Goal: Task Accomplishment & Management: Use online tool/utility

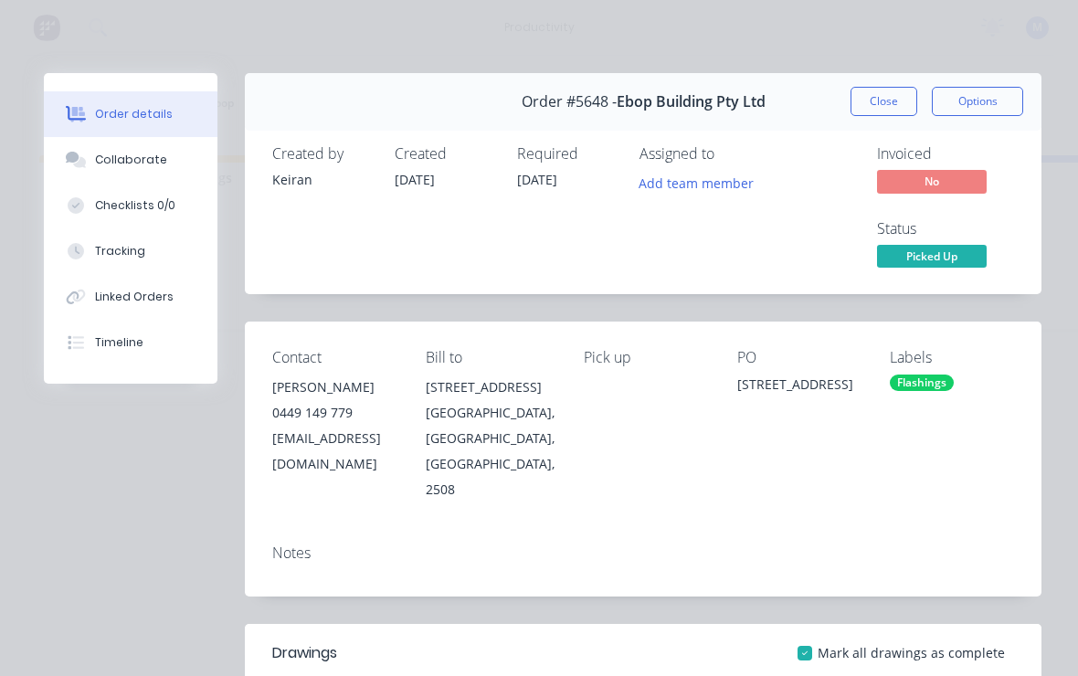
click at [887, 95] on button "Close" at bounding box center [883, 101] width 67 height 29
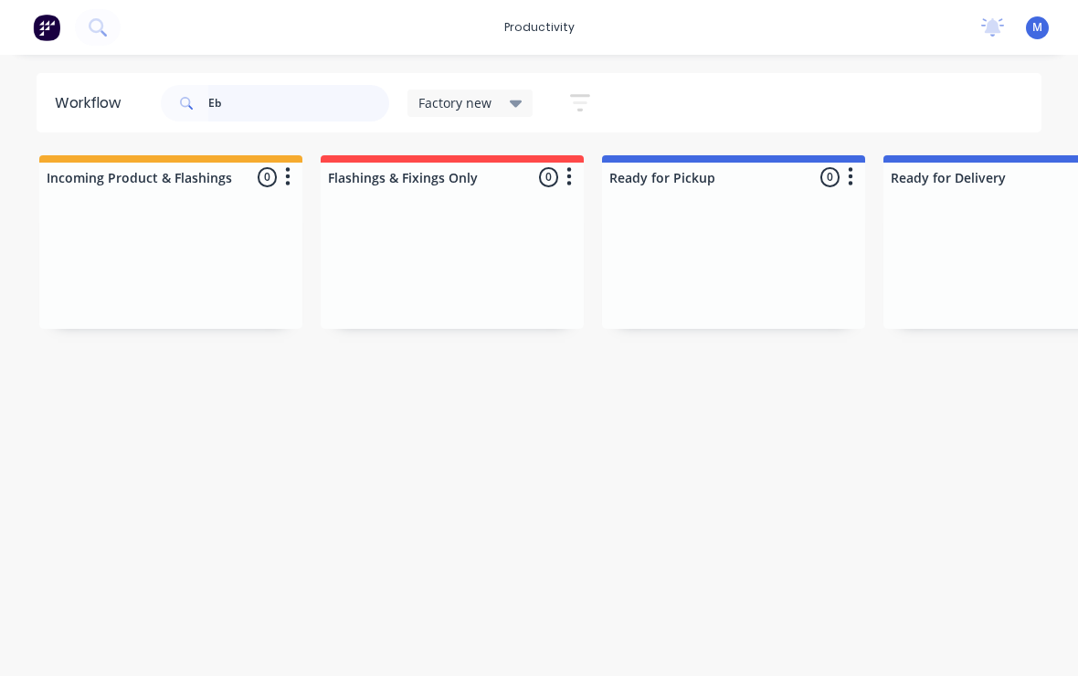
type input "E"
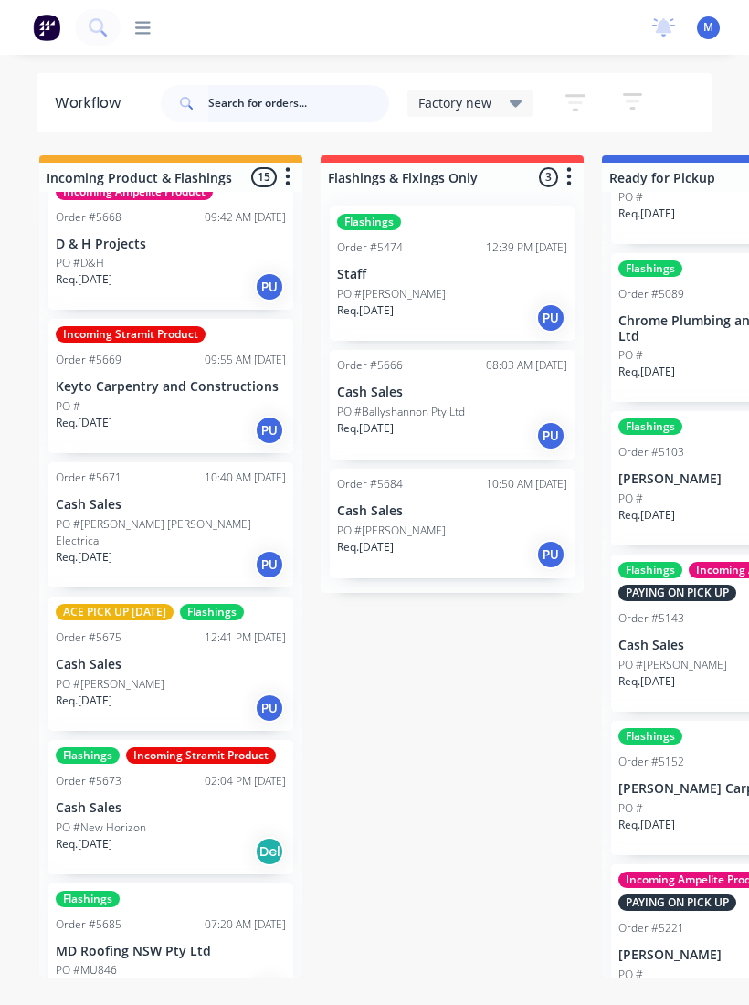
scroll to position [1338, 0]
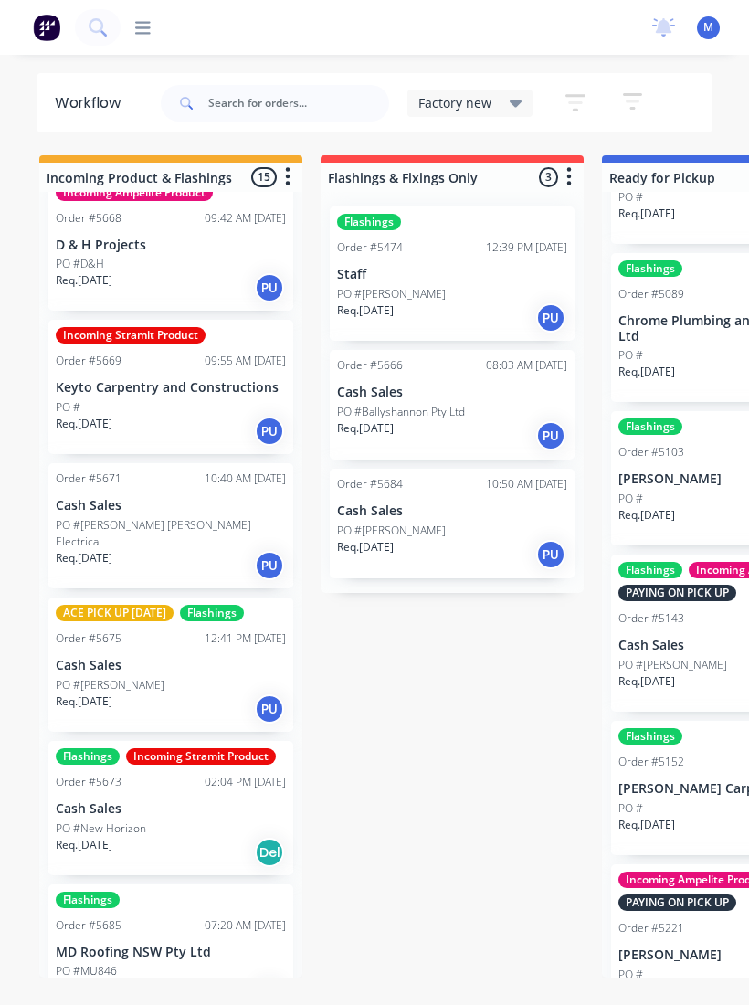
click at [71, 561] on div "Order #5671 10:40 AM [DATE] Cash Sales PO #[PERSON_NAME] [PERSON_NAME] Electric…" at bounding box center [170, 525] width 245 height 125
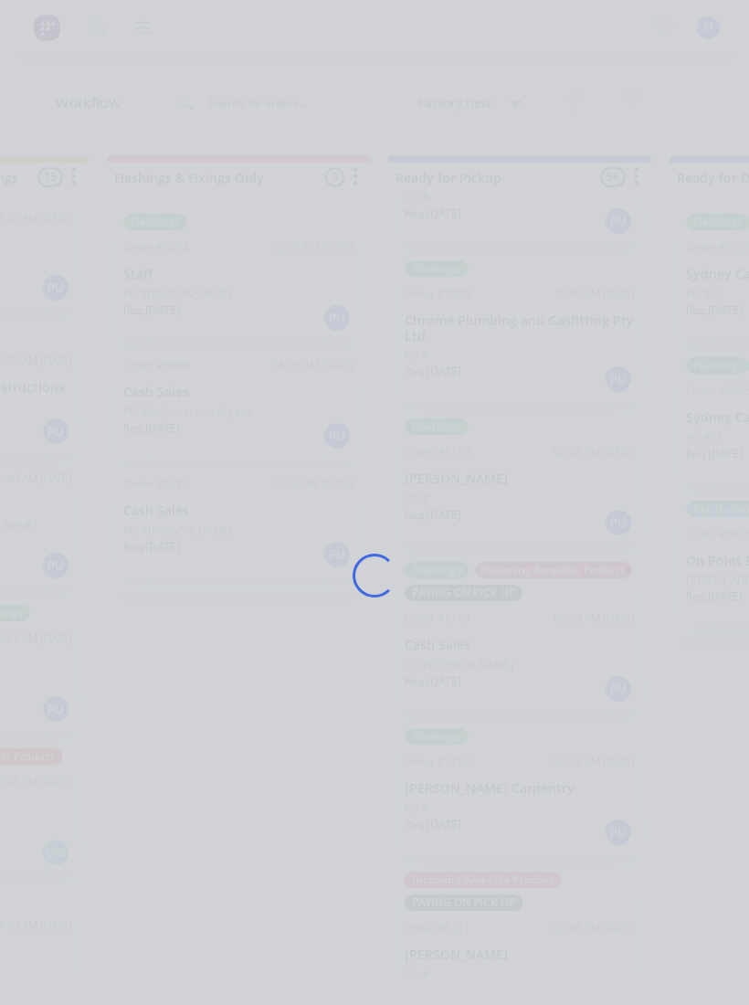
click at [83, 572] on div "Loading..." at bounding box center [374, 575] width 713 height 1005
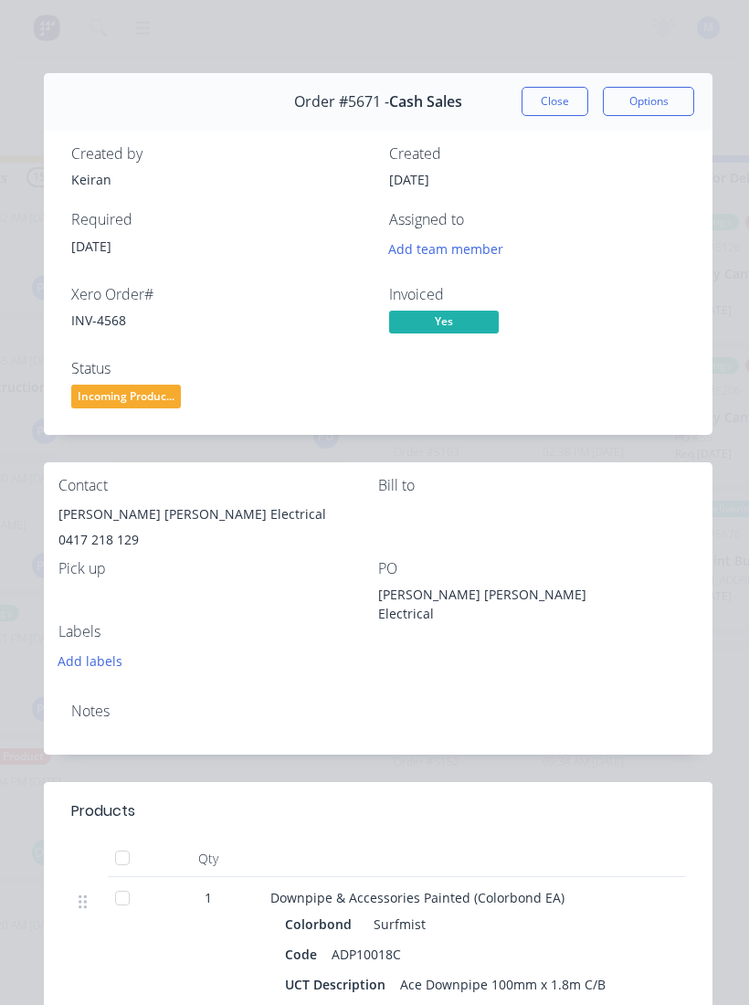
scroll to position [0, 226]
click at [549, 96] on button "Close" at bounding box center [555, 101] width 67 height 29
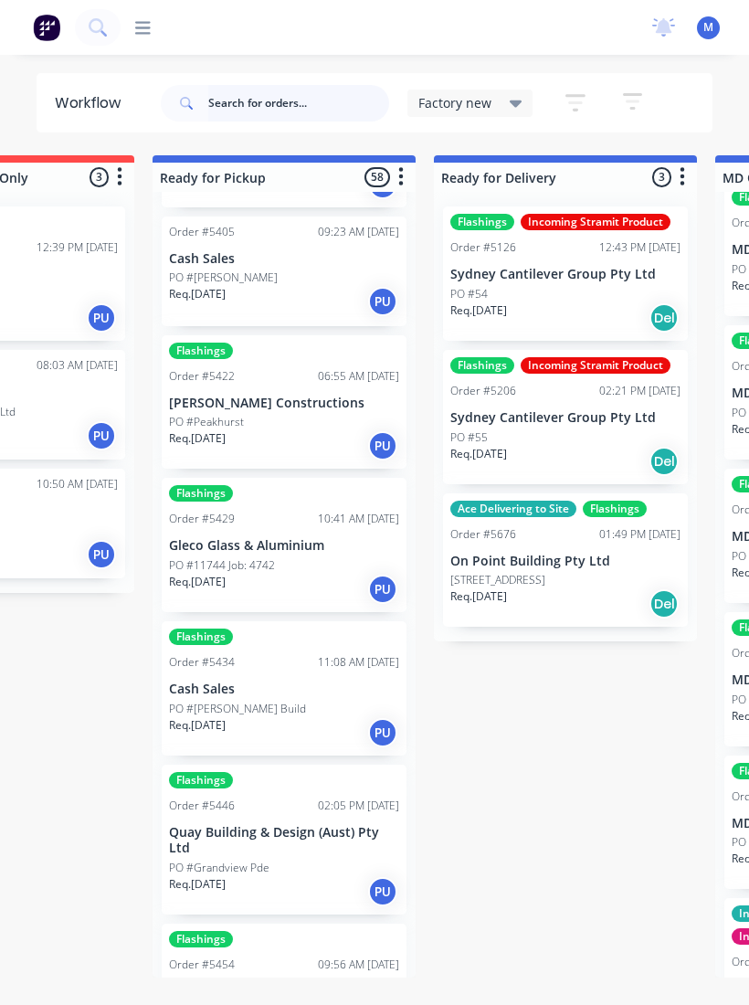
scroll to position [3051, 0]
click at [327, 538] on div "Flashings Order #5429 10:41 AM [DATE] Gleco Glass & Aluminium PO #11744 Job: 47…" at bounding box center [284, 544] width 245 height 134
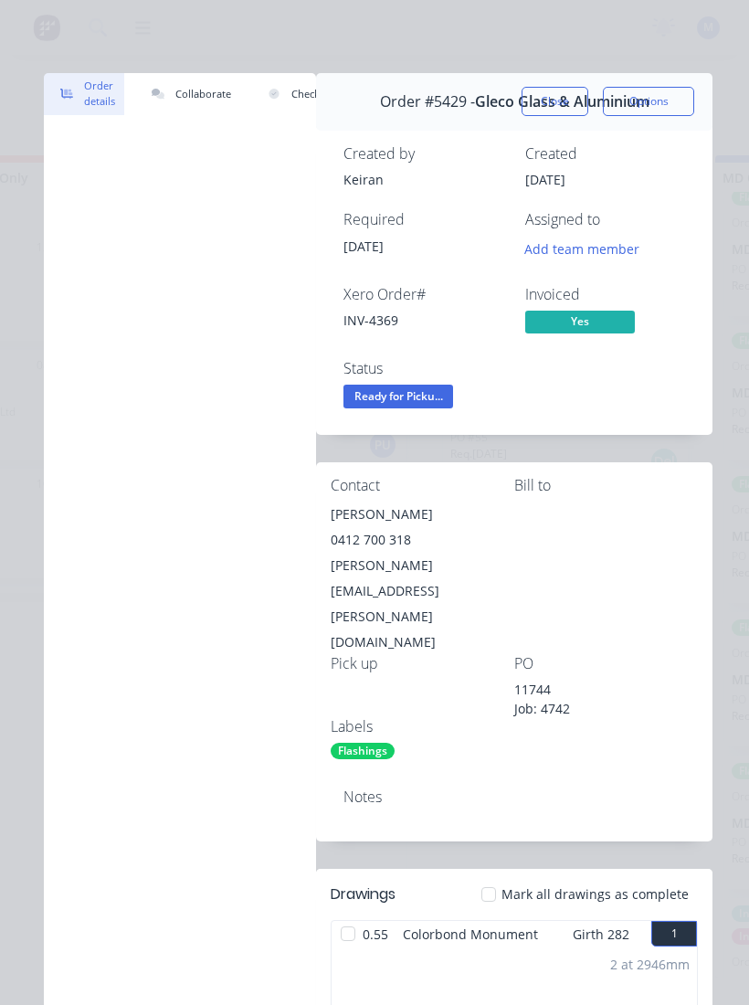
scroll to position [0, 0]
click at [426, 400] on span "Ready for Picku..." at bounding box center [398, 396] width 110 height 23
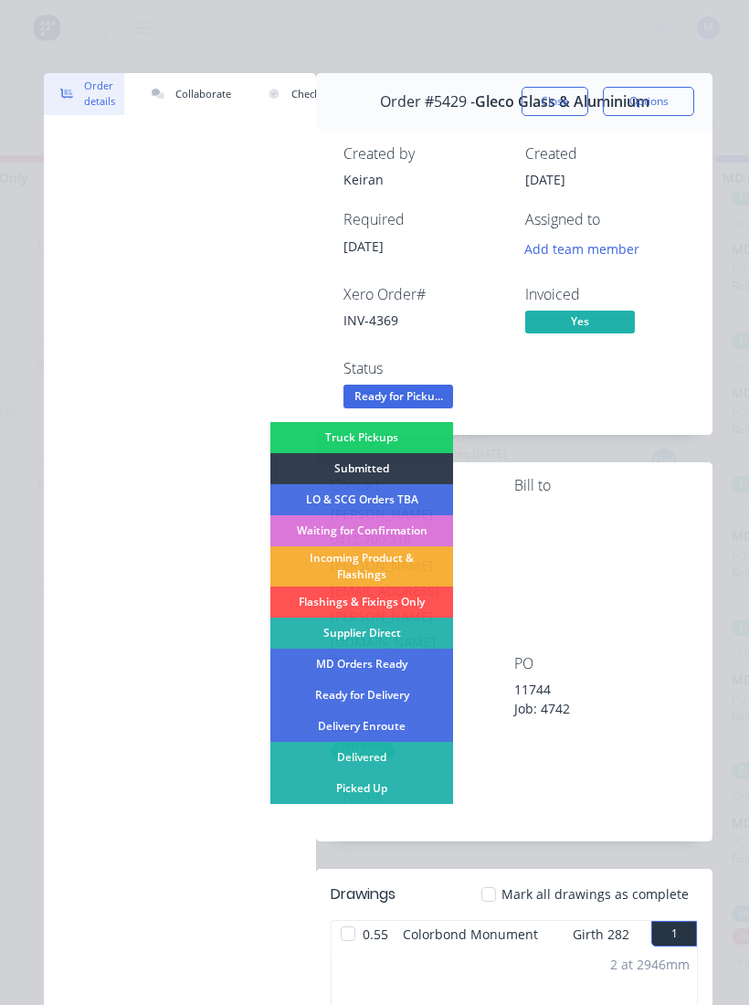
click at [391, 675] on div "Picked Up" at bounding box center [361, 788] width 183 height 31
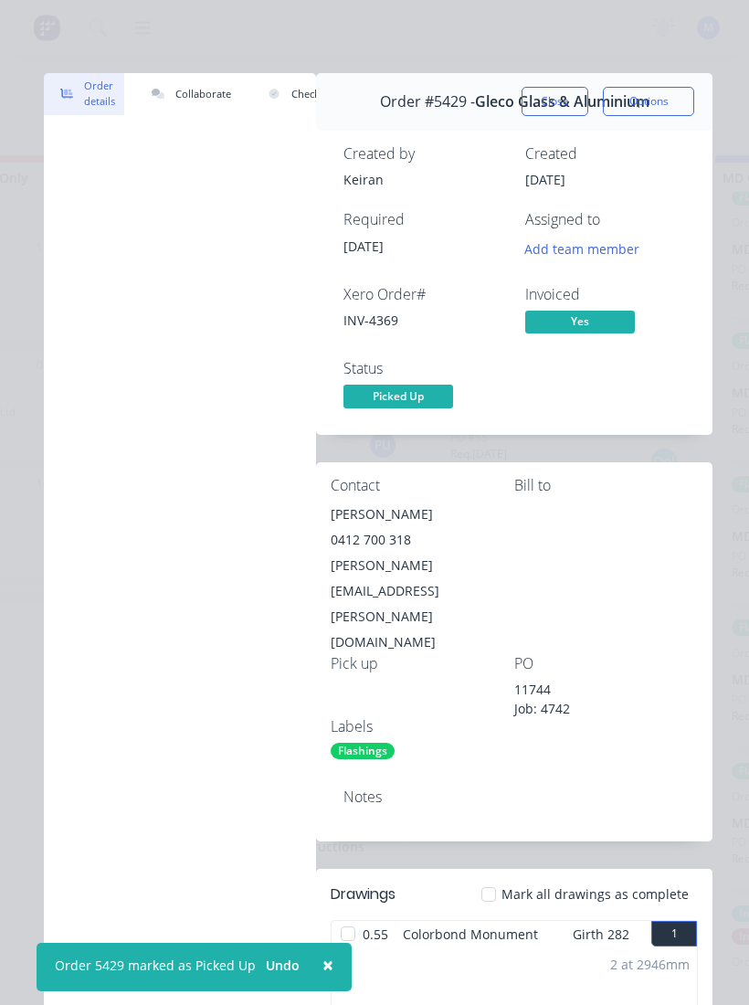
click at [565, 97] on button "Close" at bounding box center [555, 101] width 67 height 29
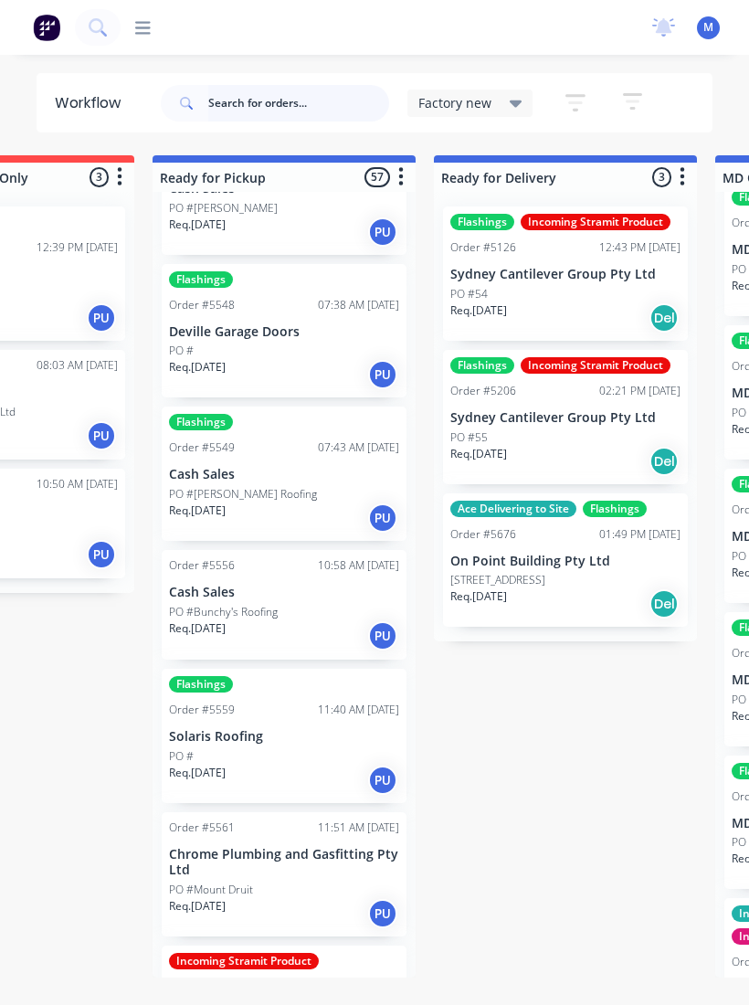
scroll to position [5098, 0]
click at [210, 325] on p "Deville Garage Doors" at bounding box center [284, 333] width 230 height 16
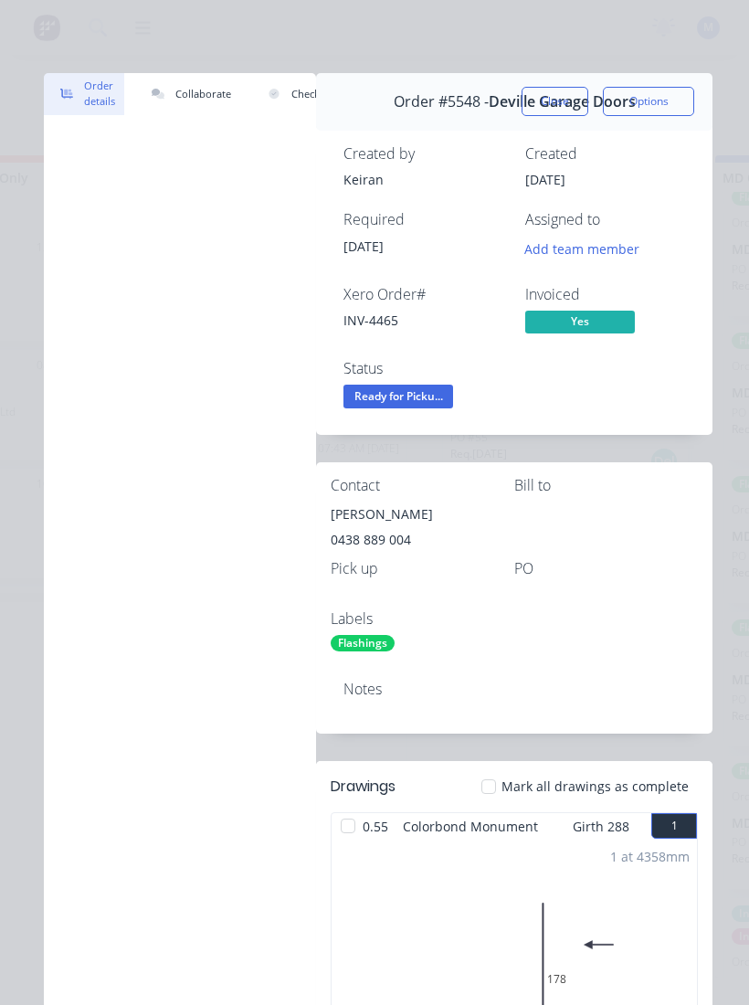
scroll to position [0, 0]
click at [428, 386] on span "Ready for Picku..." at bounding box center [398, 396] width 110 height 23
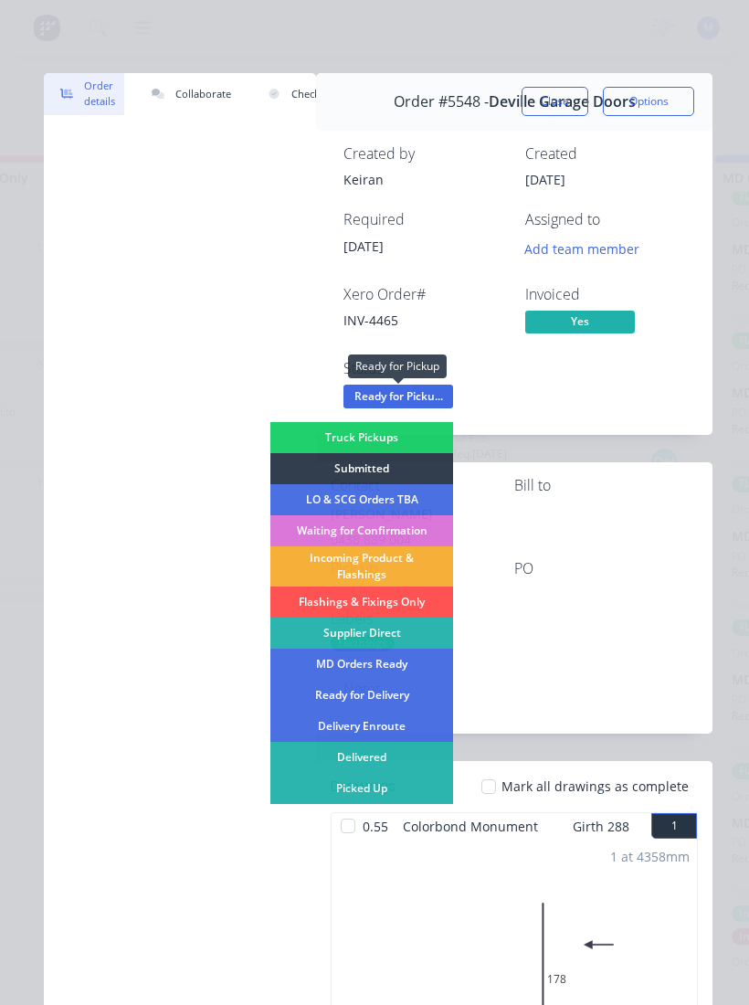
click at [381, 675] on div "Picked Up" at bounding box center [361, 788] width 183 height 31
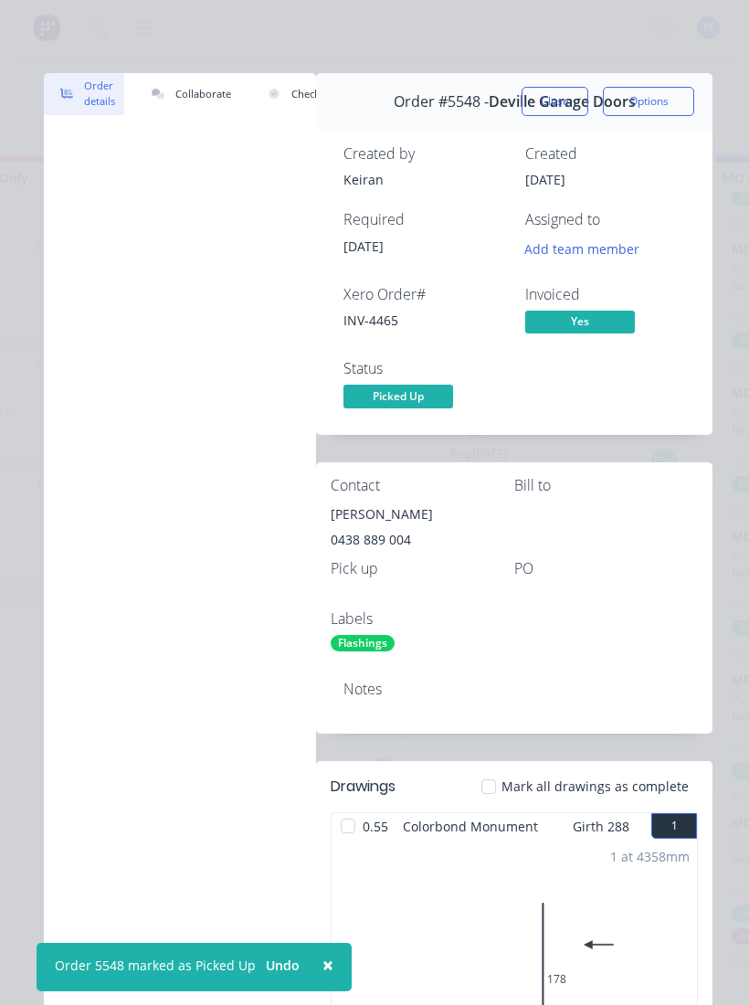
click at [565, 104] on button "Close" at bounding box center [555, 101] width 67 height 29
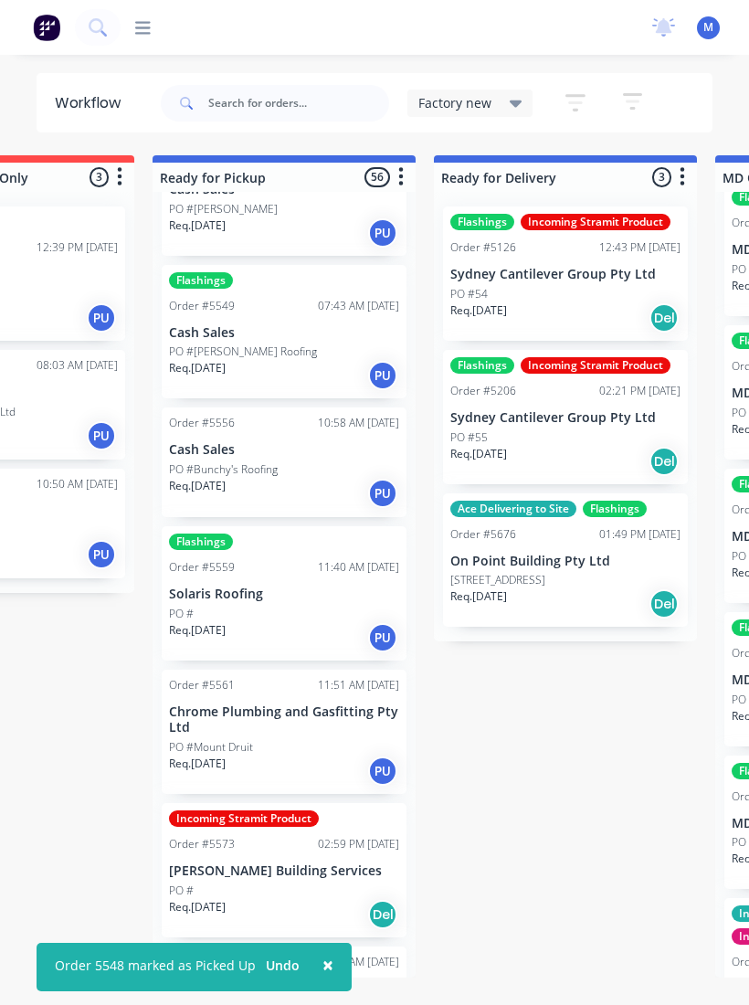
click at [194, 606] on p "PO #" at bounding box center [181, 614] width 25 height 16
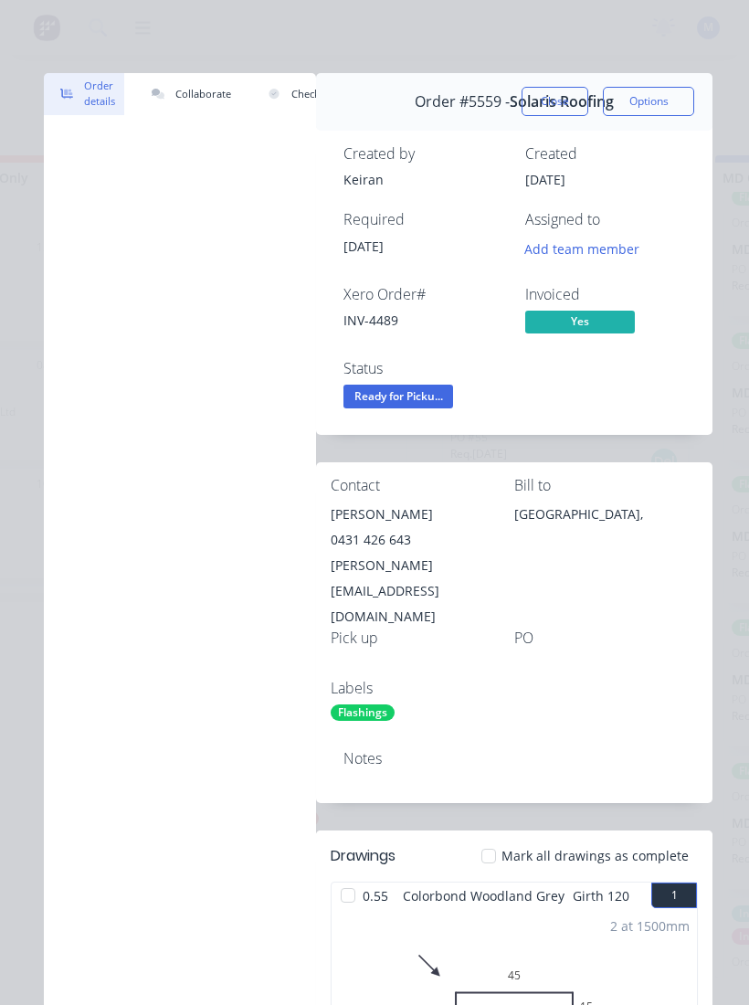
click at [555, 100] on button "Close" at bounding box center [555, 101] width 67 height 29
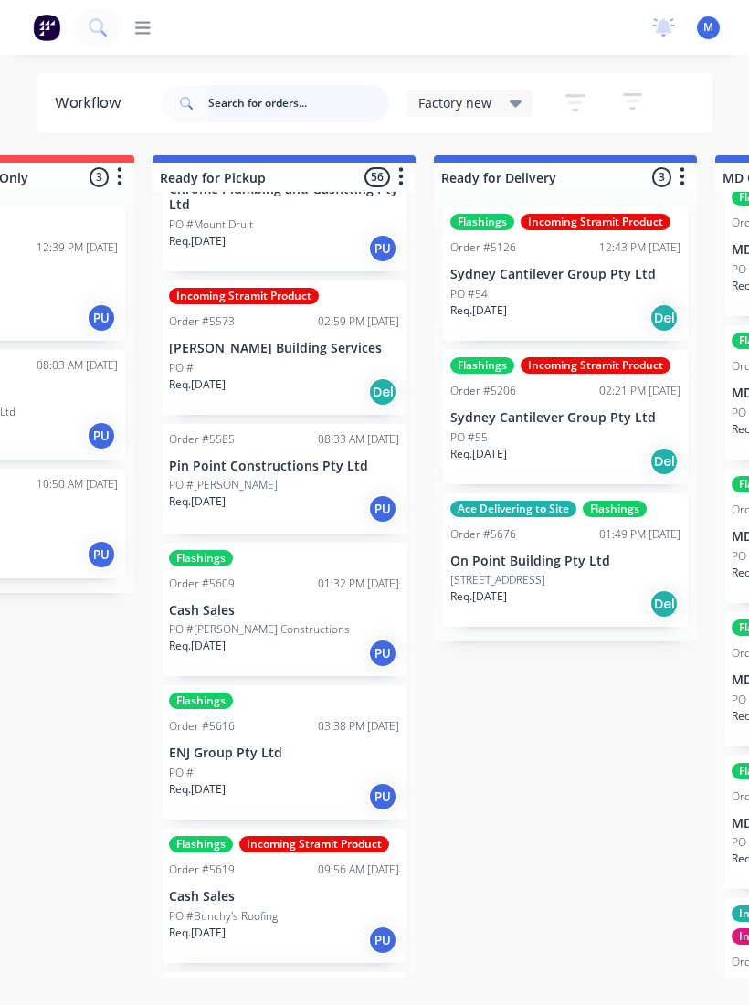
scroll to position [5620, 0]
click at [207, 361] on div "PO #" at bounding box center [284, 369] width 230 height 16
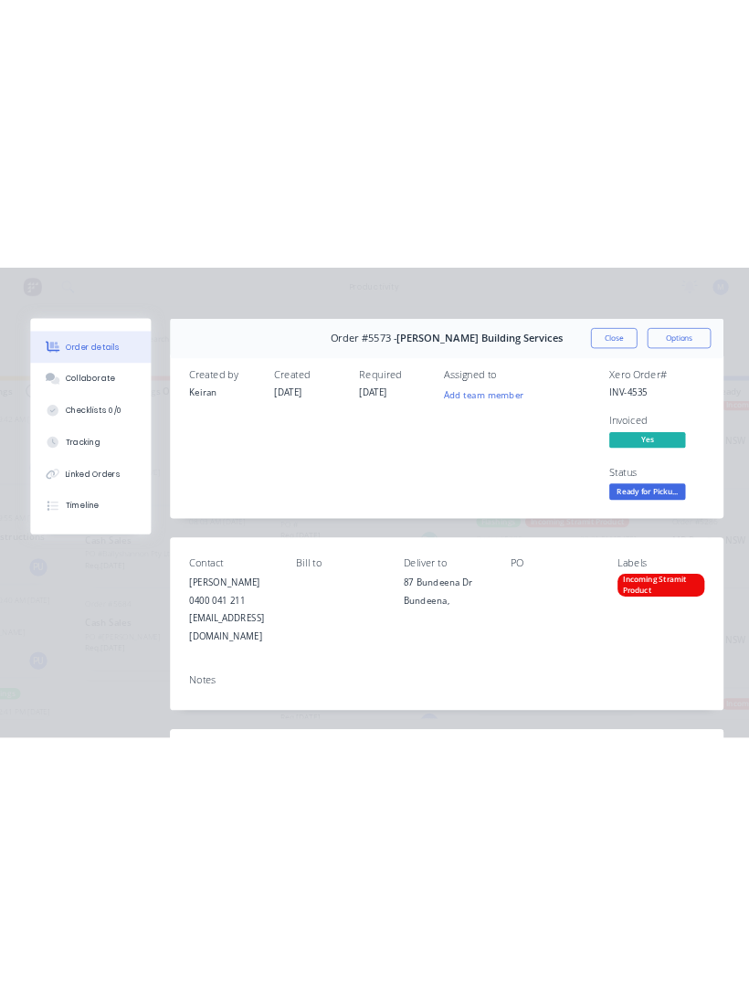
scroll to position [0, 0]
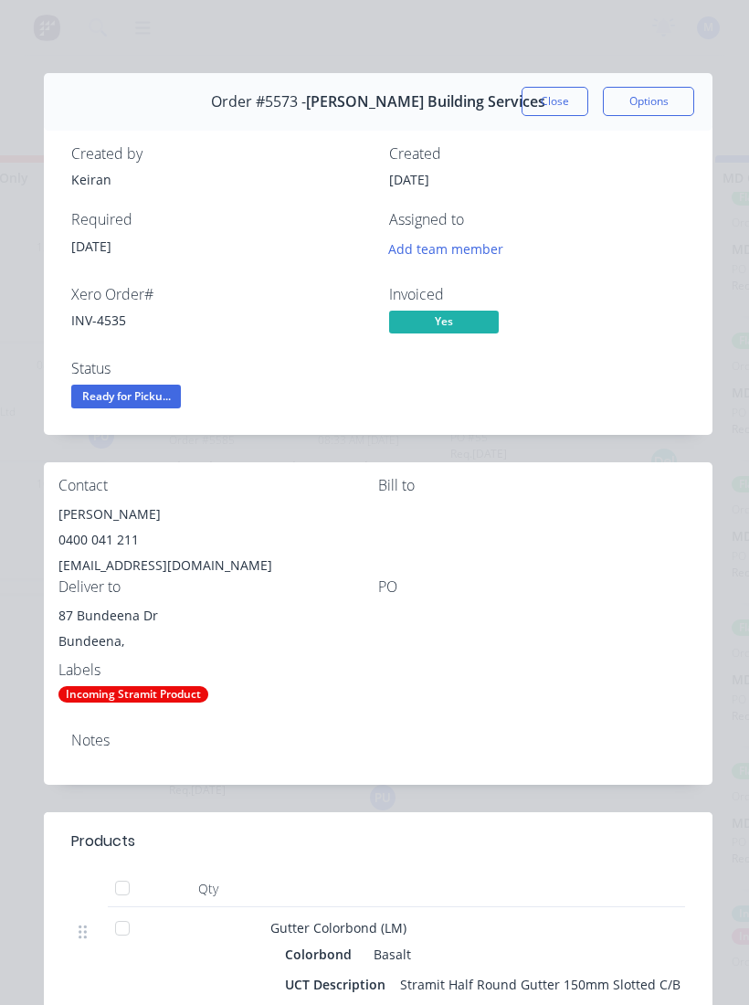
click at [113, 405] on span "Ready for Picku..." at bounding box center [126, 396] width 110 height 23
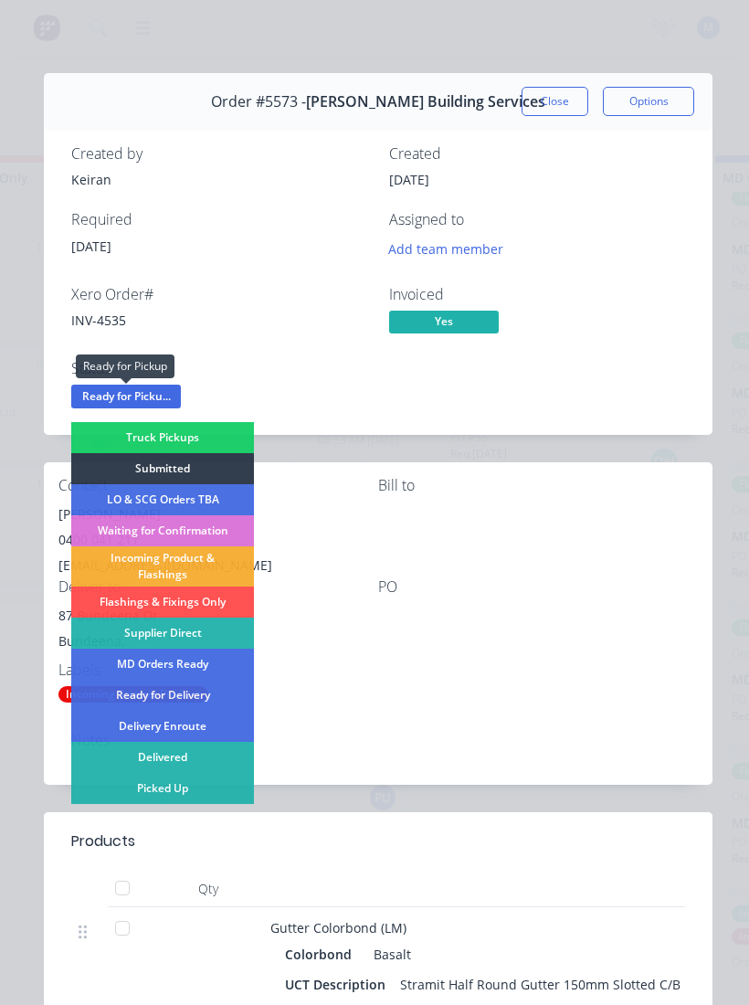
click at [133, 675] on div "Picked Up" at bounding box center [162, 788] width 183 height 31
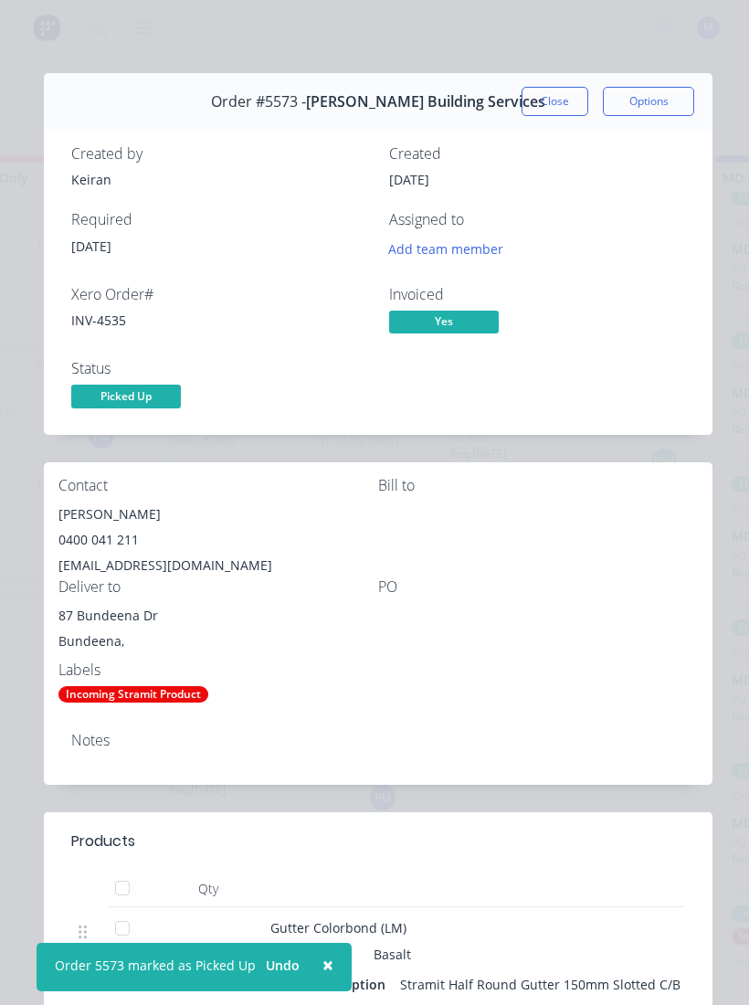
click at [554, 95] on button "Close" at bounding box center [555, 101] width 67 height 29
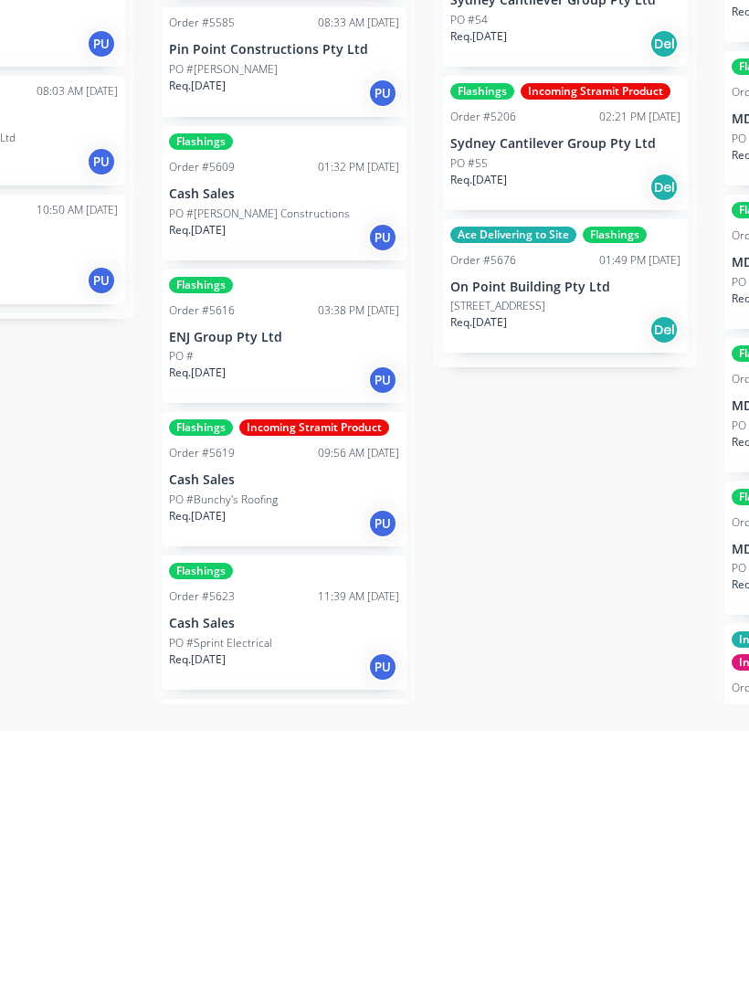
scroll to position [31, 0]
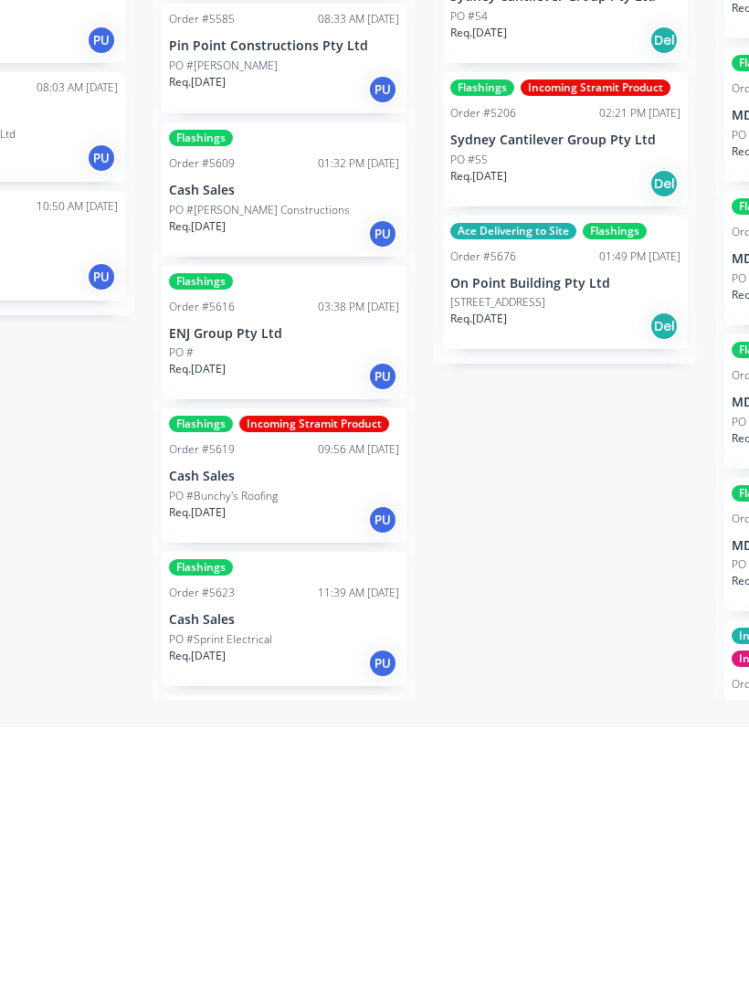
click at [214, 675] on p "PO #Sprint Electrical" at bounding box center [220, 917] width 103 height 16
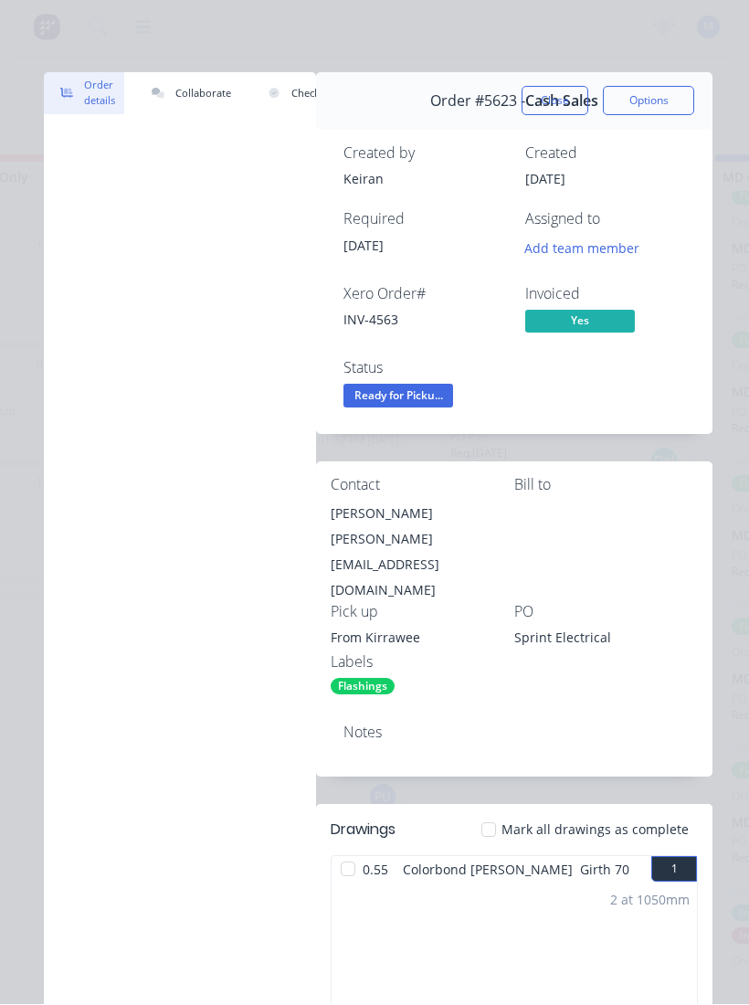
scroll to position [0, 0]
click at [558, 98] on button "Close" at bounding box center [555, 101] width 67 height 29
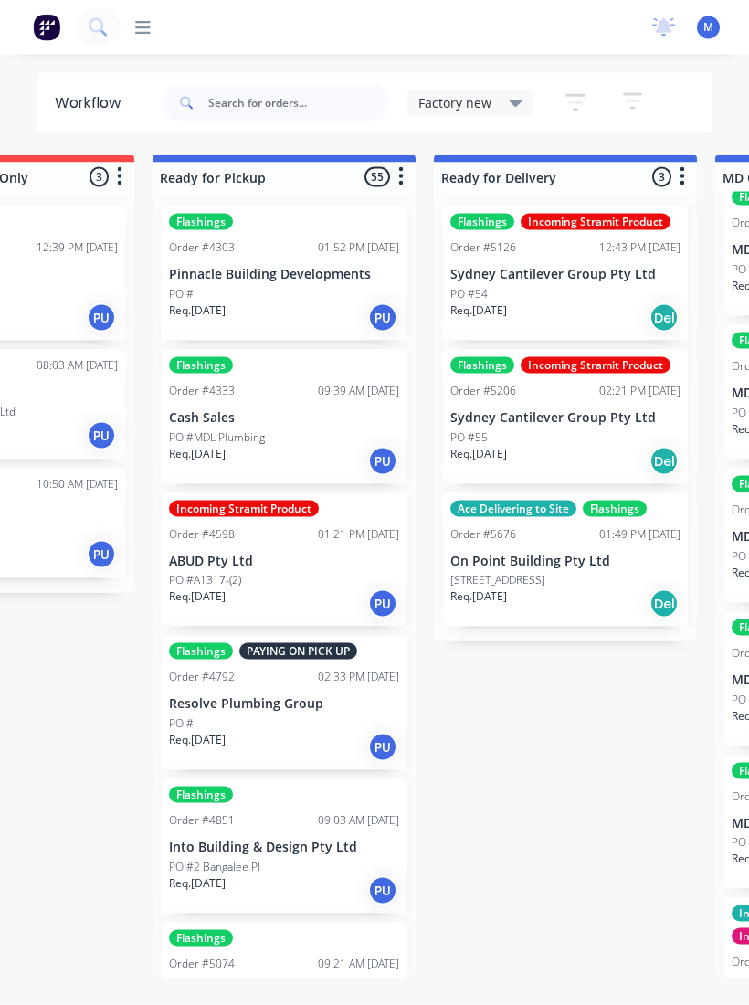
click at [212, 291] on div "PO #" at bounding box center [284, 294] width 230 height 16
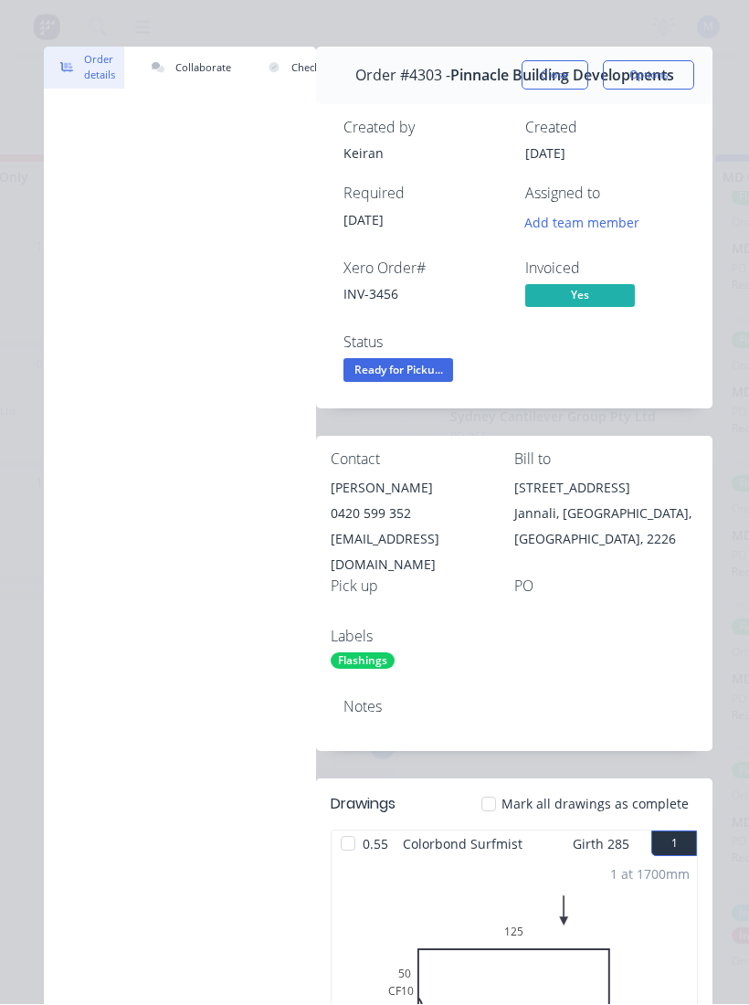
scroll to position [29, 0]
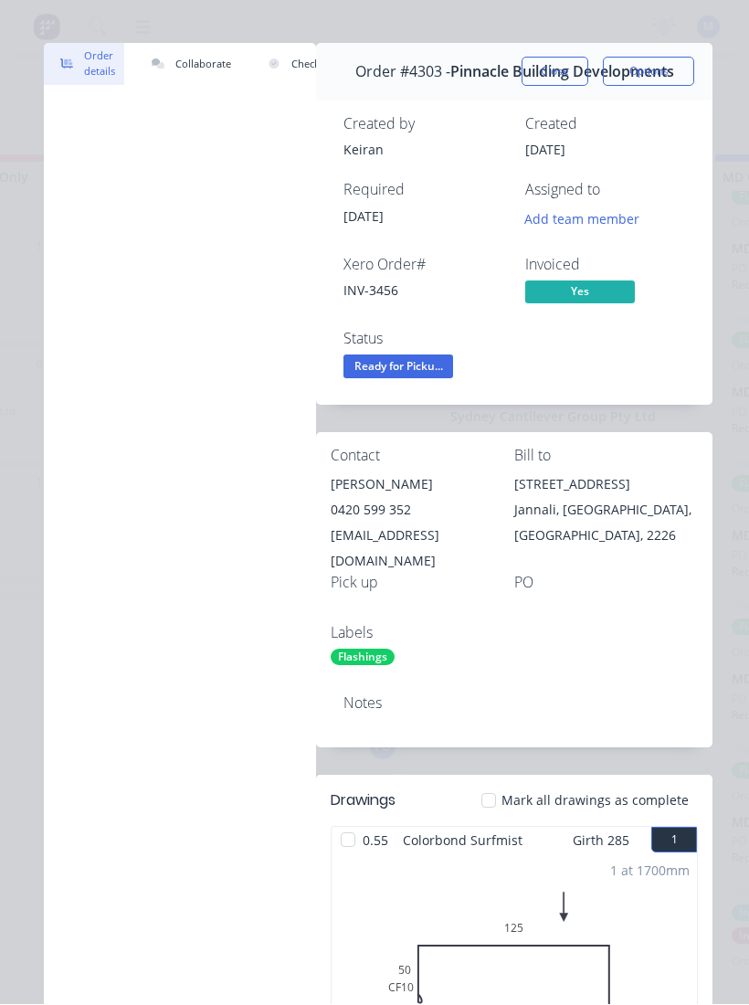
click at [428, 366] on span "Ready for Picku..." at bounding box center [398, 366] width 110 height 23
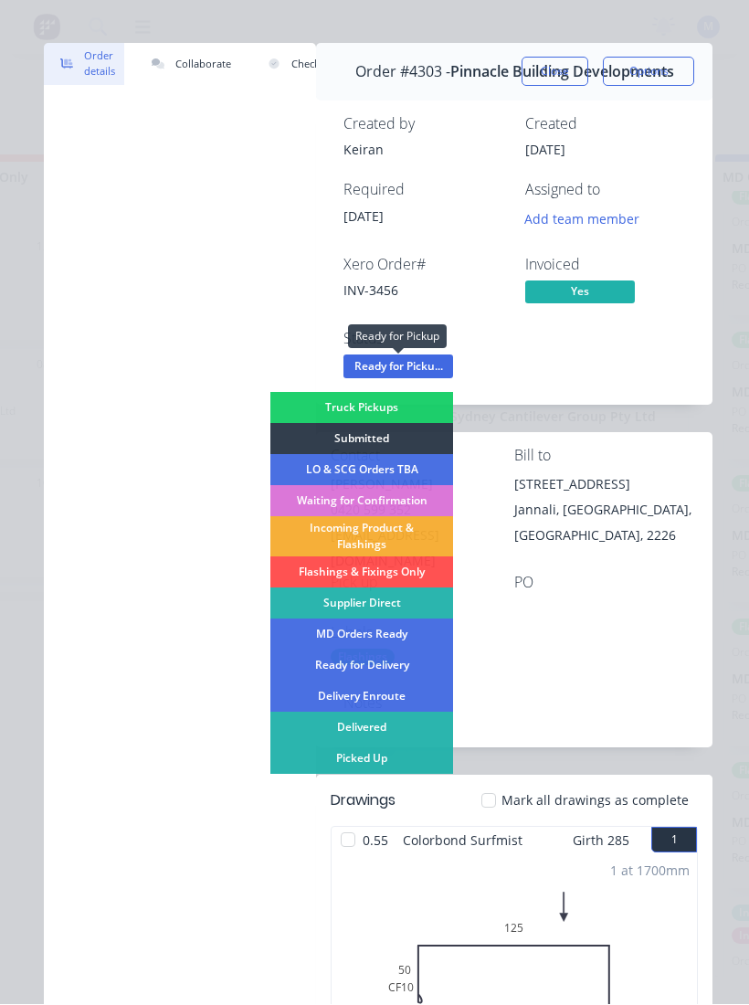
click at [392, 675] on div "Picked Up" at bounding box center [361, 759] width 183 height 31
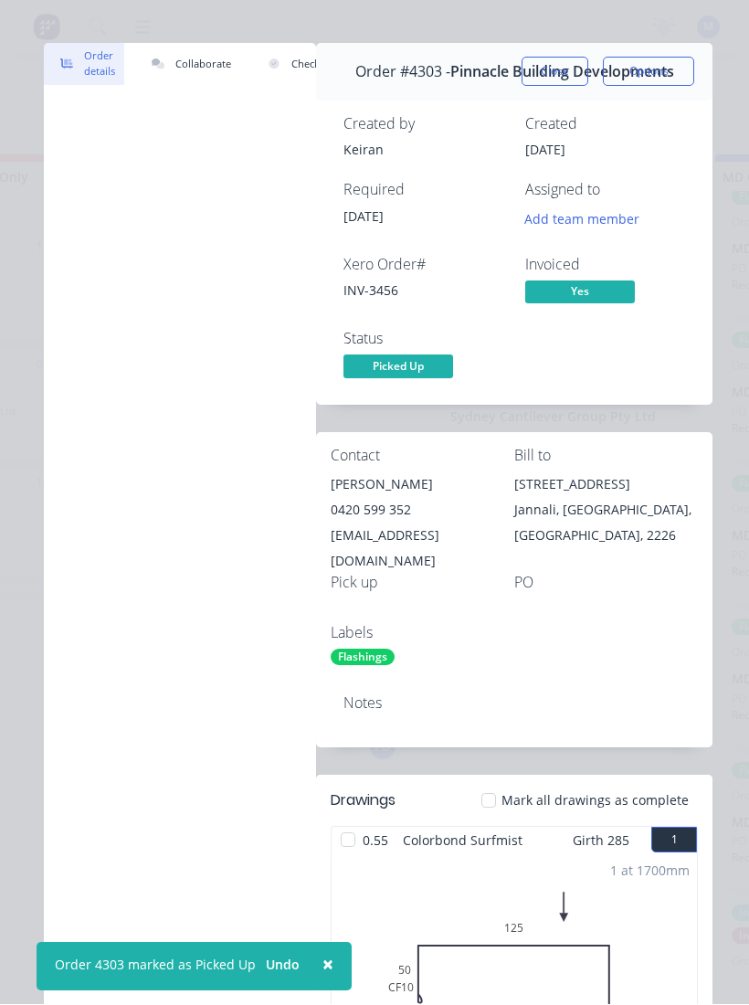
click at [565, 73] on button "Close" at bounding box center [555, 72] width 67 height 29
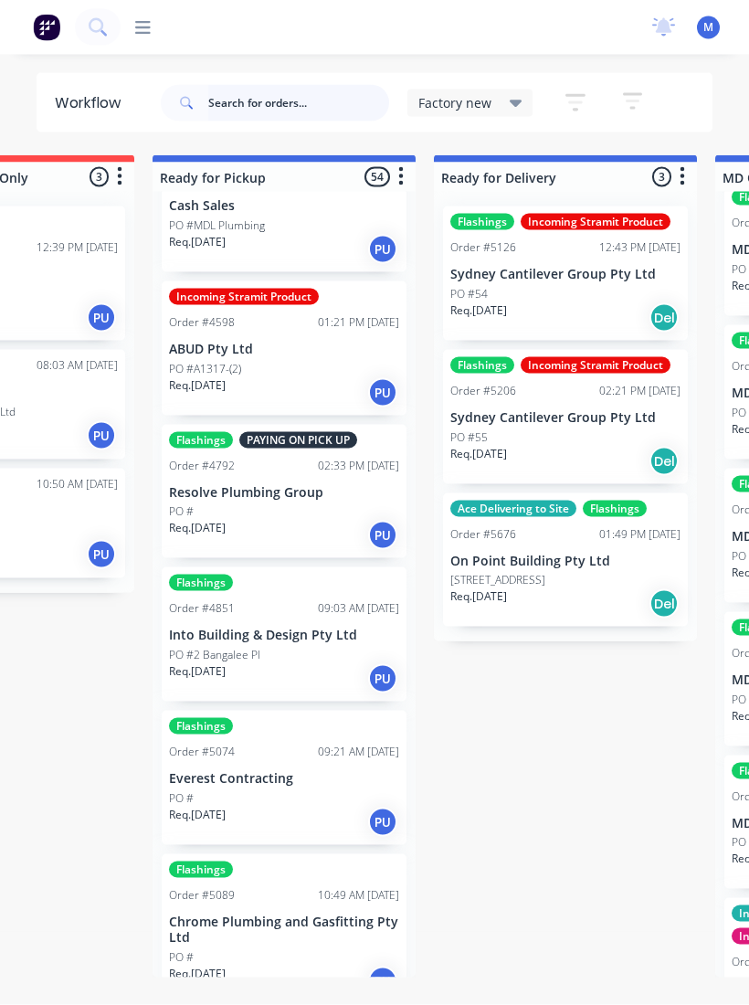
scroll to position [86, 0]
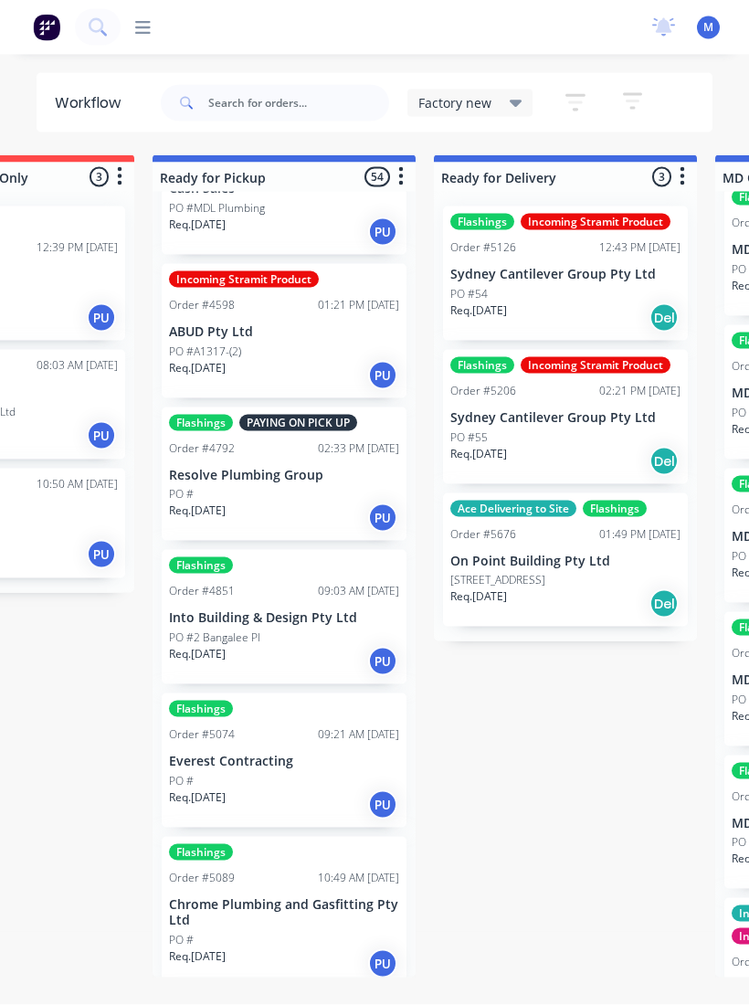
click at [217, 329] on p "ABUD Pty Ltd" at bounding box center [284, 332] width 230 height 16
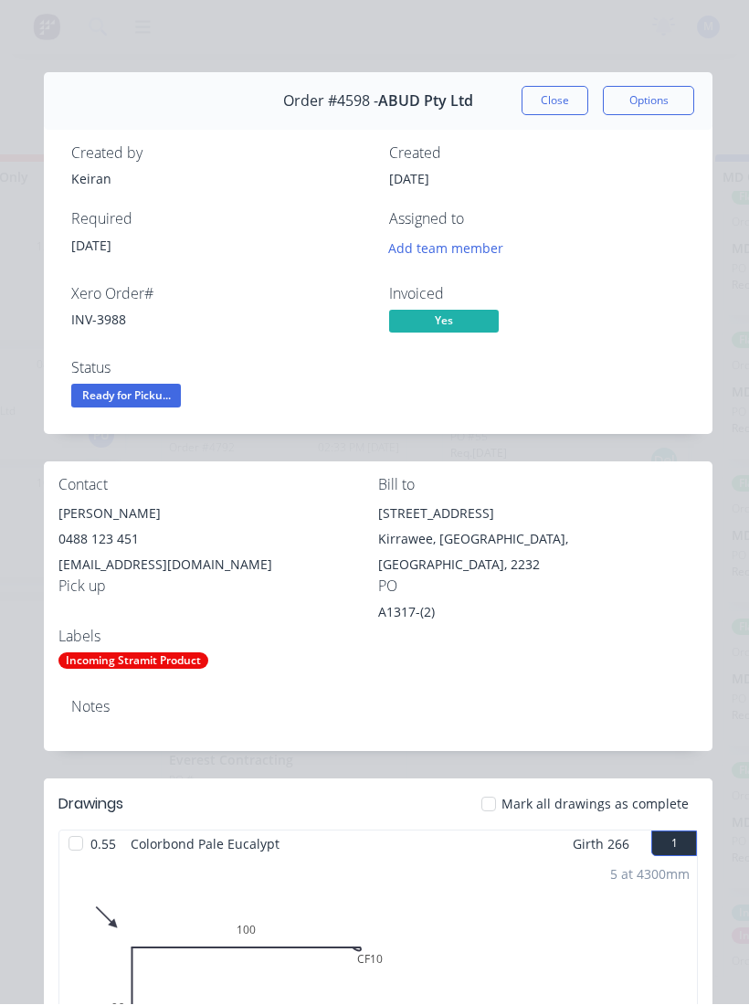
scroll to position [0, 0]
click at [103, 396] on span "Ready for Picku..." at bounding box center [126, 396] width 110 height 23
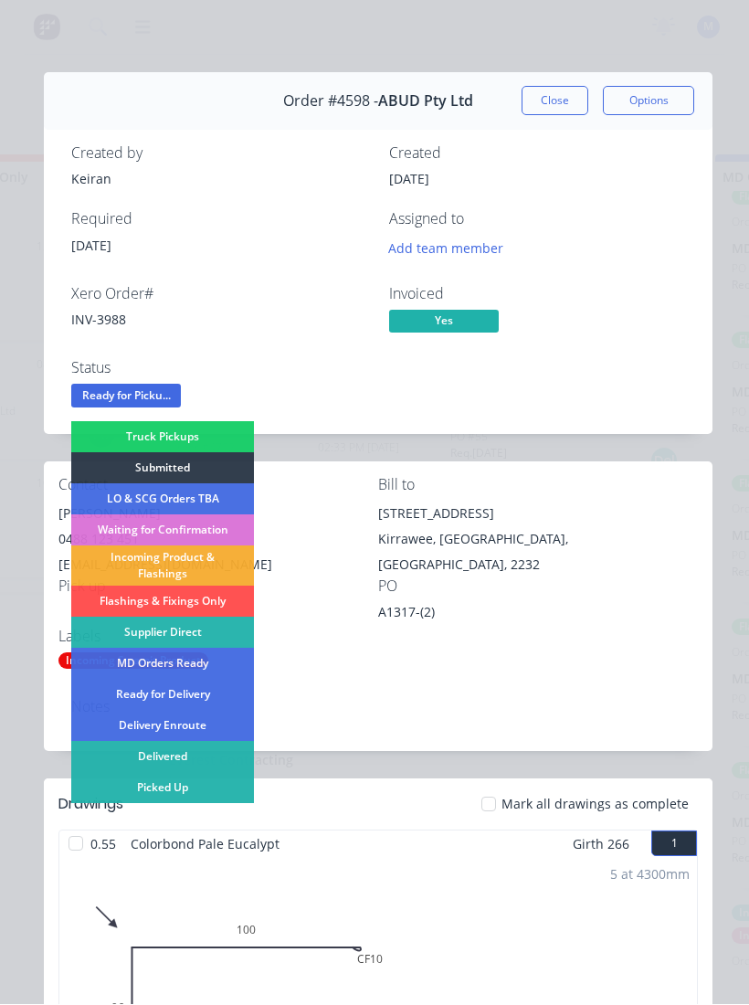
click at [137, 675] on div "Picked Up" at bounding box center [162, 788] width 183 height 31
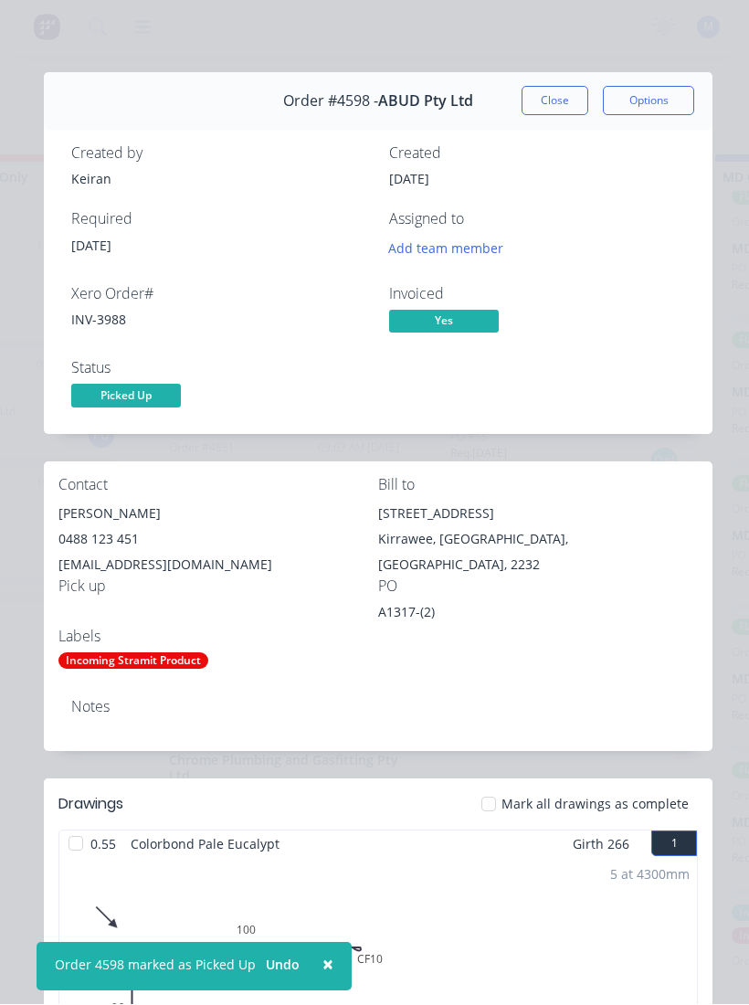
click at [544, 100] on button "Close" at bounding box center [555, 101] width 67 height 29
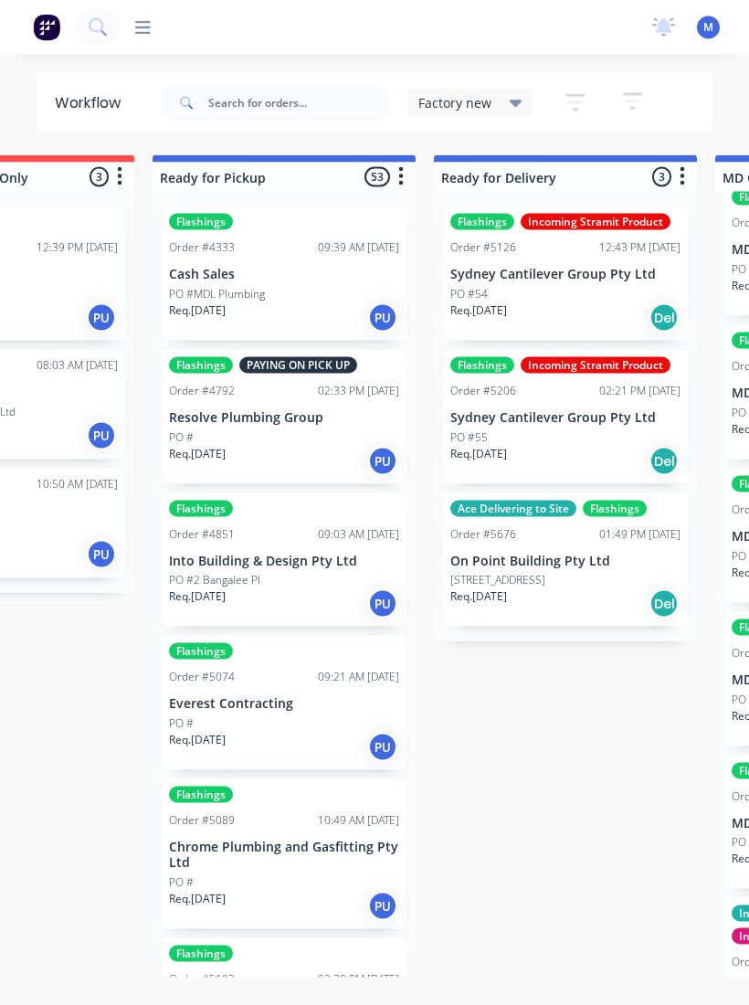
click at [226, 446] on p "Req. [DATE]" at bounding box center [197, 454] width 57 height 16
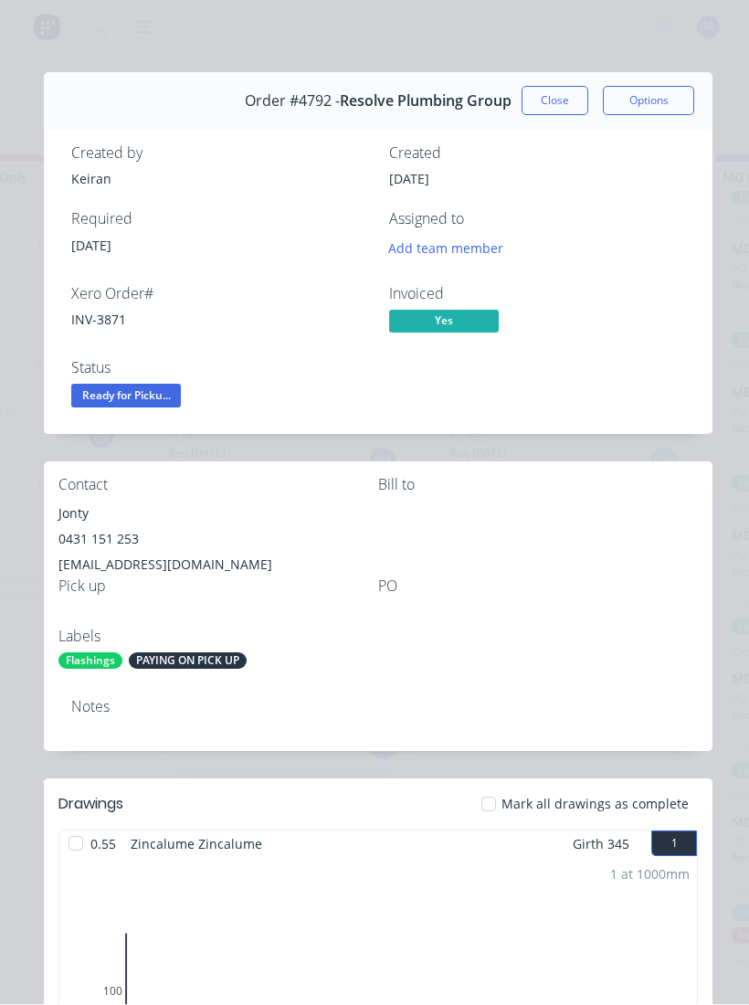
click at [106, 402] on span "Ready for Picku..." at bounding box center [126, 396] width 110 height 23
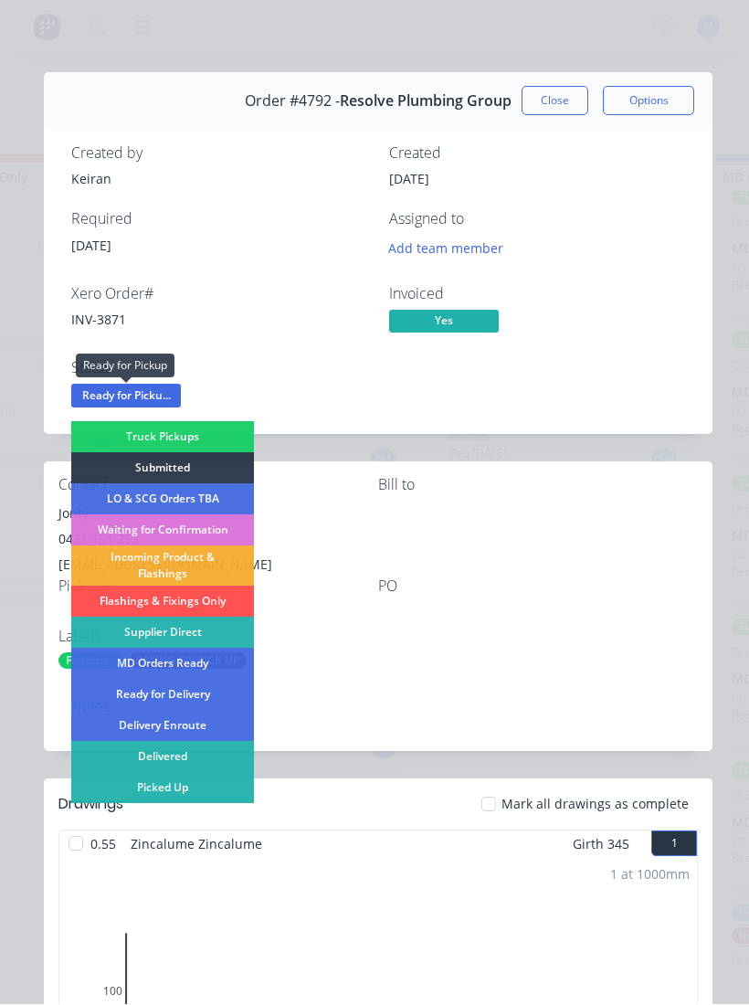
click at [132, 675] on div "Picked Up" at bounding box center [162, 788] width 183 height 31
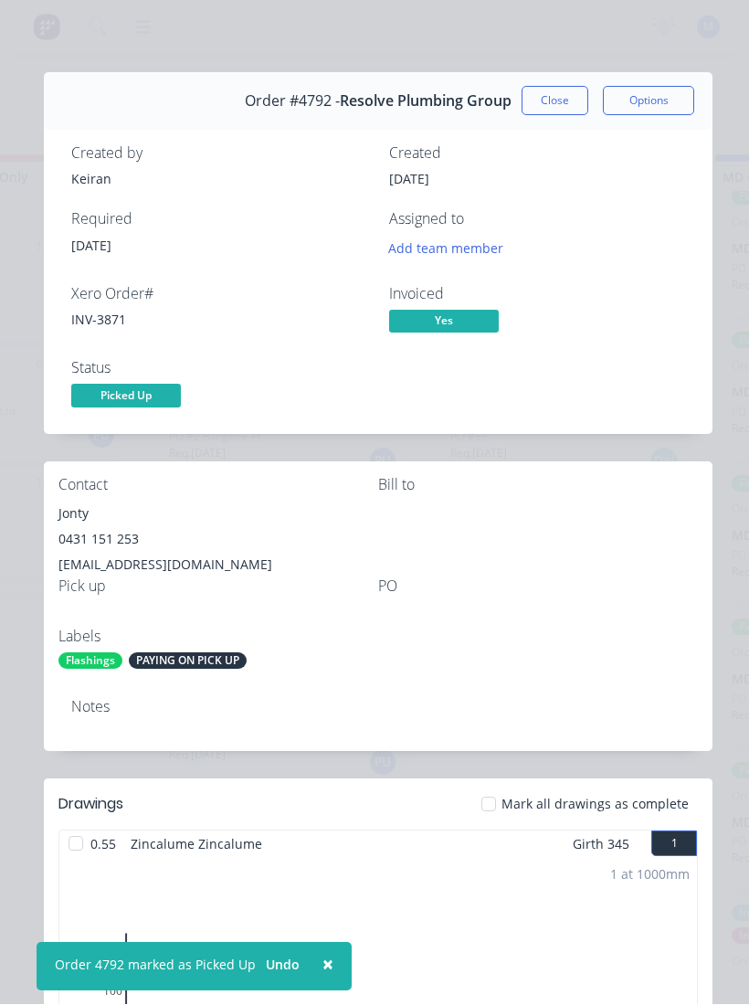
click at [556, 104] on button "Close" at bounding box center [555, 101] width 67 height 29
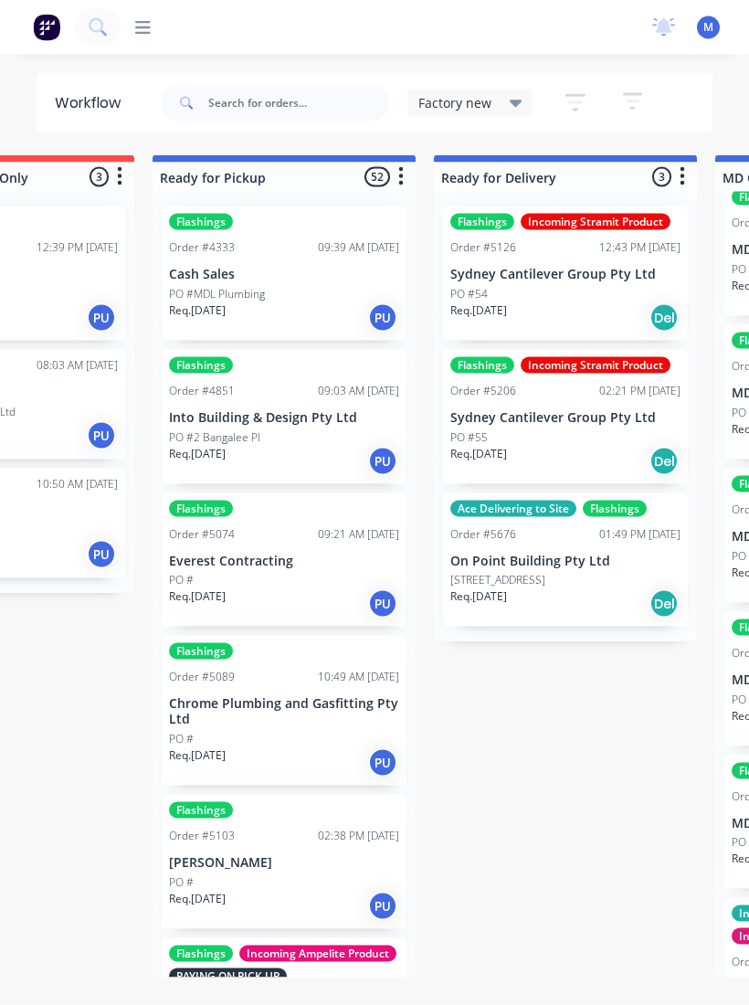
click at [224, 432] on p "PO #2 Bangalee Pl" at bounding box center [214, 437] width 91 height 16
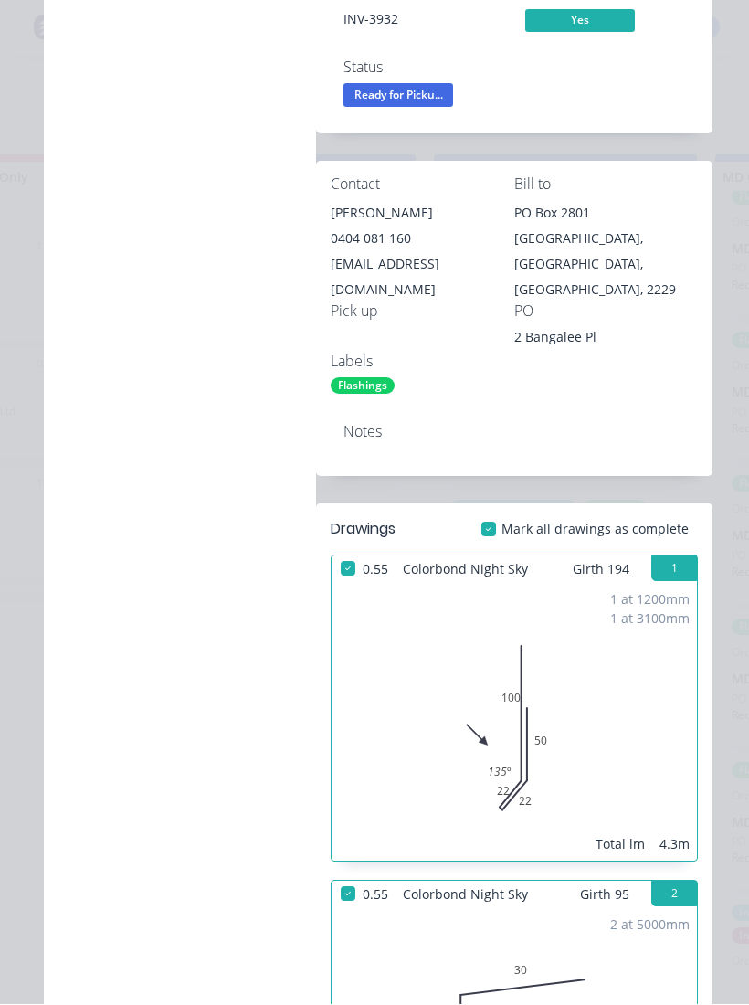
scroll to position [303, 0]
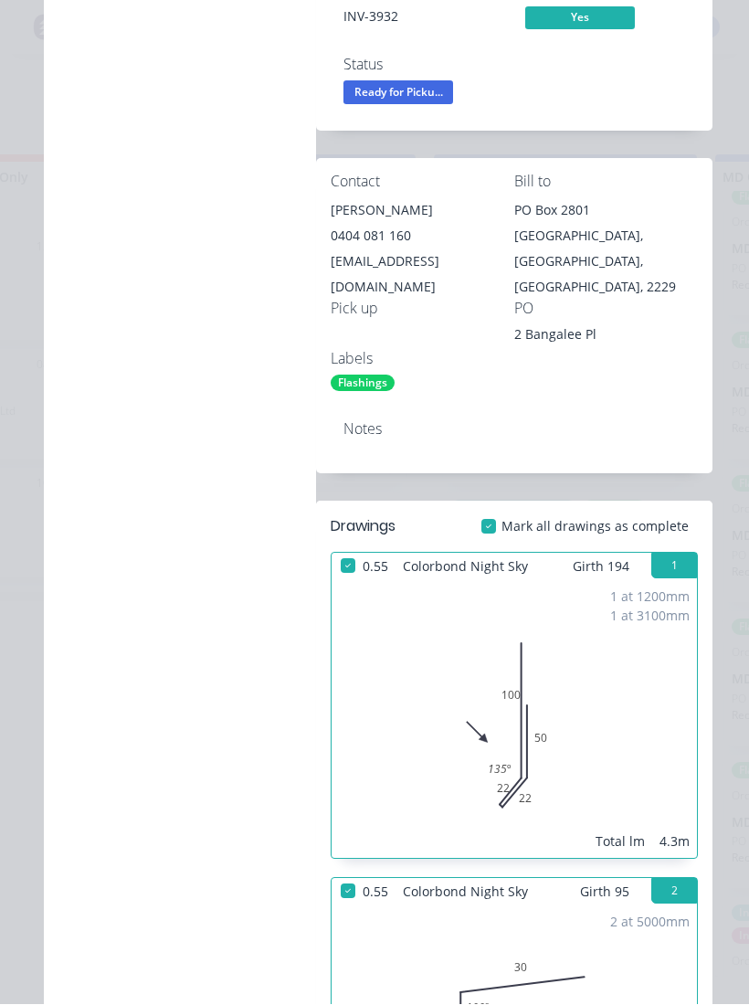
click at [588, 671] on div "1 at 1200mm 1 at 3100mm Total lm 4.3m" at bounding box center [514, 719] width 365 height 279
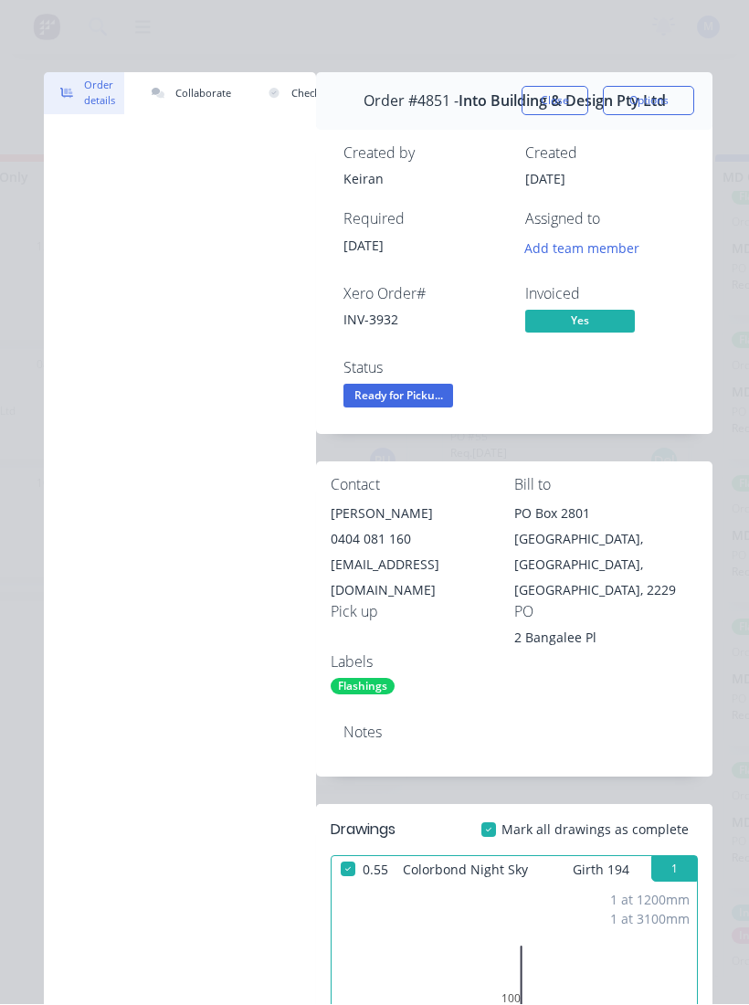
scroll to position [0, 0]
click at [410, 391] on span "Ready for Picku..." at bounding box center [398, 396] width 110 height 23
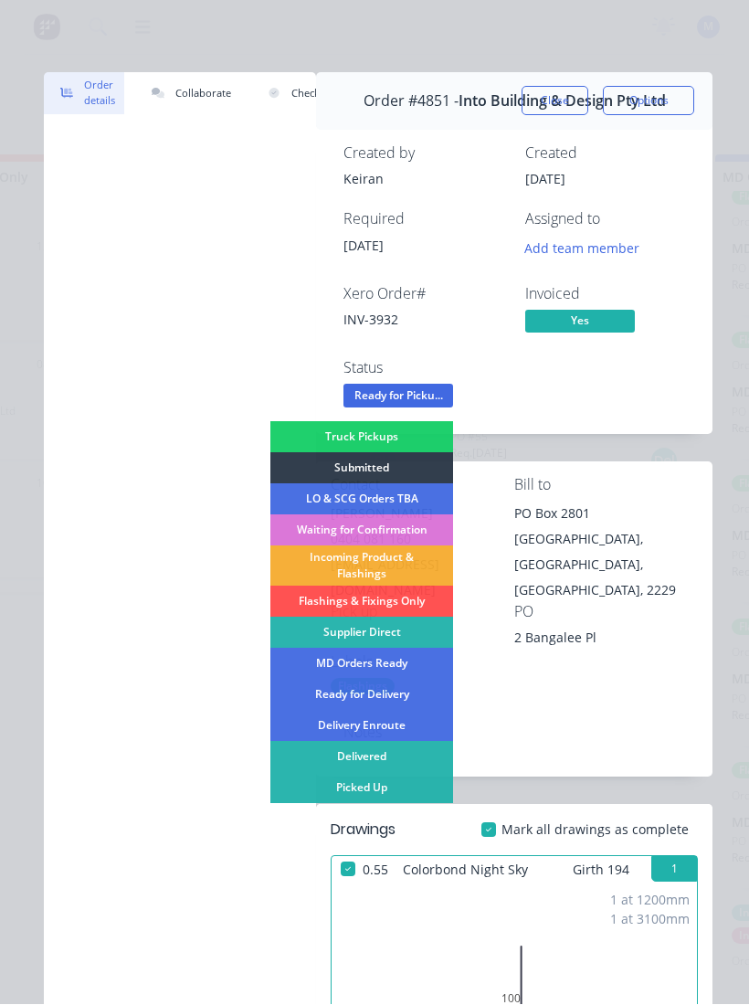
click at [385, 675] on div "Picked Up" at bounding box center [361, 788] width 183 height 31
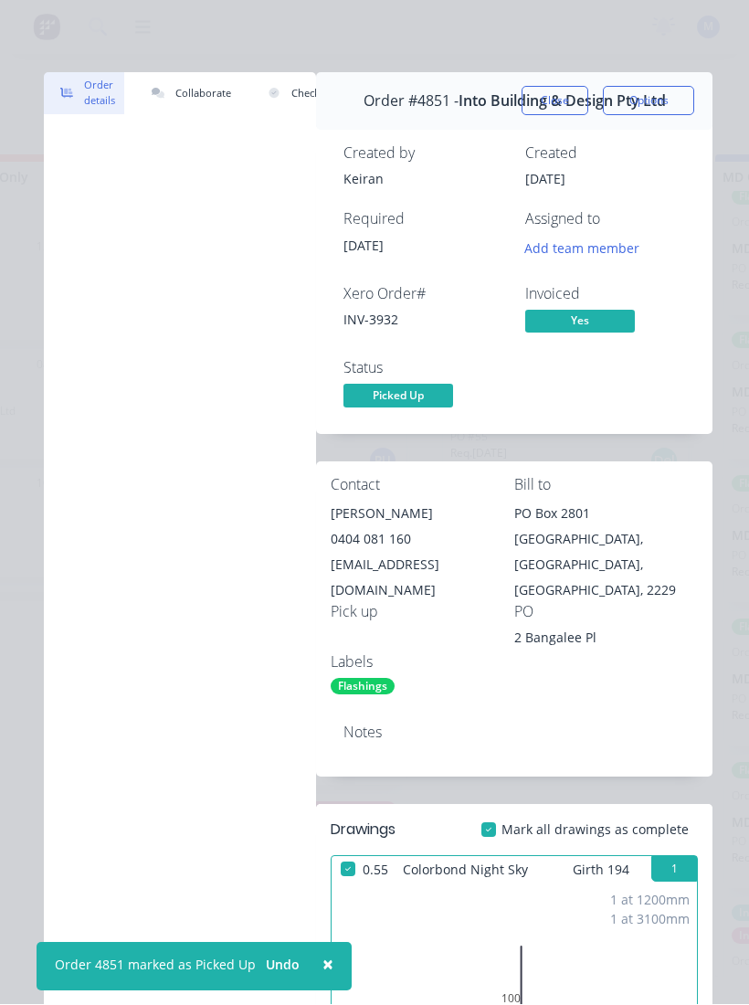
click at [558, 107] on button "Close" at bounding box center [555, 101] width 67 height 29
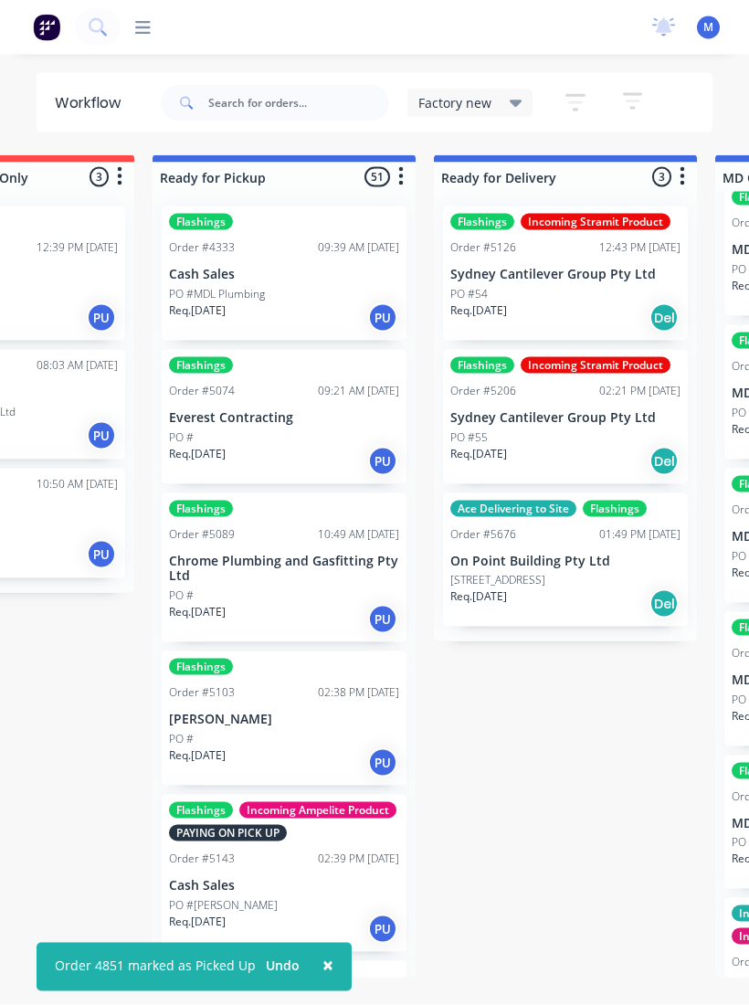
click at [195, 435] on div "PO #" at bounding box center [284, 437] width 230 height 16
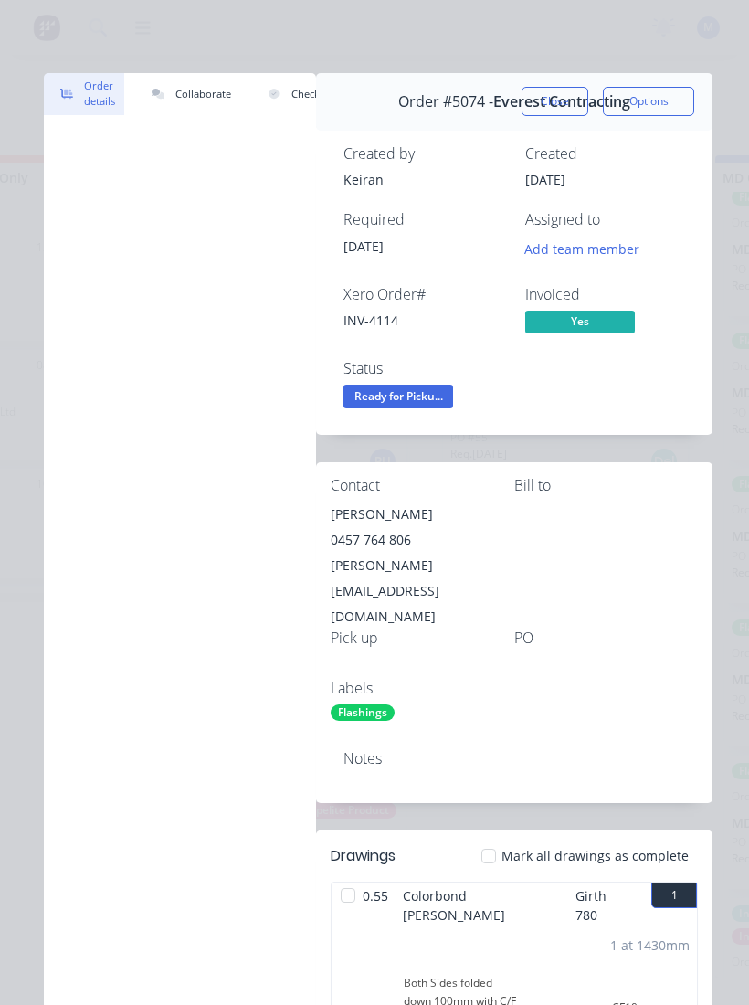
scroll to position [11, 0]
click at [410, 402] on span "Ready for Picku..." at bounding box center [398, 396] width 110 height 23
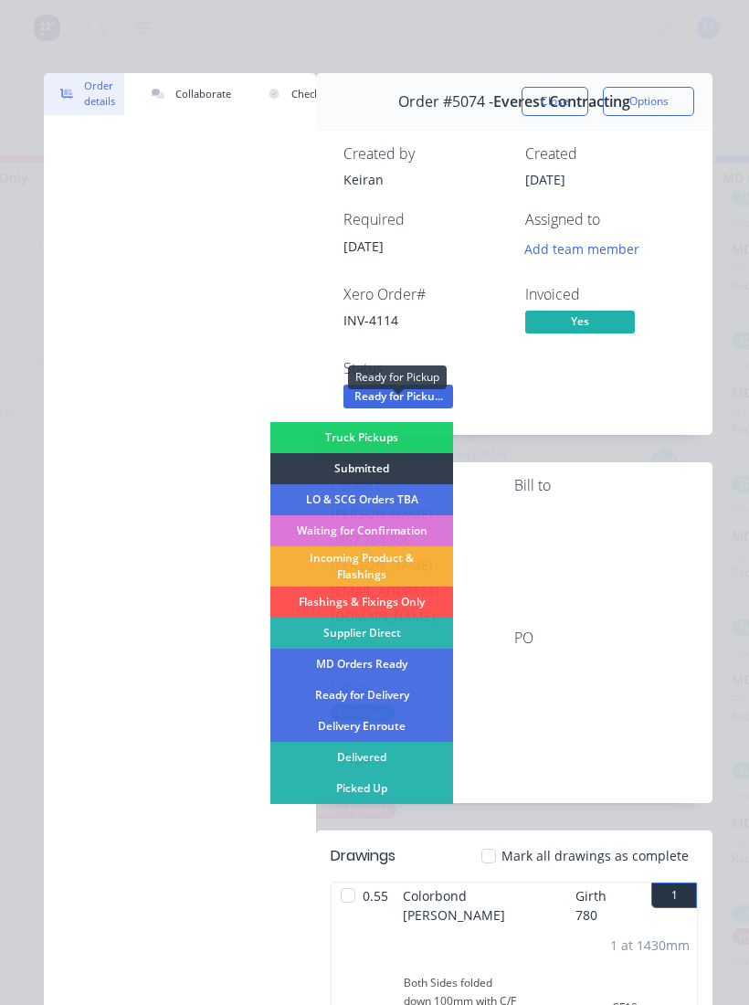
click at [382, 675] on div "Picked Up" at bounding box center [361, 788] width 183 height 31
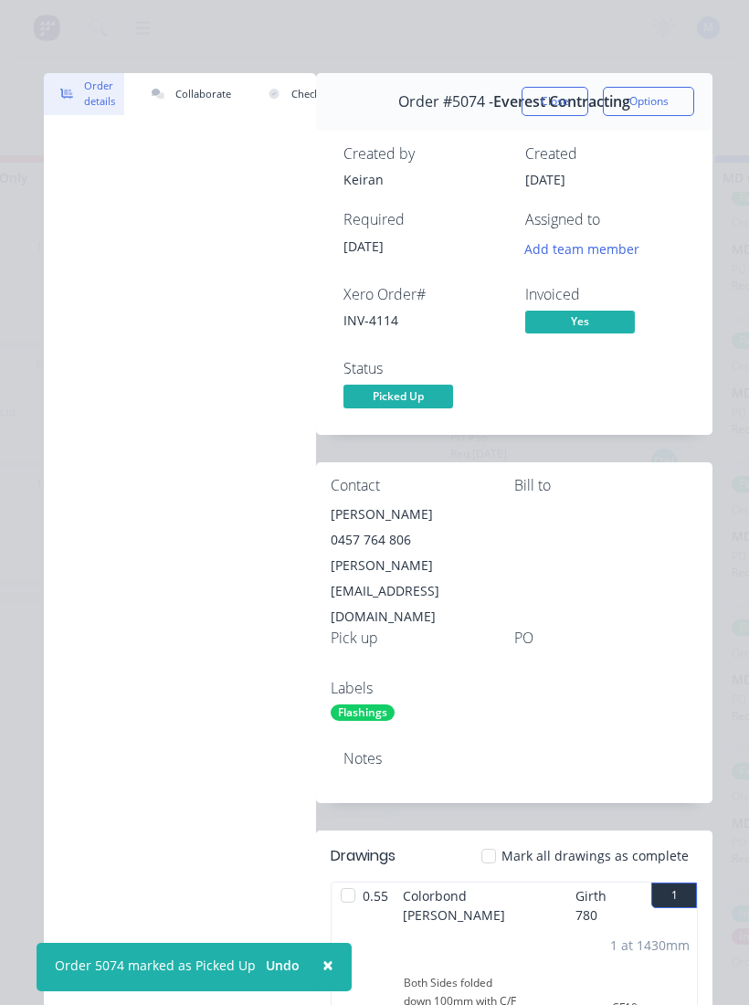
click at [555, 107] on button "Close" at bounding box center [555, 101] width 67 height 29
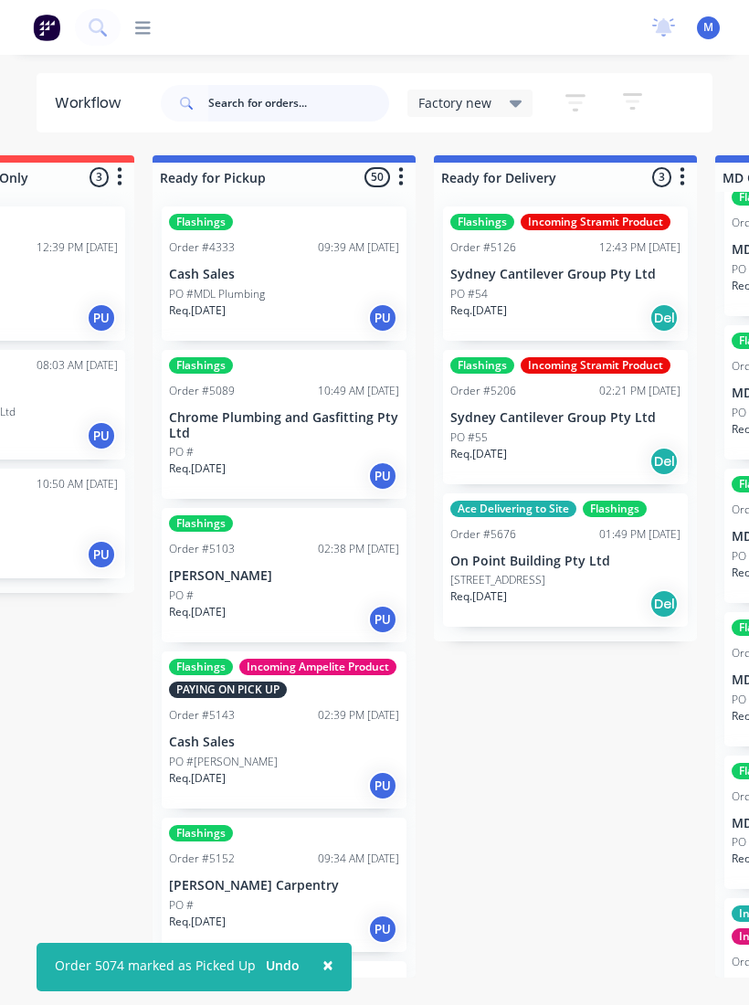
scroll to position [10, 0]
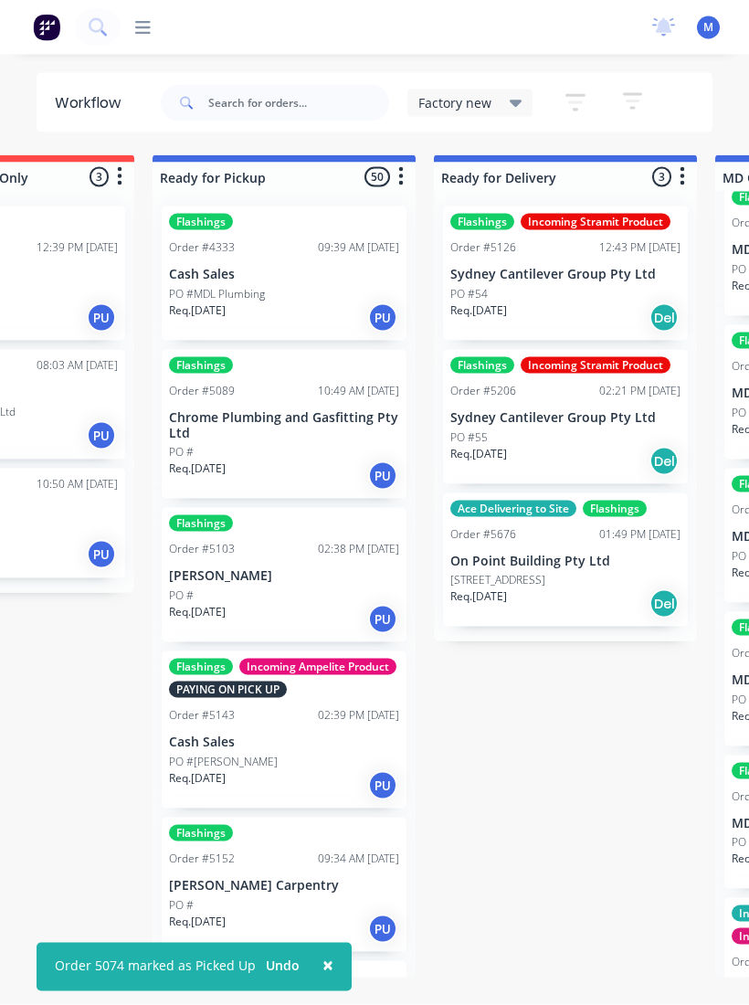
click at [203, 420] on p "Chrome Plumbing and Gasfitting Pty Ltd" at bounding box center [284, 425] width 230 height 31
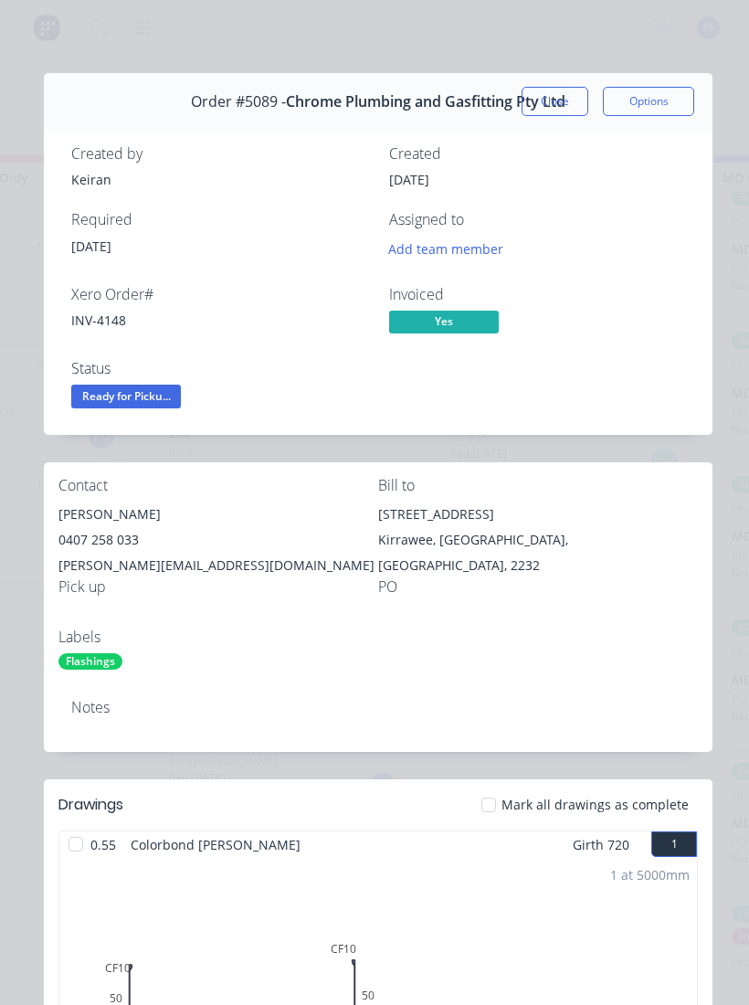
scroll to position [0, 0]
click at [566, 102] on button "Close" at bounding box center [555, 101] width 67 height 29
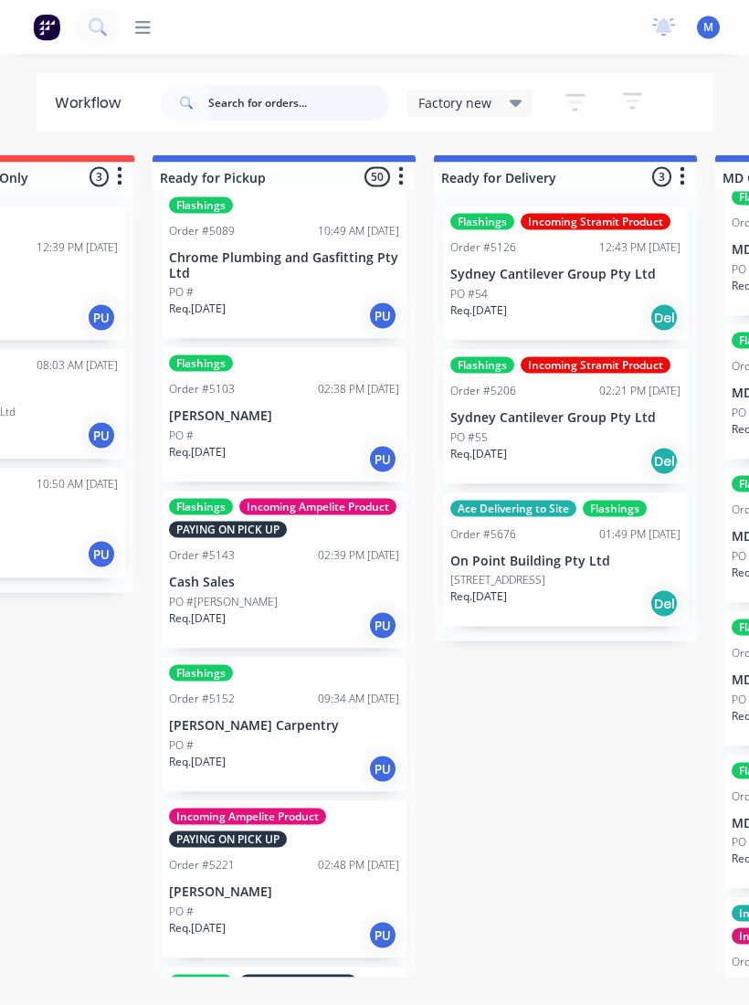
scroll to position [180, 0]
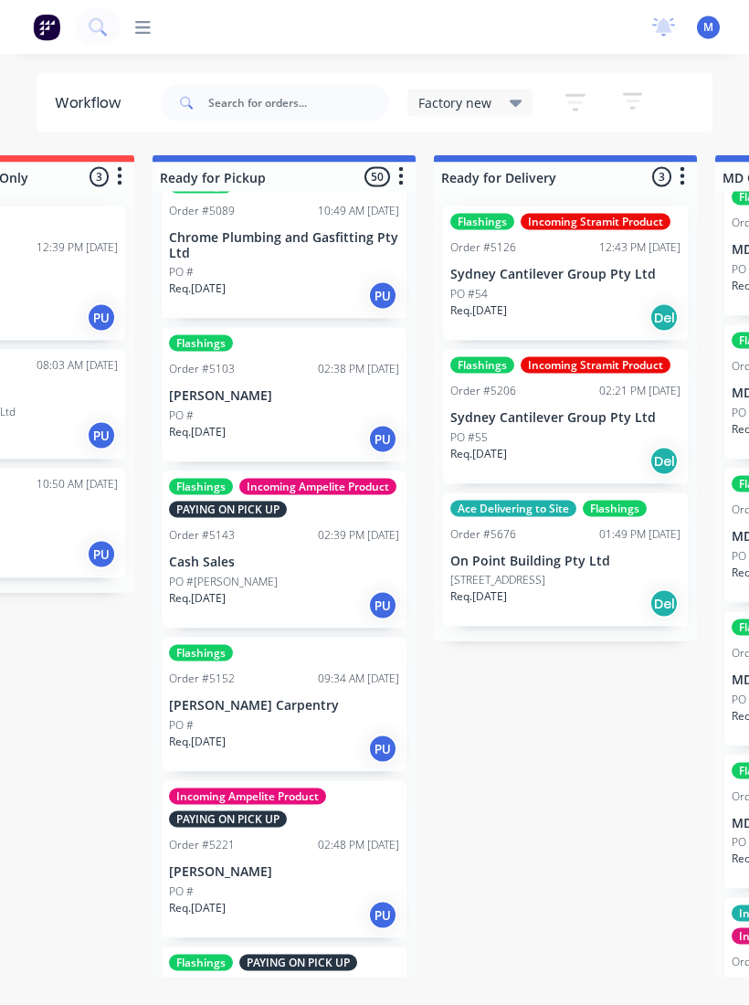
click at [214, 407] on div "PO #" at bounding box center [284, 415] width 230 height 16
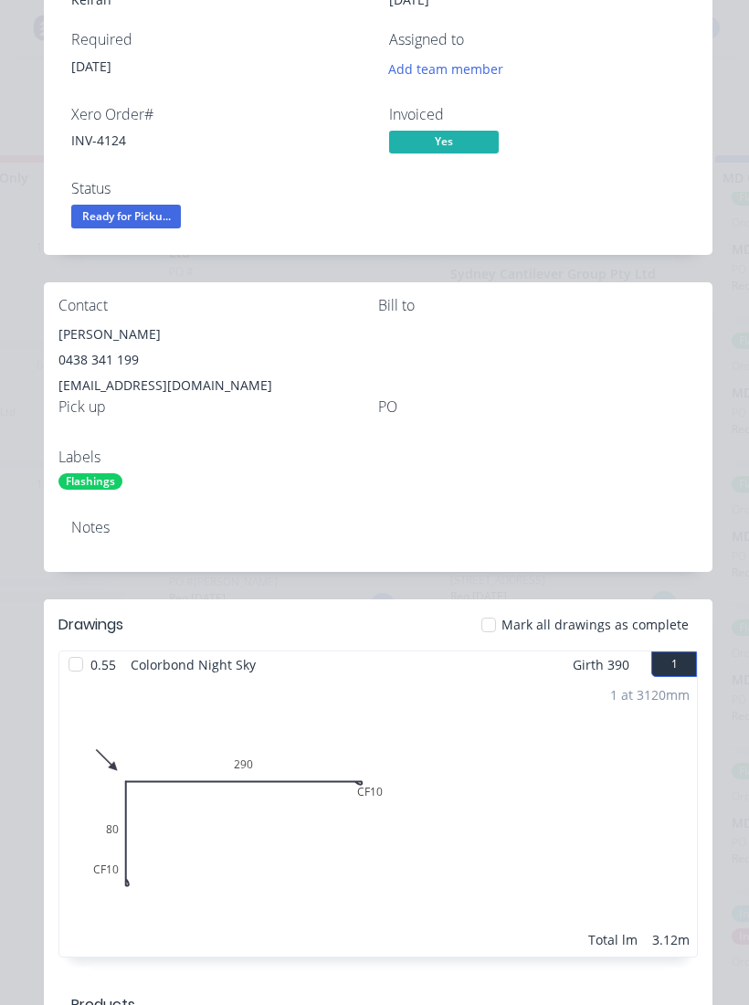
scroll to position [177, 0]
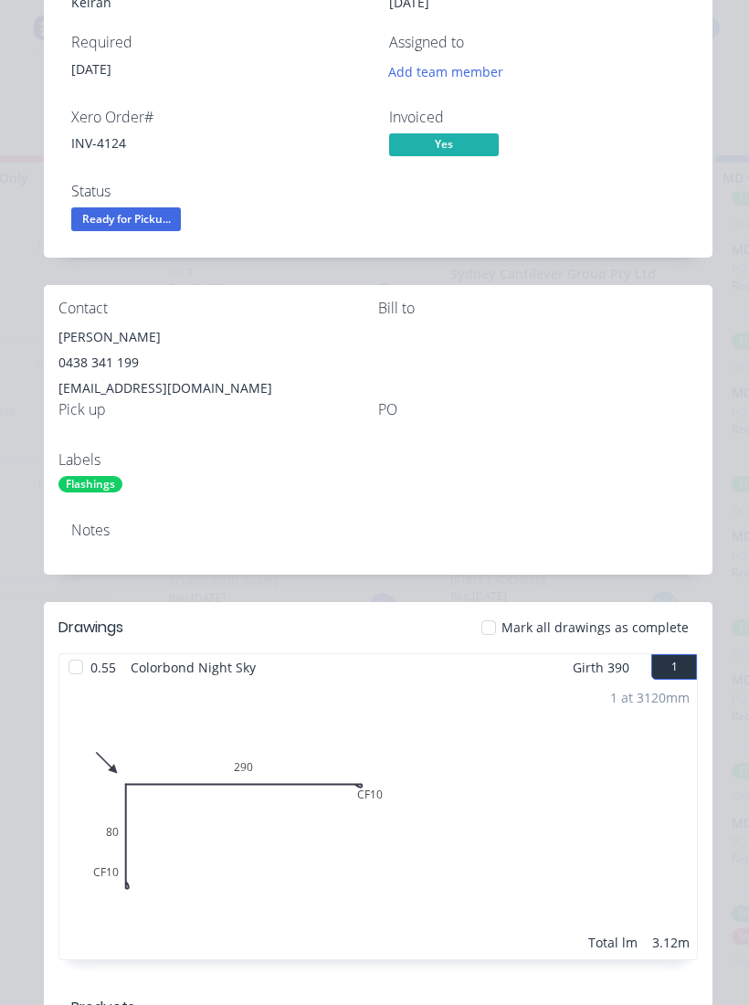
click at [159, 215] on span "Ready for Picku..." at bounding box center [126, 218] width 110 height 23
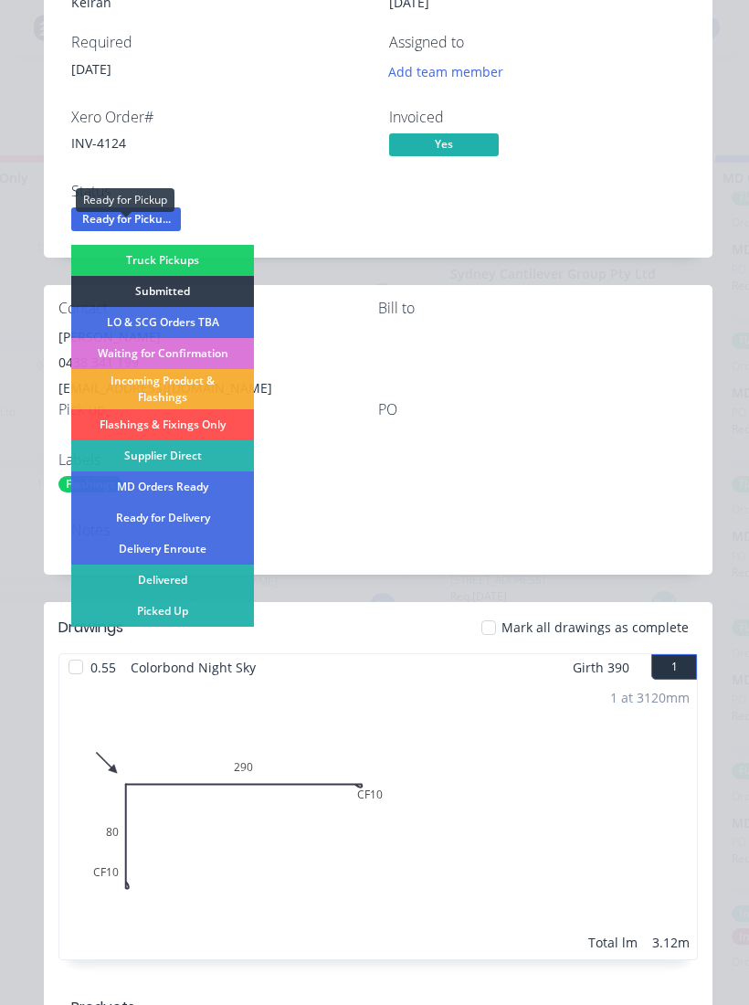
click at [183, 614] on div "Picked Up" at bounding box center [162, 611] width 183 height 31
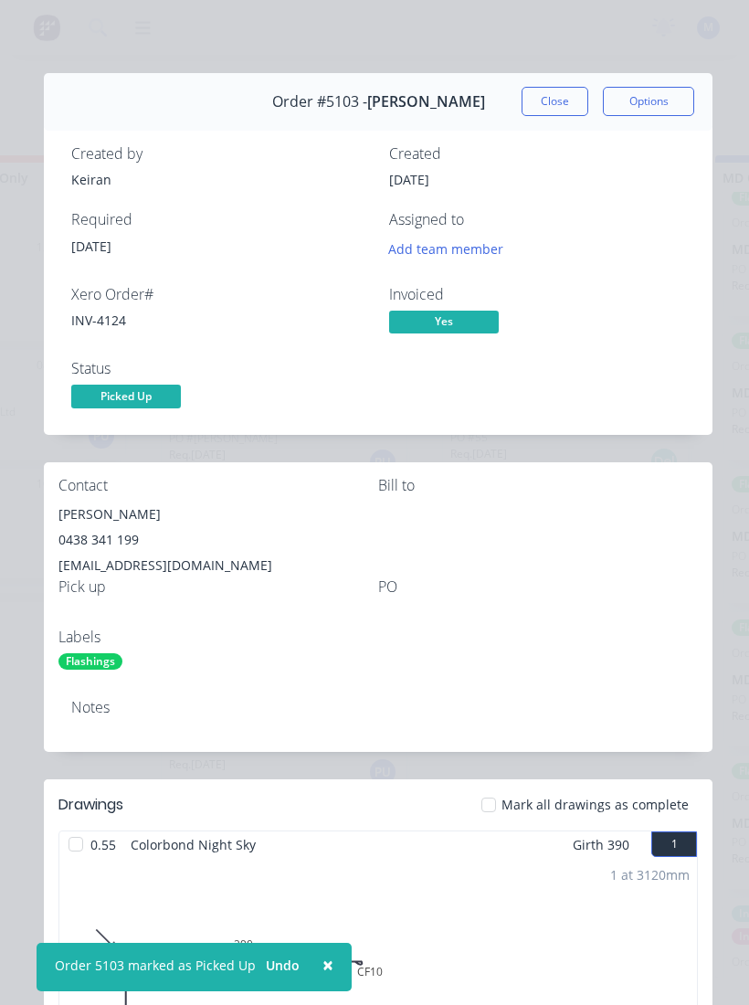
scroll to position [0, 0]
click at [553, 102] on button "Close" at bounding box center [555, 101] width 67 height 29
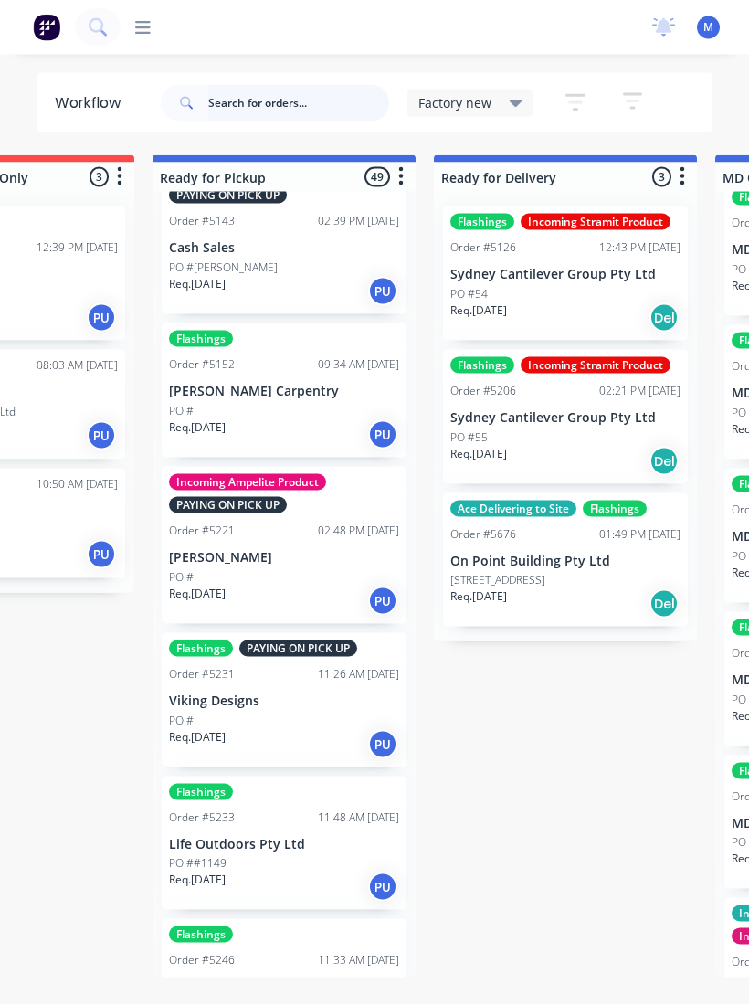
scroll to position [364, 0]
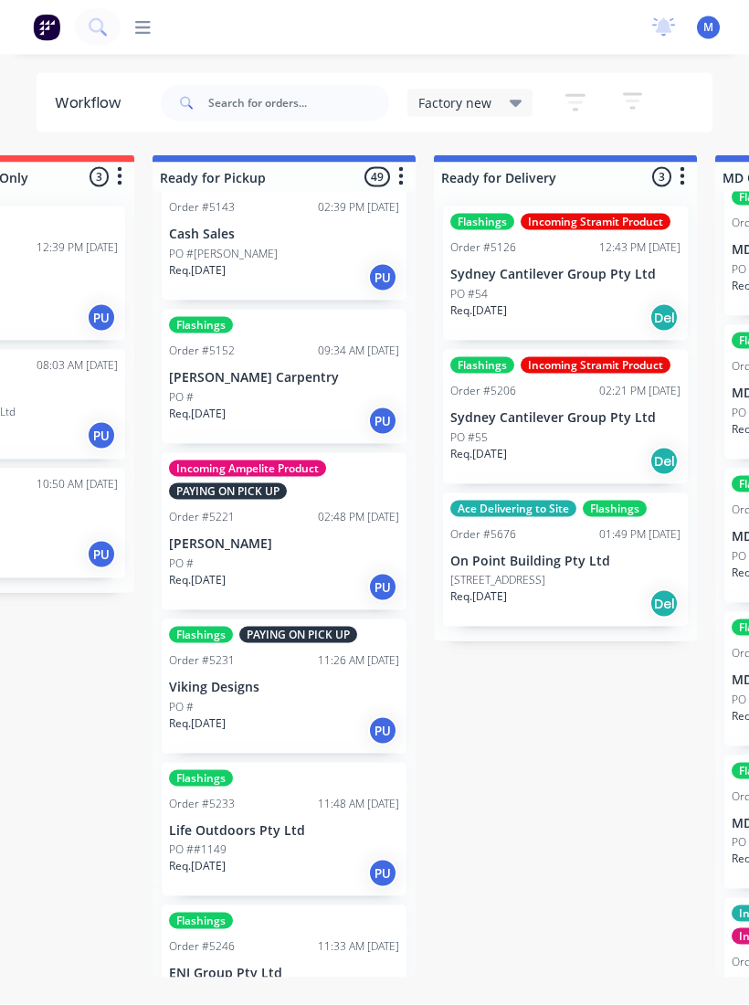
click at [306, 372] on p "[PERSON_NAME] Carpentry" at bounding box center [284, 378] width 230 height 16
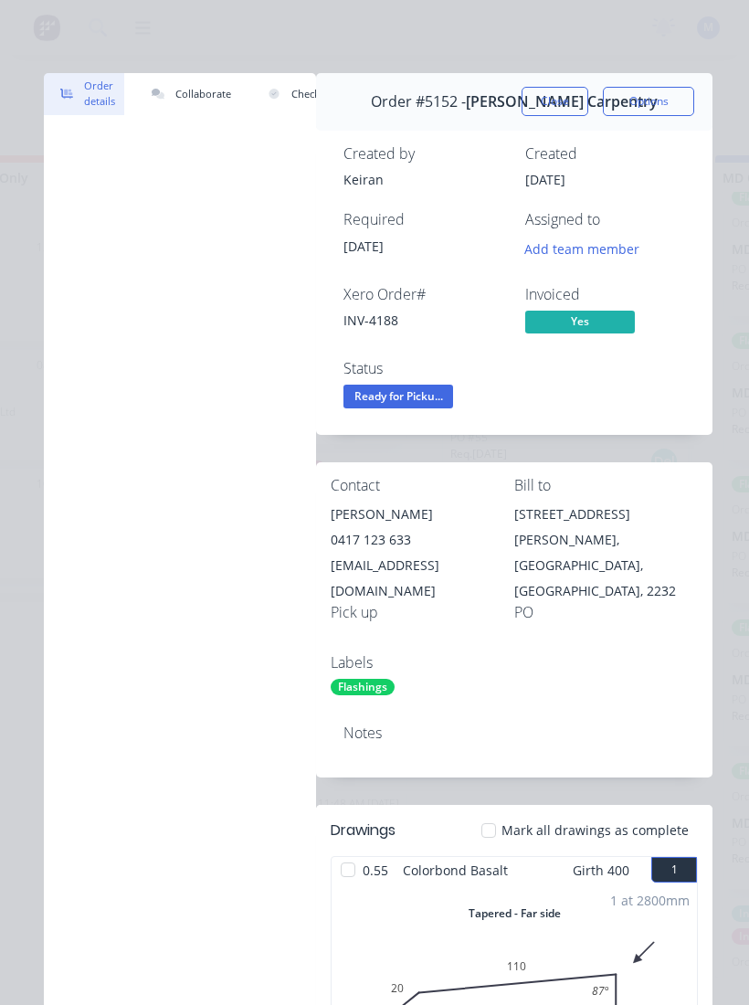
scroll to position [0, 0]
click at [429, 391] on span "Ready for Picku..." at bounding box center [398, 396] width 110 height 23
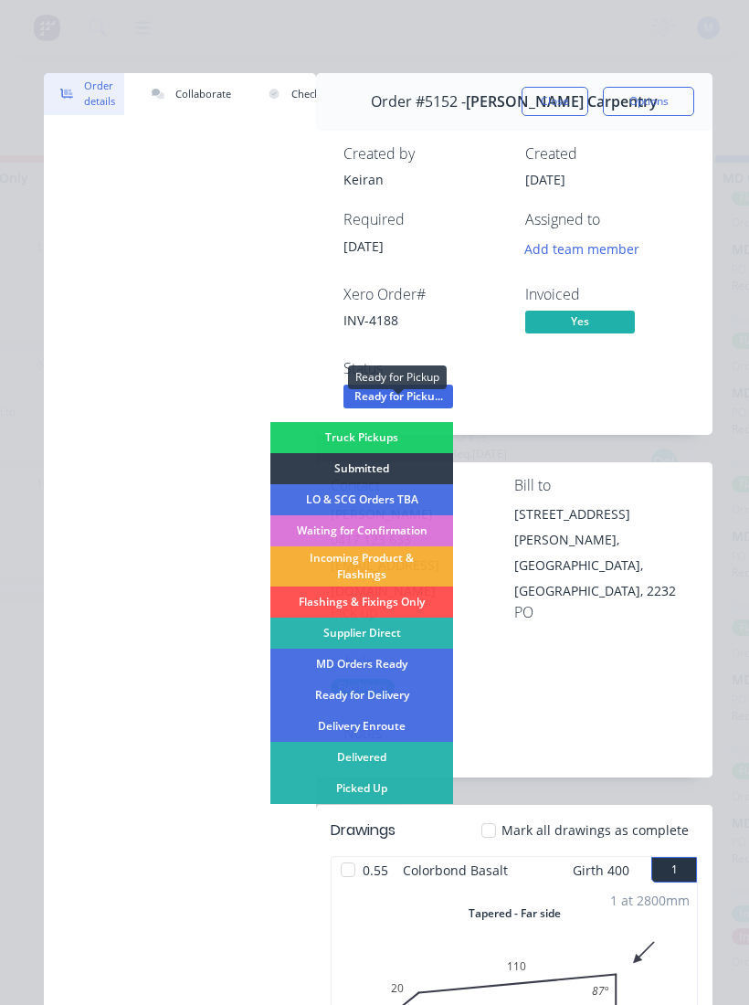
click at [387, 675] on div "Picked Up" at bounding box center [361, 788] width 183 height 31
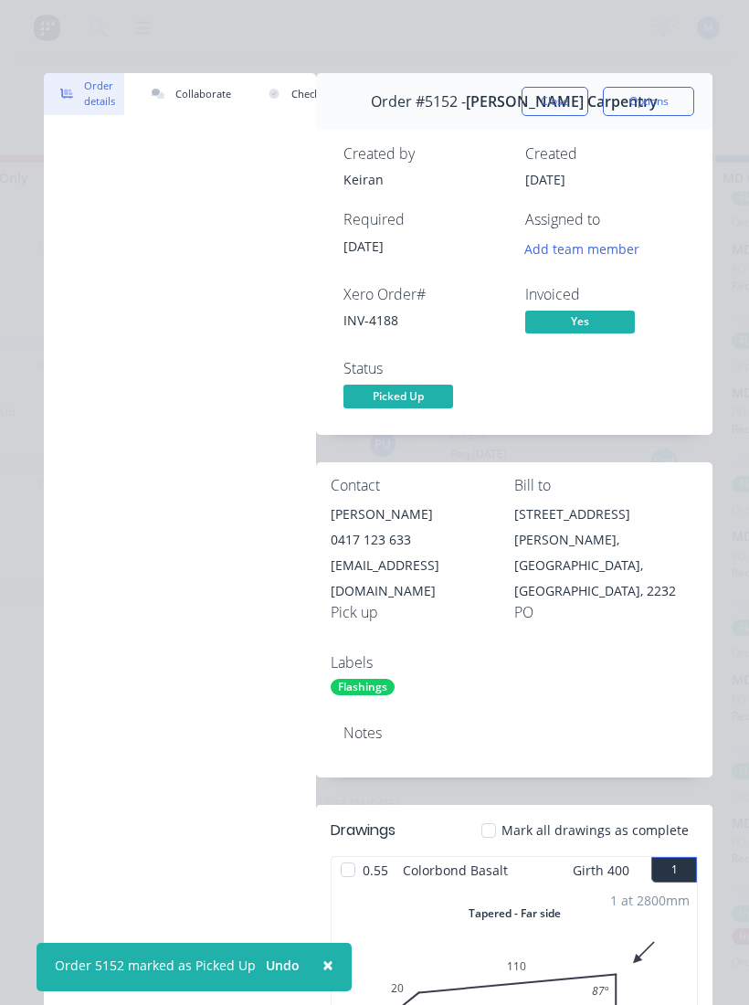
click at [566, 103] on button "Close" at bounding box center [555, 101] width 67 height 29
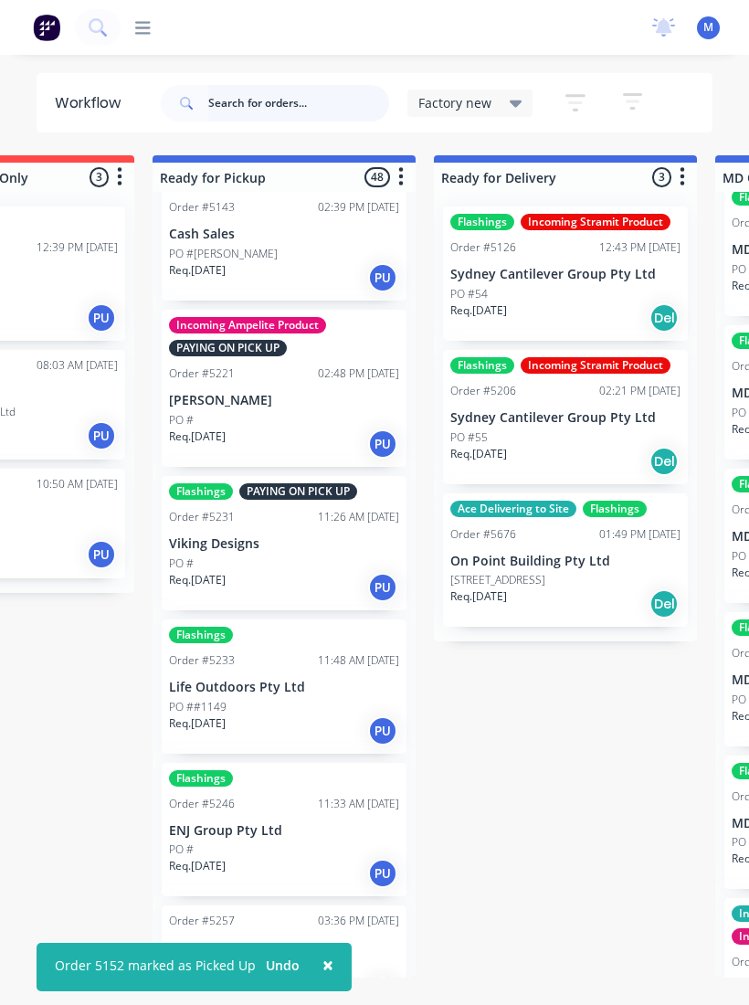
scroll to position [10, 0]
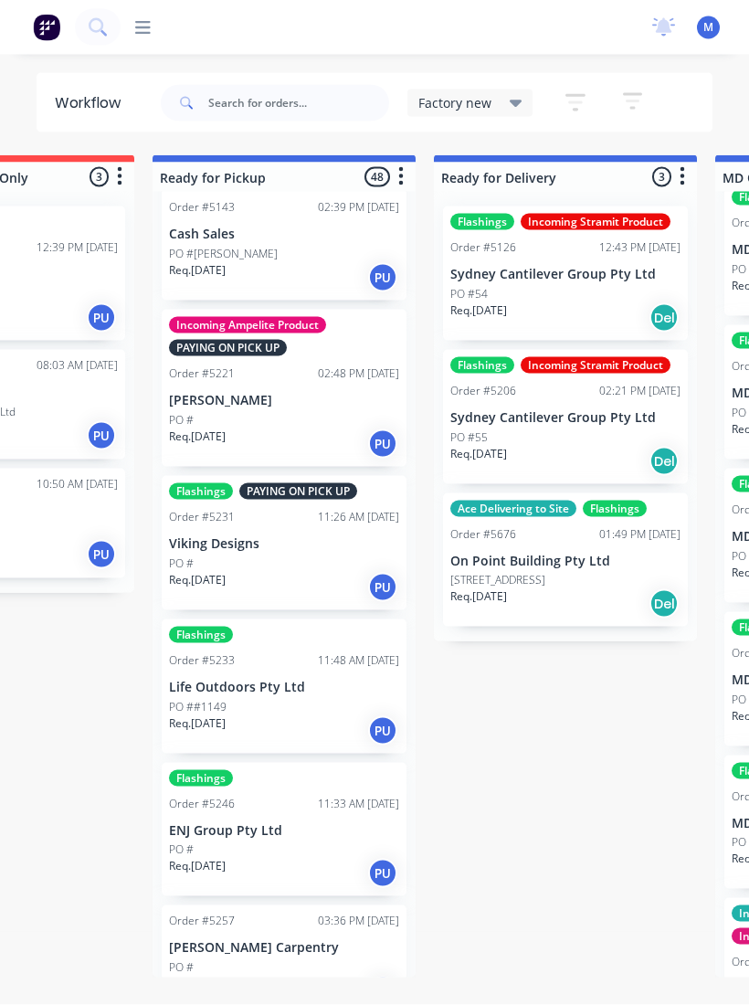
click at [312, 396] on div "Incoming Ampelite Product PAYING ON PICK UP Order #5221 02:48 PM [DATE] [PERSON…" at bounding box center [284, 388] width 245 height 157
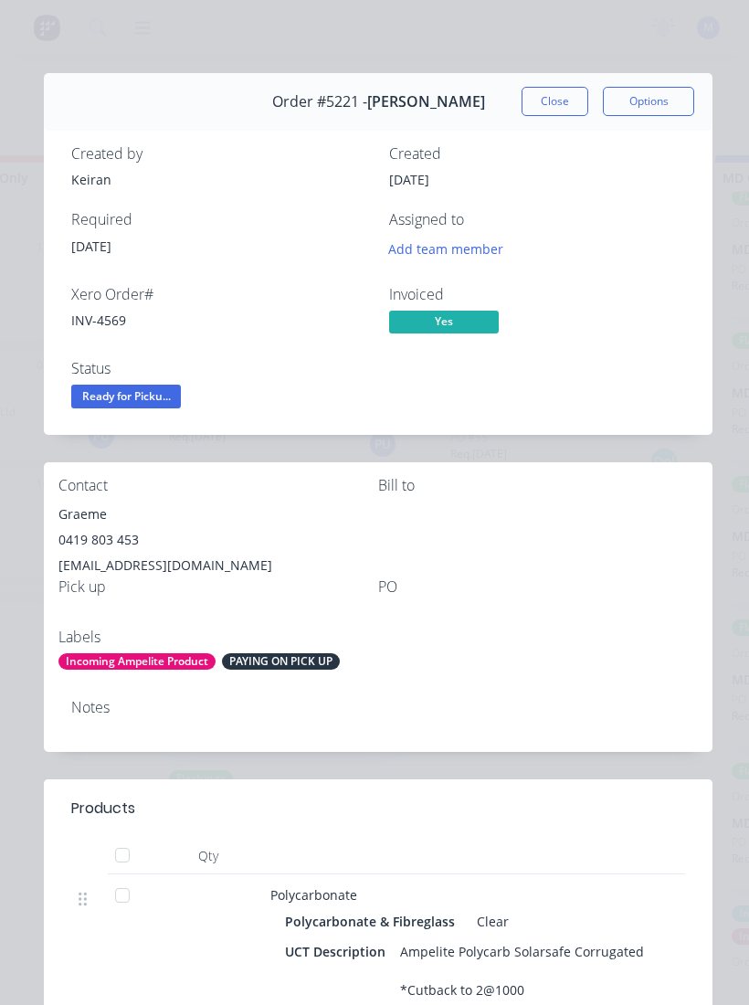
scroll to position [0, 0]
click at [570, 100] on button "Close" at bounding box center [555, 101] width 67 height 29
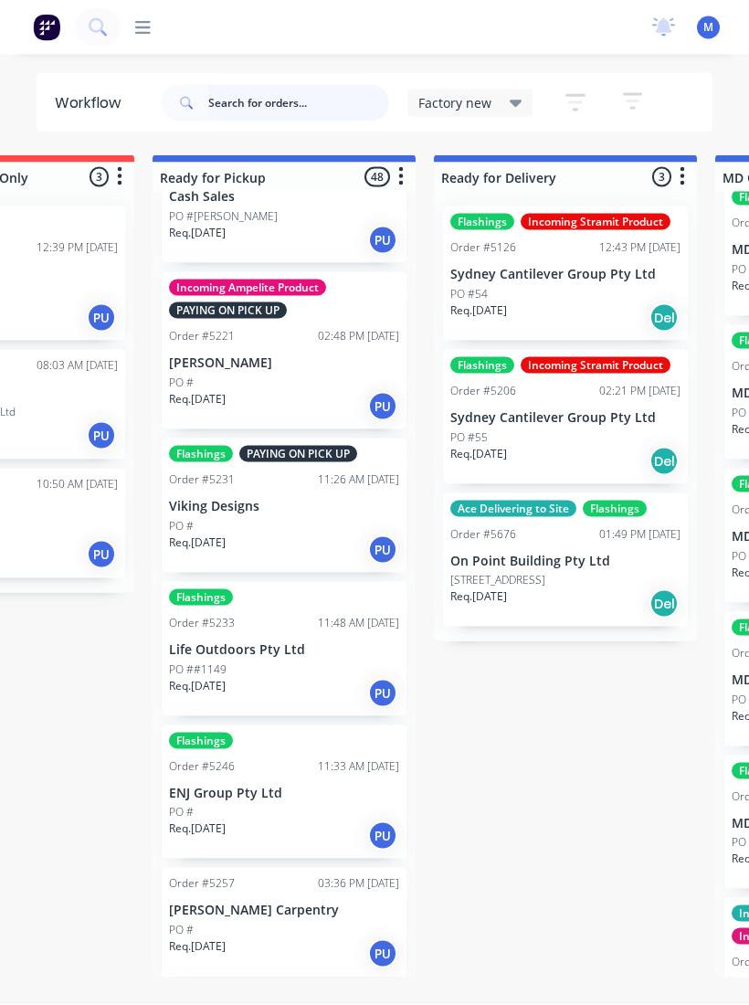
scroll to position [407, 0]
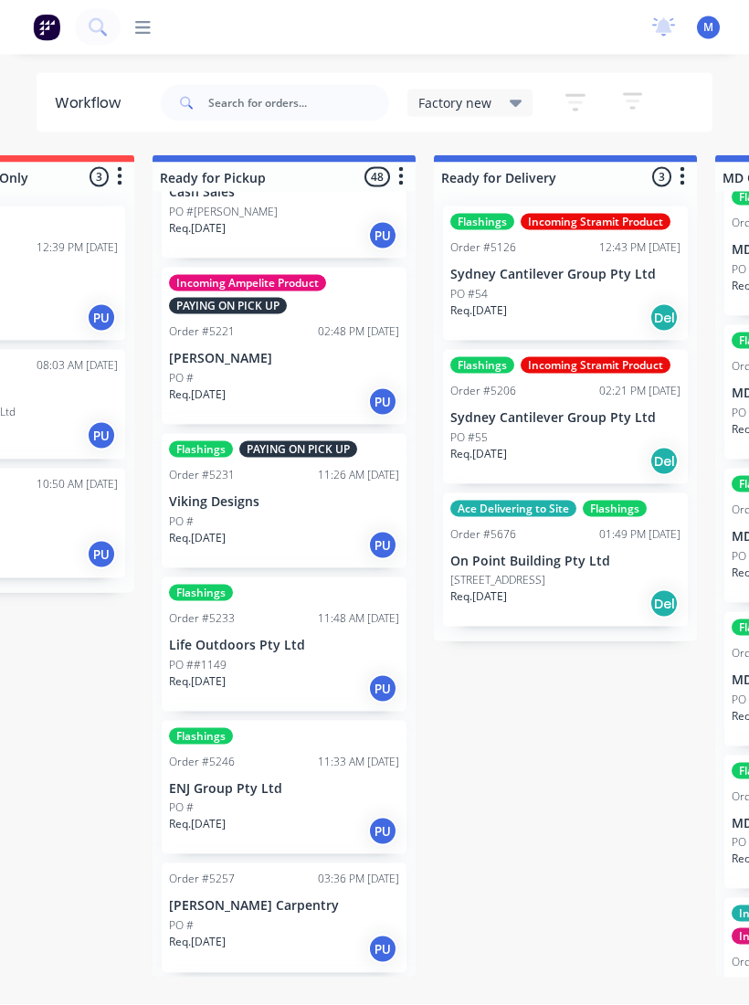
click at [206, 513] on div "PO #" at bounding box center [284, 521] width 230 height 16
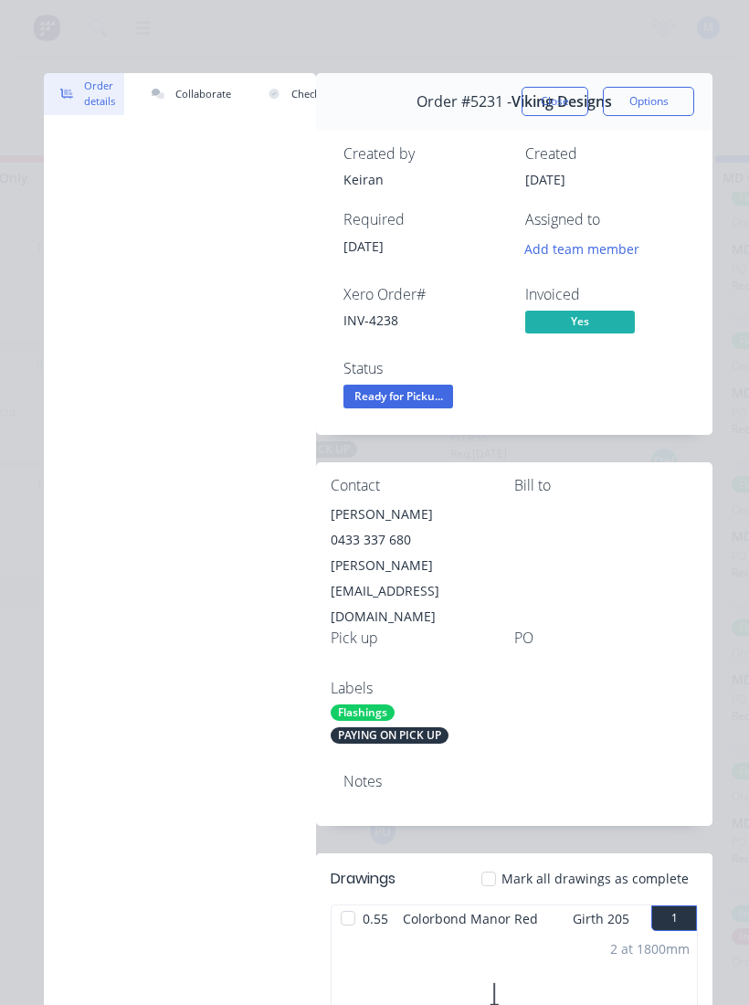
scroll to position [0, 0]
click at [422, 398] on span "Ready for Picku..." at bounding box center [398, 396] width 110 height 23
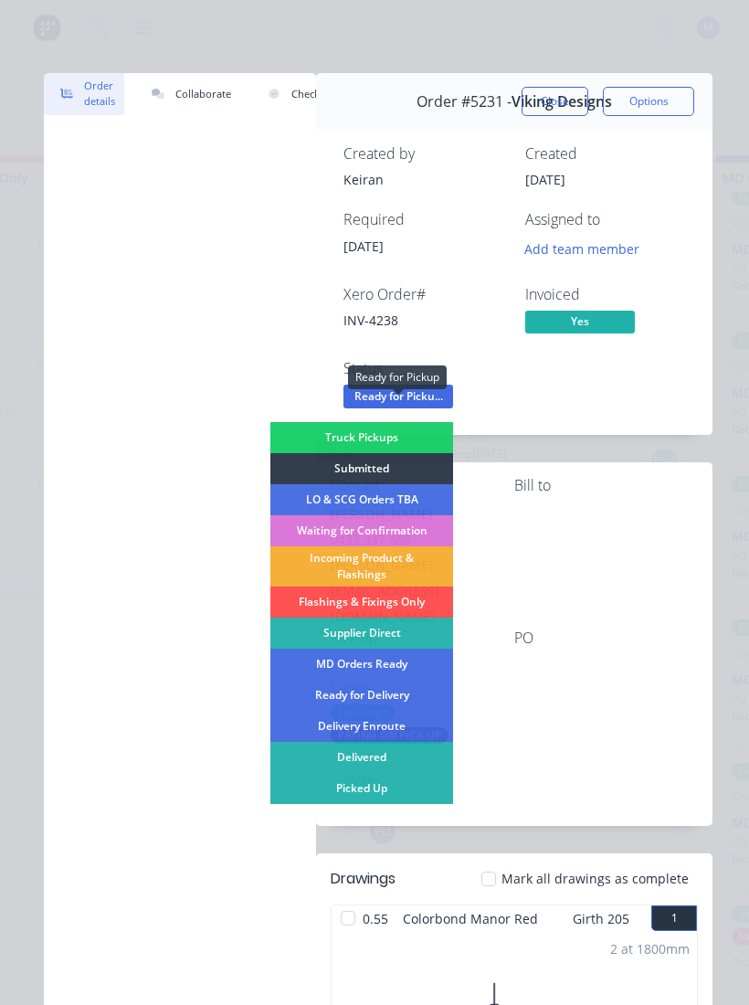
click at [397, 675] on div "Picked Up" at bounding box center [361, 788] width 183 height 31
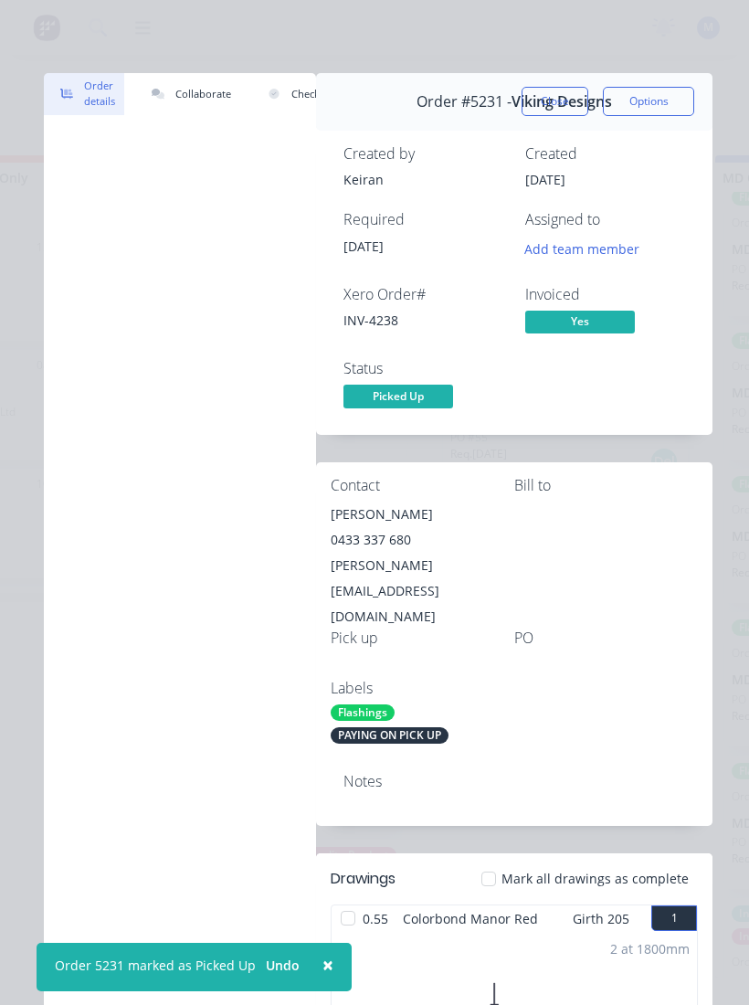
click at [569, 98] on button "Close" at bounding box center [555, 101] width 67 height 29
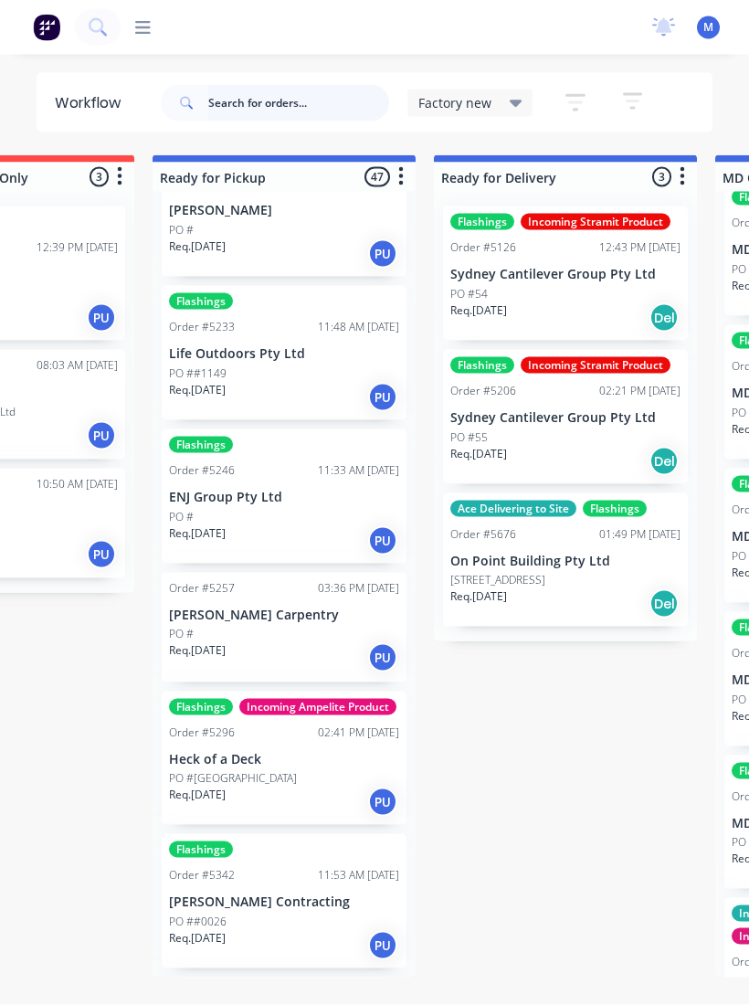
scroll to position [555, 0]
click at [207, 364] on p "PO ##1149" at bounding box center [198, 372] width 58 height 16
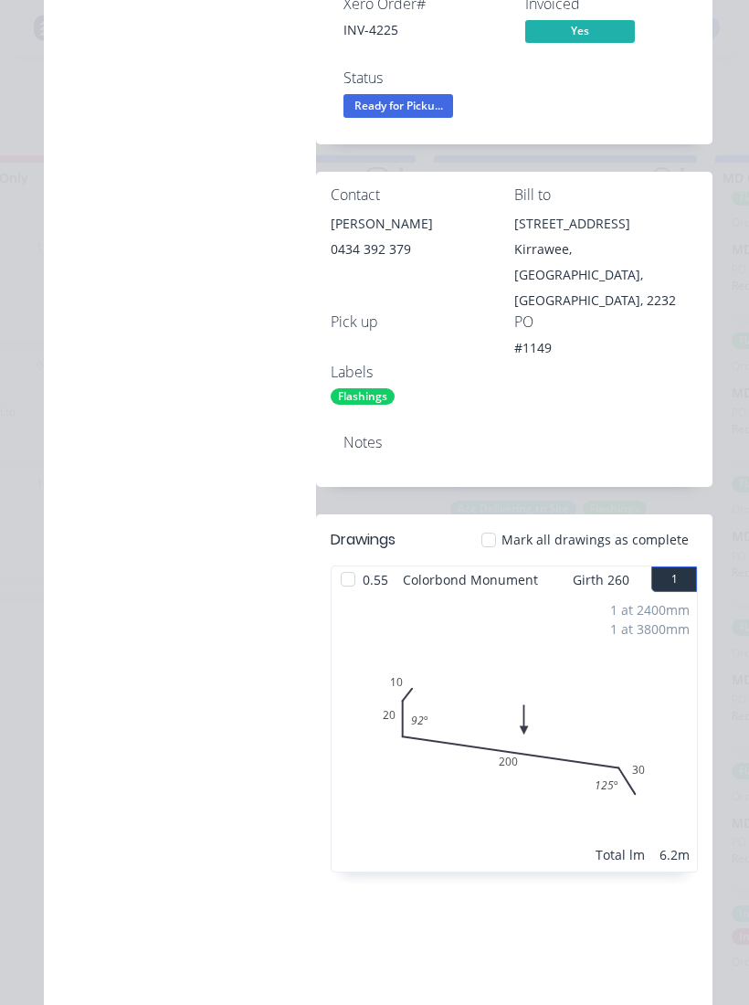
scroll to position [289, 0]
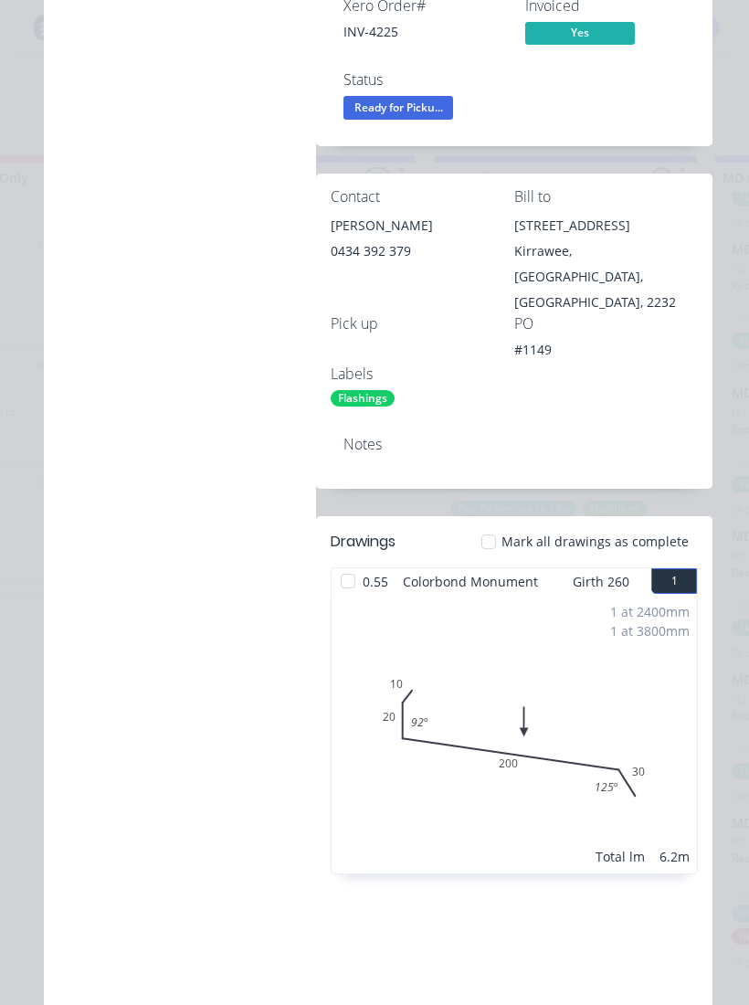
click at [604, 675] on div "1 at 2400mm 1 at 3800mm Total lm 6.2m" at bounding box center [514, 734] width 365 height 279
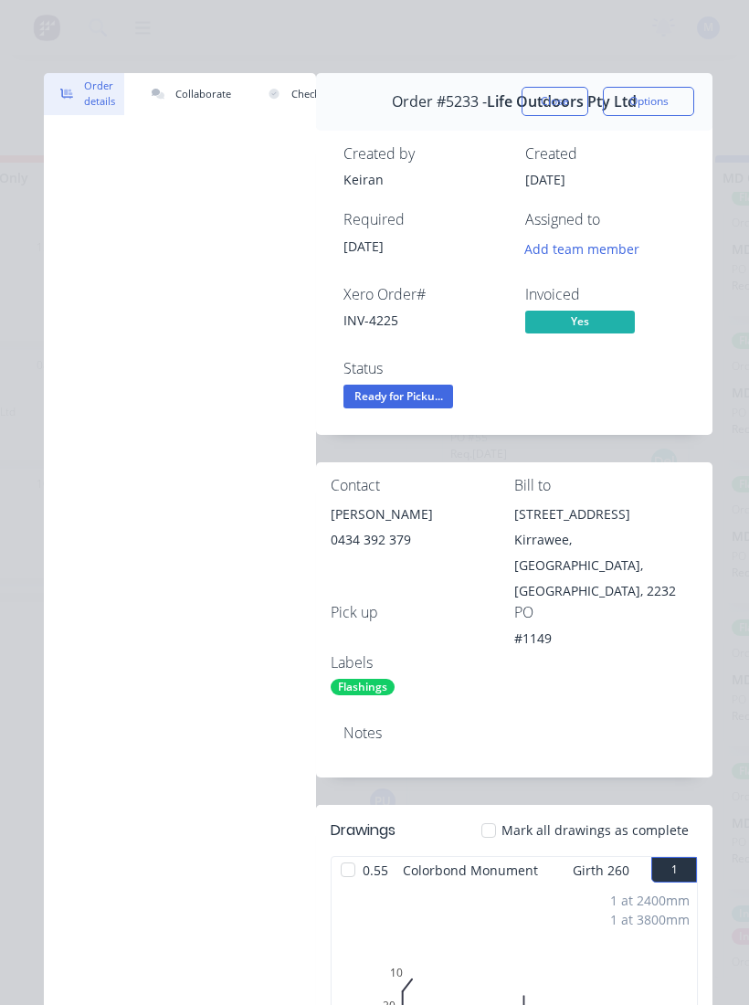
scroll to position [0, 0]
click at [424, 396] on span "Ready for Picku..." at bounding box center [398, 396] width 110 height 23
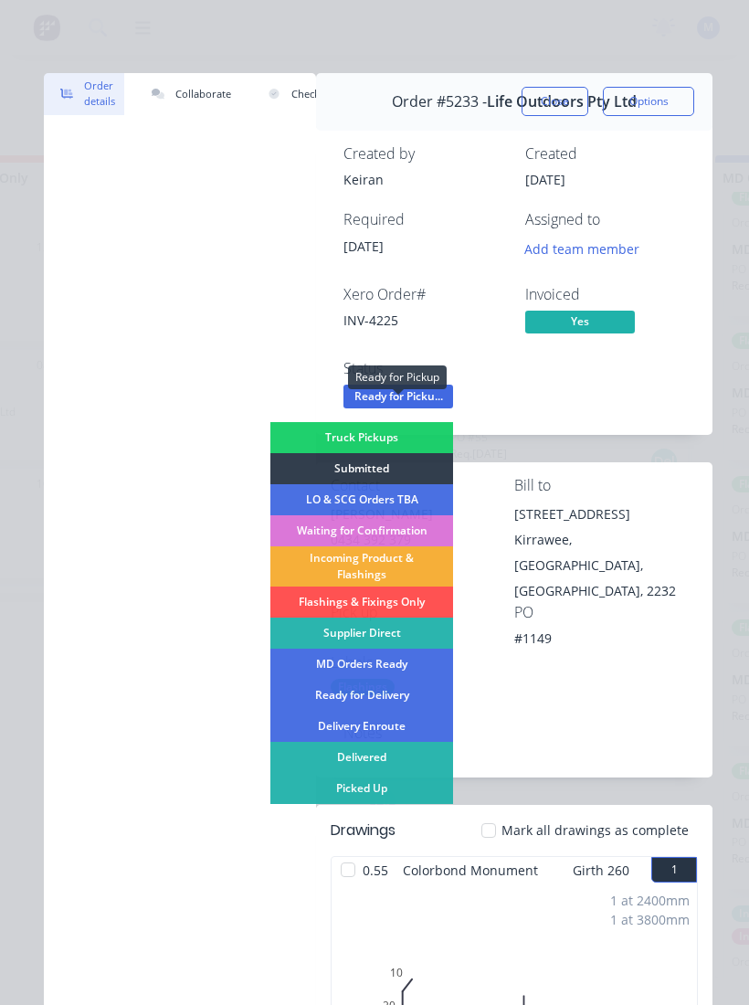
click at [403, 675] on div "Picked Up" at bounding box center [361, 788] width 183 height 31
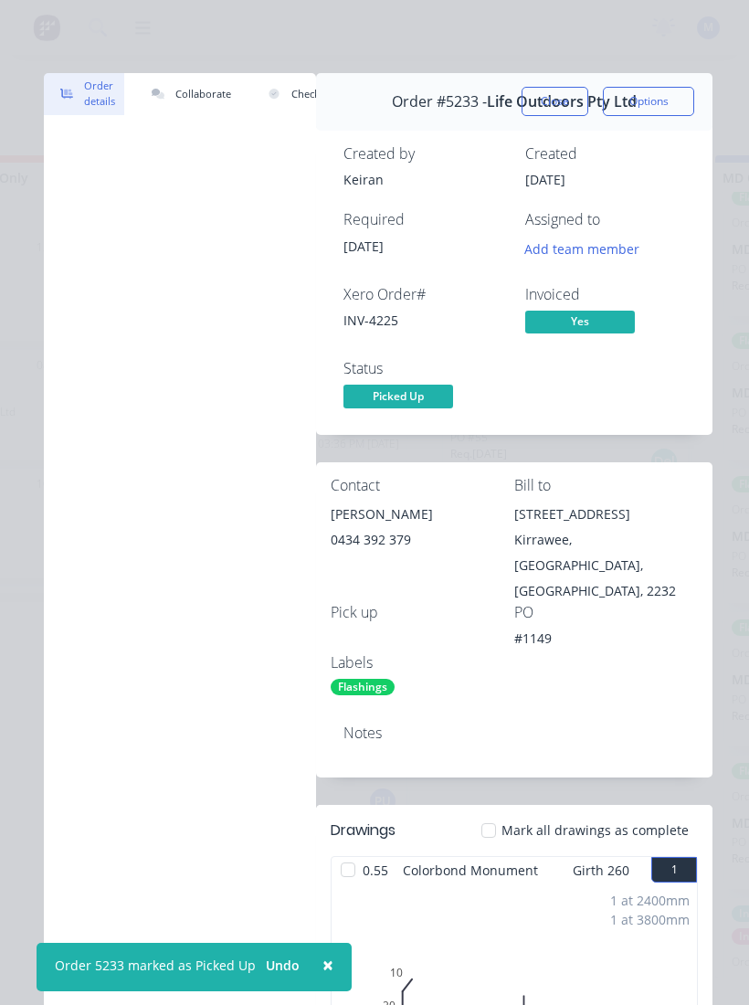
click at [561, 111] on button "Close" at bounding box center [555, 101] width 67 height 29
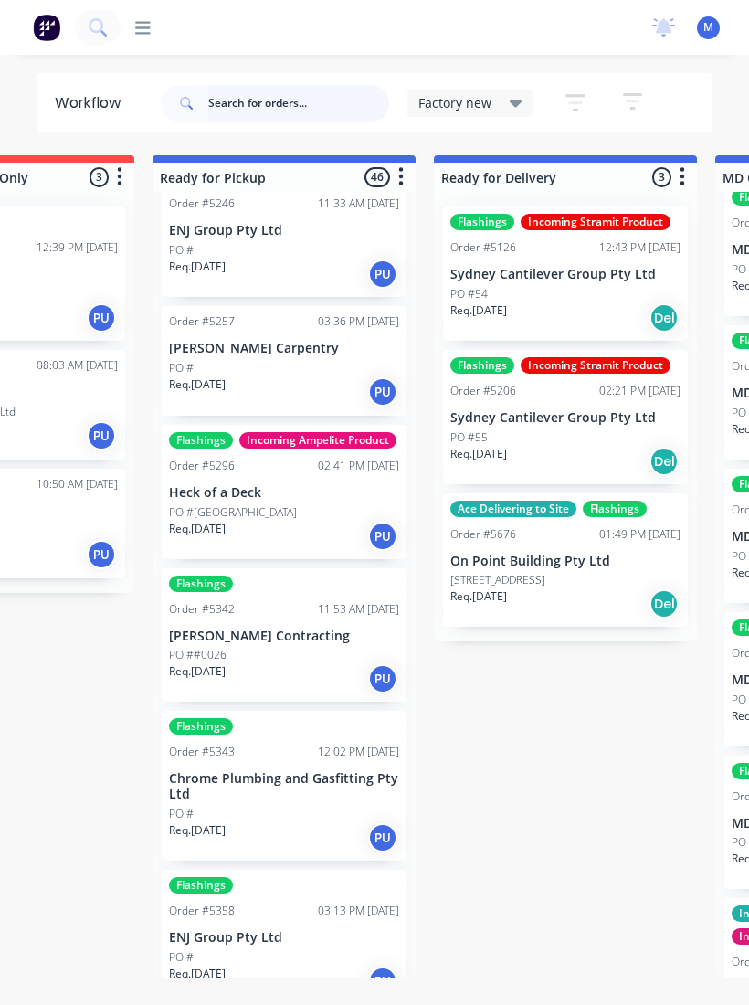
scroll to position [652, 0]
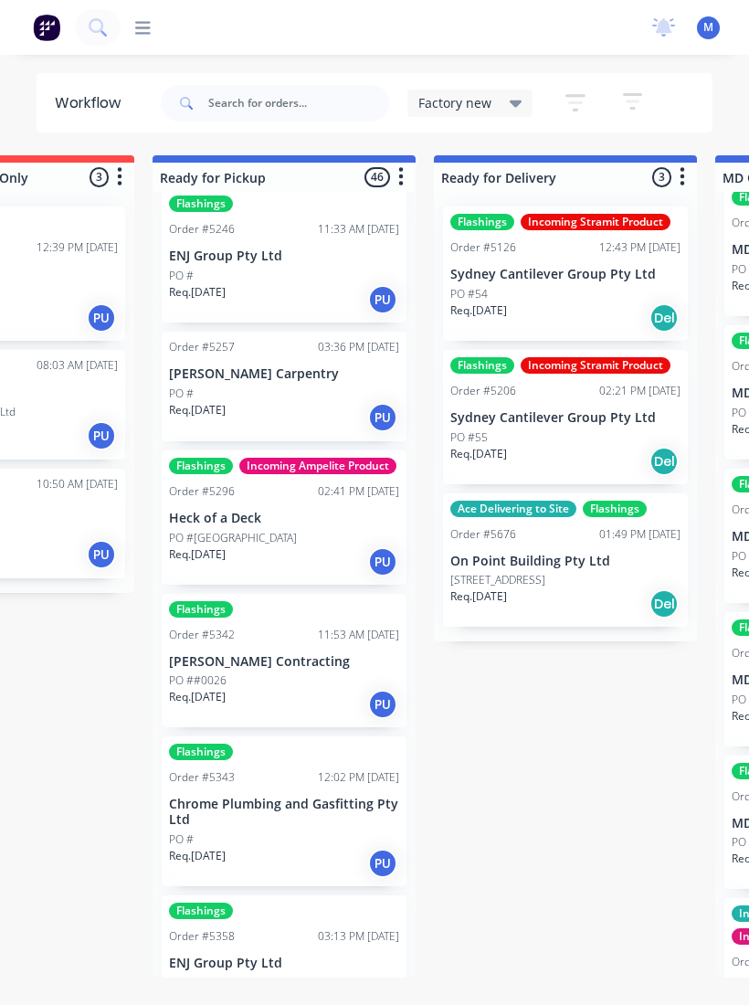
click at [202, 386] on div "PO #" at bounding box center [284, 394] width 230 height 16
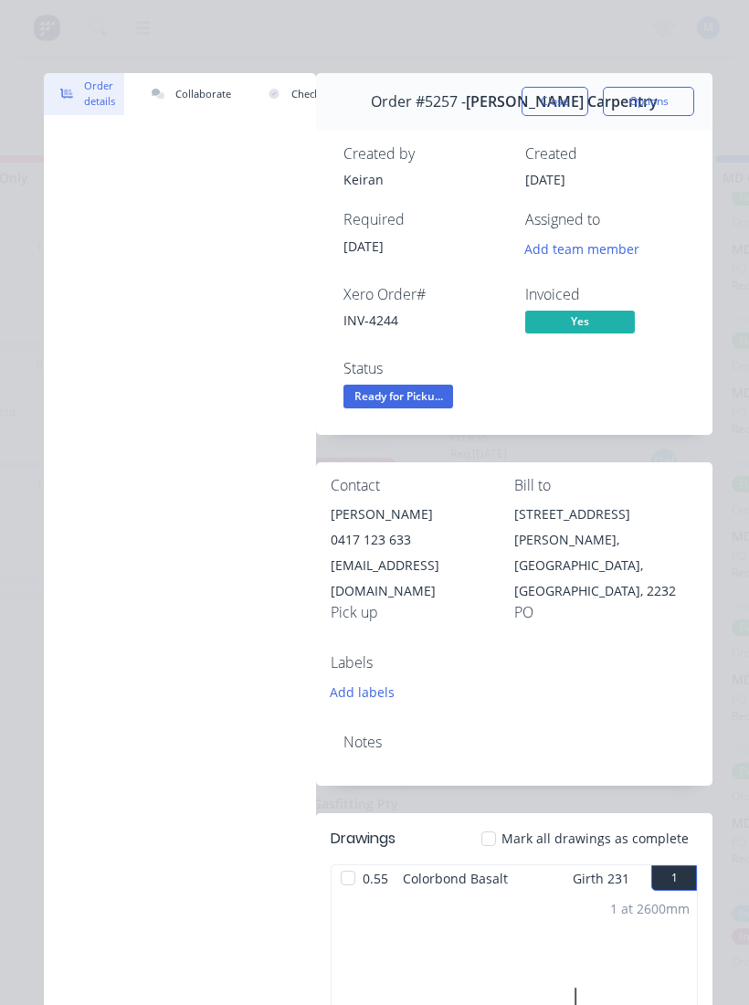
scroll to position [0, 0]
click at [427, 397] on span "Ready for Picku..." at bounding box center [398, 396] width 110 height 23
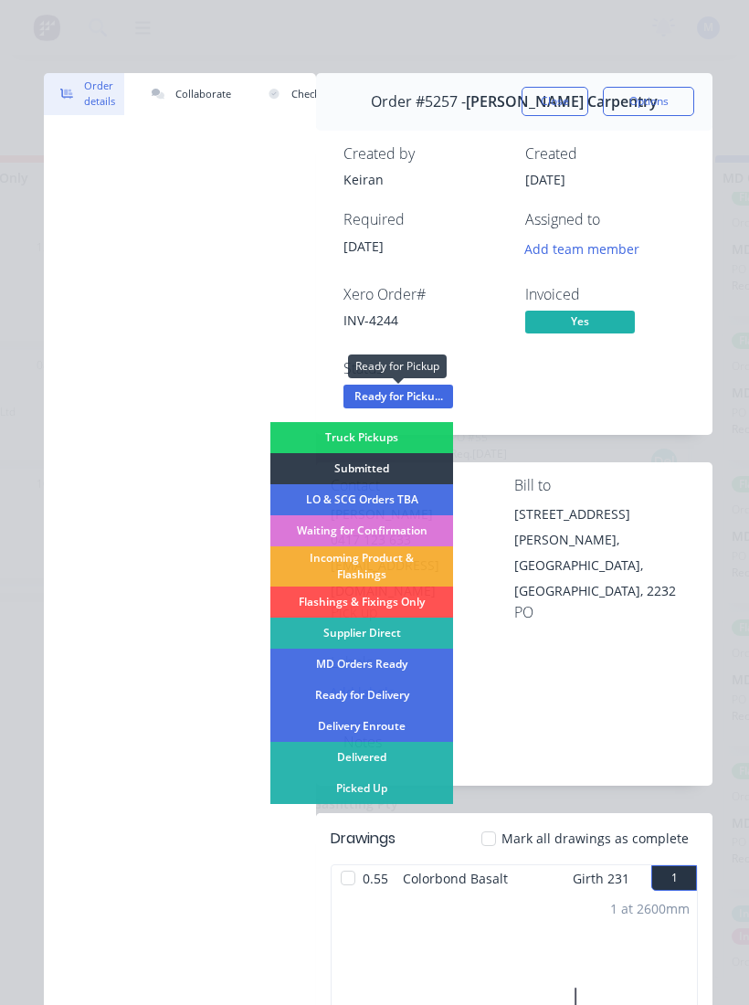
click at [426, 675] on div "Picked Up" at bounding box center [361, 788] width 183 height 31
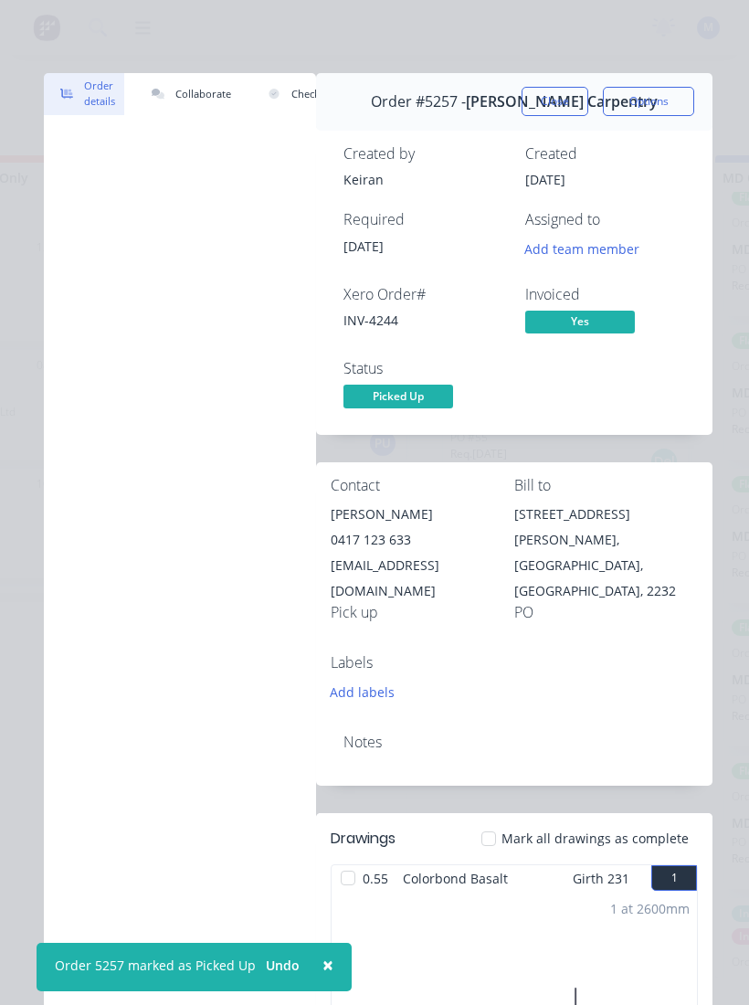
click at [555, 104] on button "Close" at bounding box center [555, 101] width 67 height 29
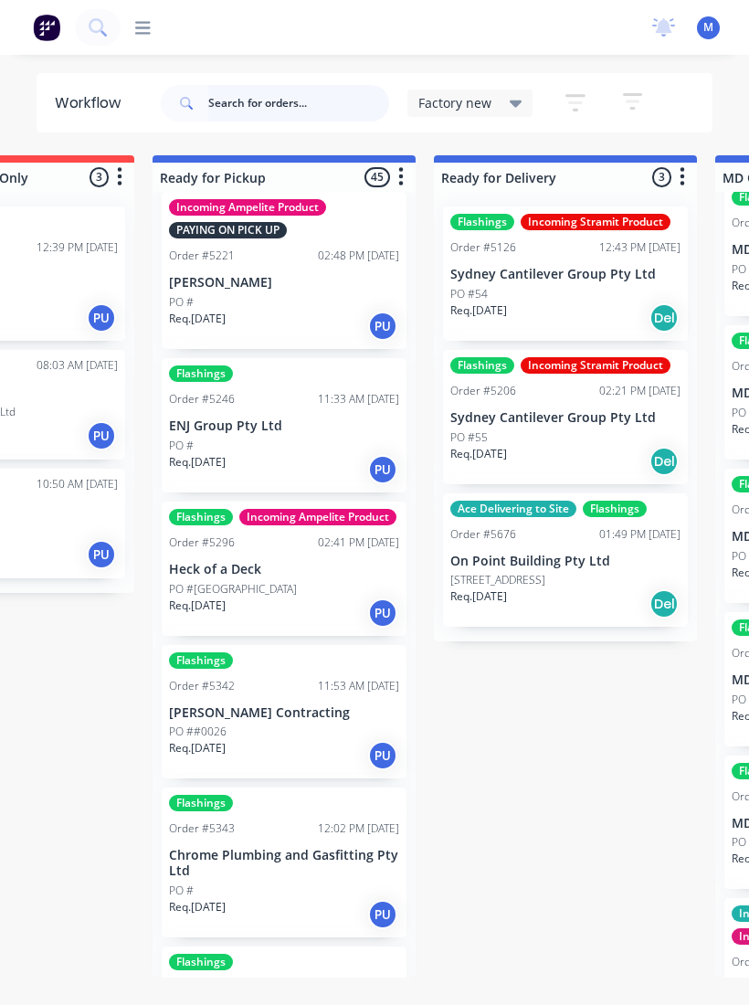
scroll to position [484, 0]
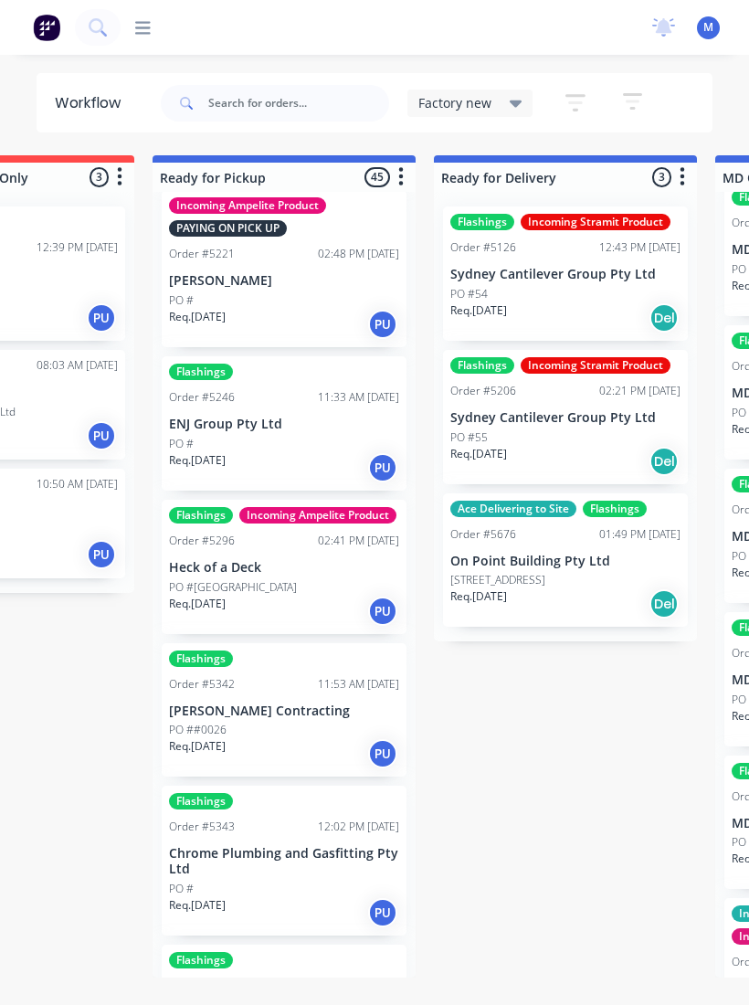
click at [219, 447] on div "PO #" at bounding box center [284, 444] width 230 height 16
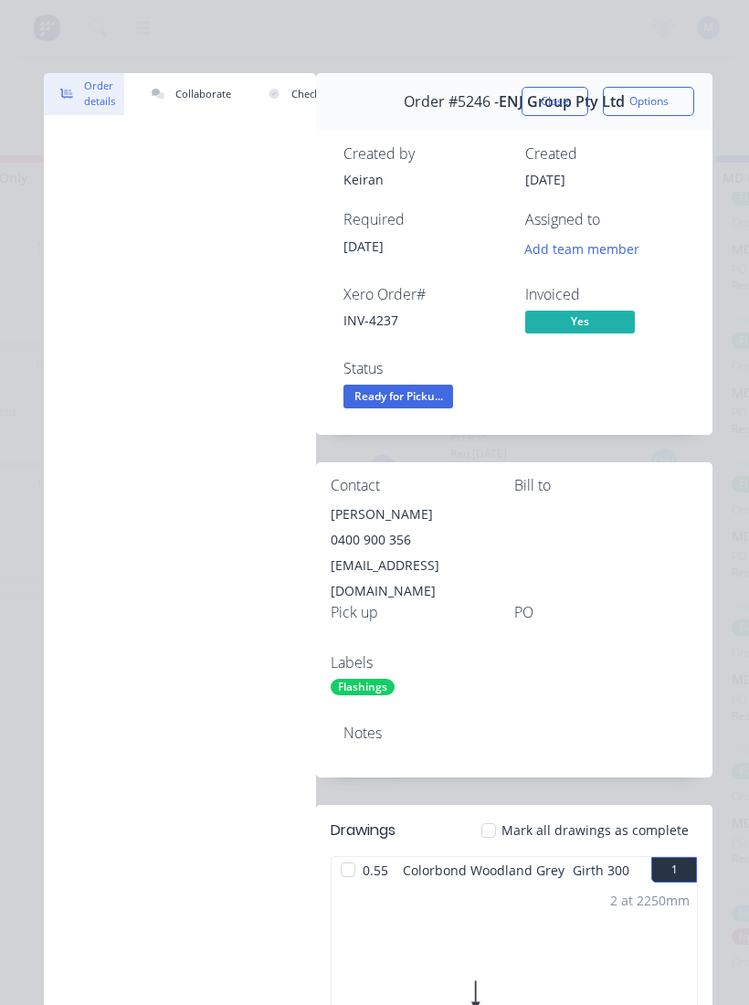
scroll to position [0, 0]
click at [429, 395] on span "Ready for Picku..." at bounding box center [398, 396] width 110 height 23
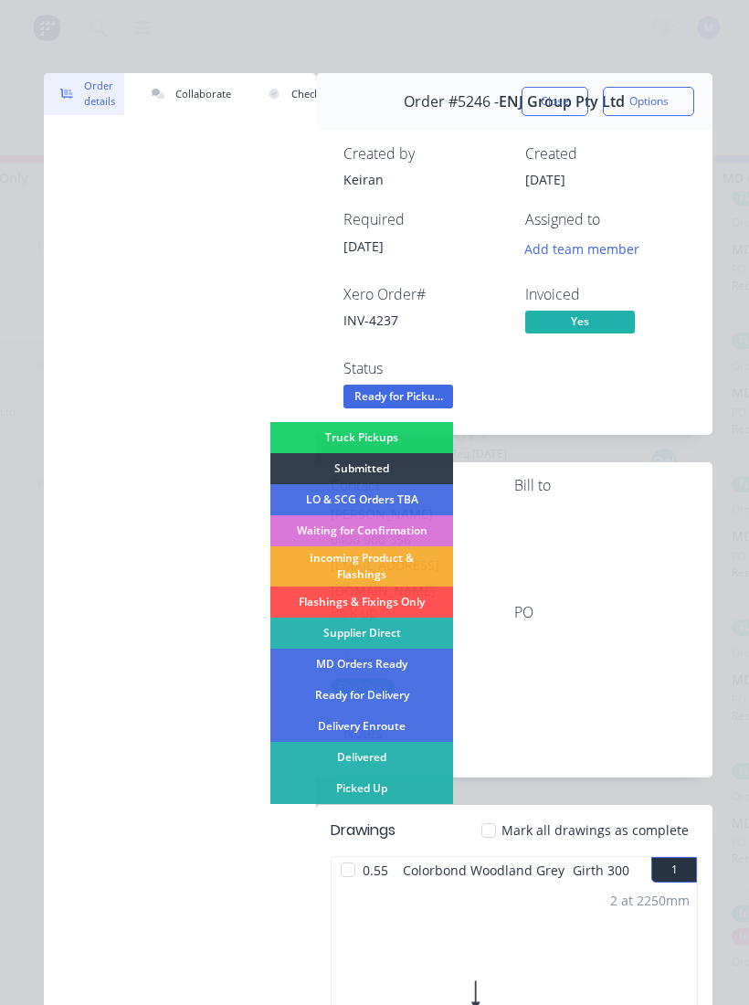
click at [402, 675] on div "Picked Up" at bounding box center [361, 788] width 183 height 31
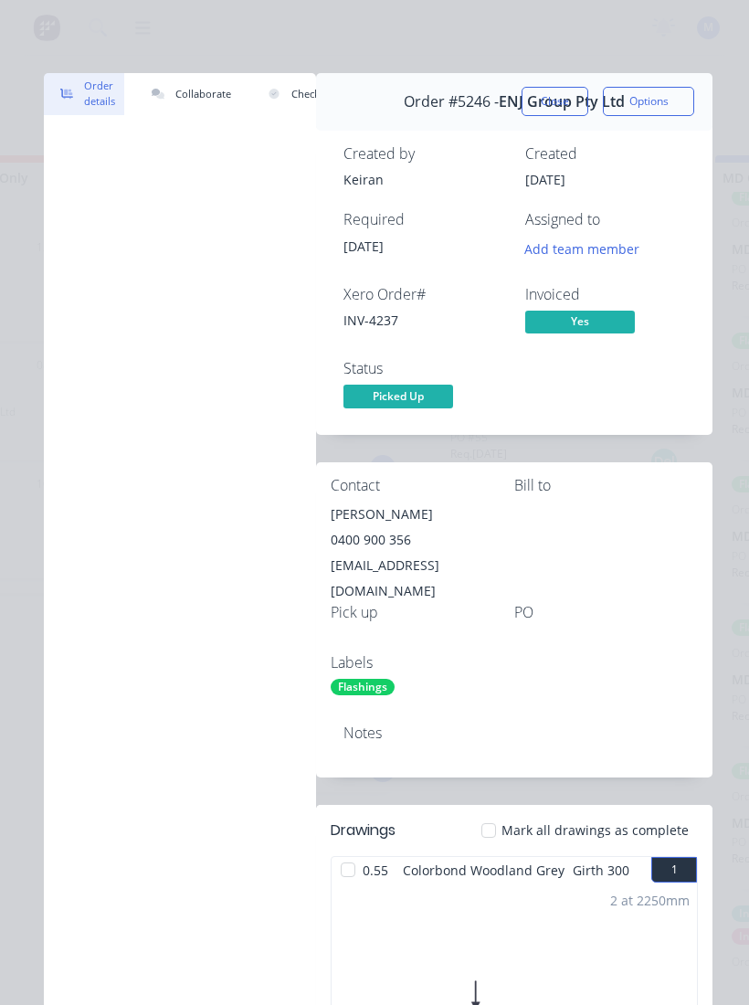
click at [435, 403] on span "Picked Up" at bounding box center [398, 396] width 110 height 23
click at [562, 103] on button "Close" at bounding box center [555, 101] width 67 height 29
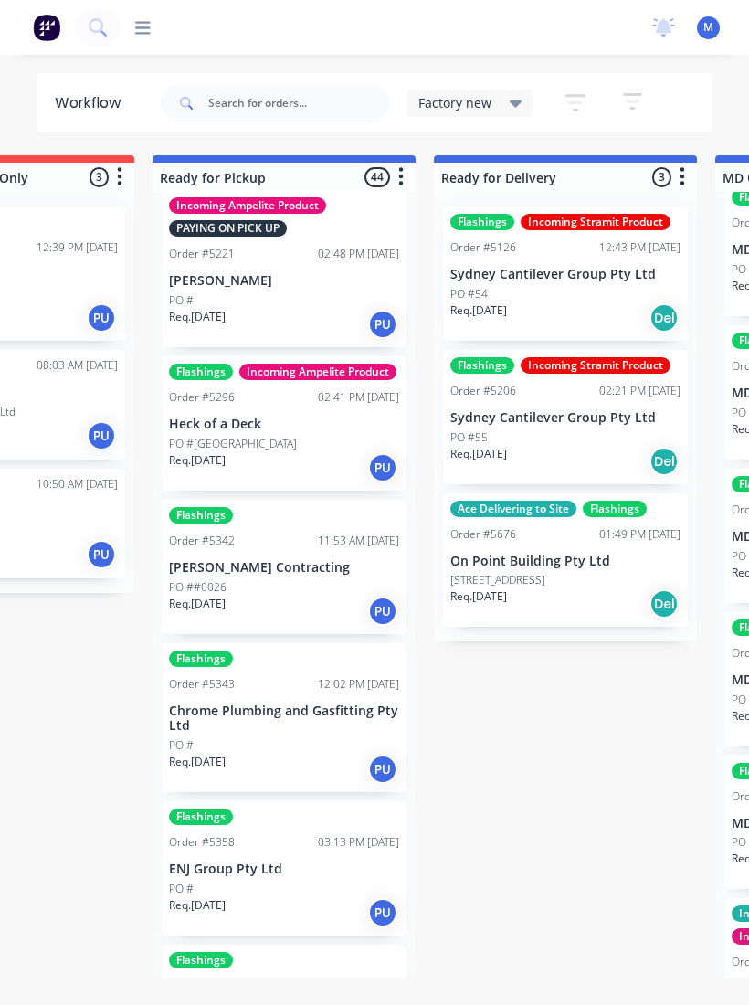
click at [562, 102] on button "button" at bounding box center [575, 103] width 58 height 36
click at [595, 30] on div "productivity Workflow Planner Delivery Scheduling Timesheets" at bounding box center [379, 27] width 517 height 18
click at [303, 428] on div "Flashings Incoming Ampelite Product Order #5296 02:41 PM [DATE] Heck of a Deck …" at bounding box center [284, 423] width 245 height 134
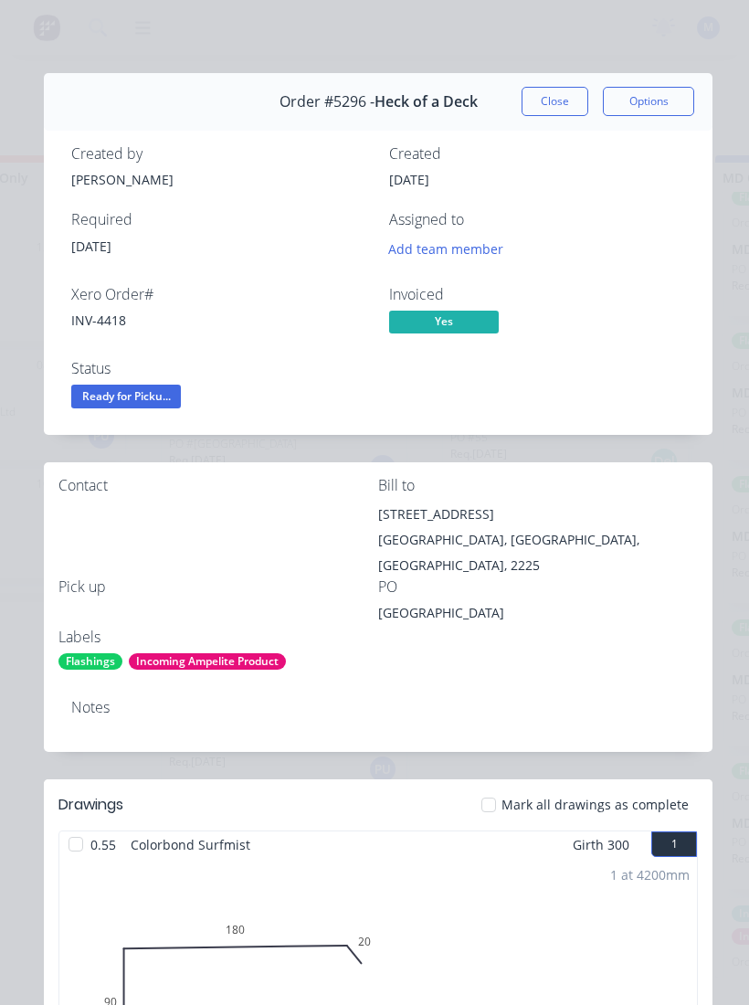
click at [157, 390] on span "Ready for Picku..." at bounding box center [126, 396] width 110 height 23
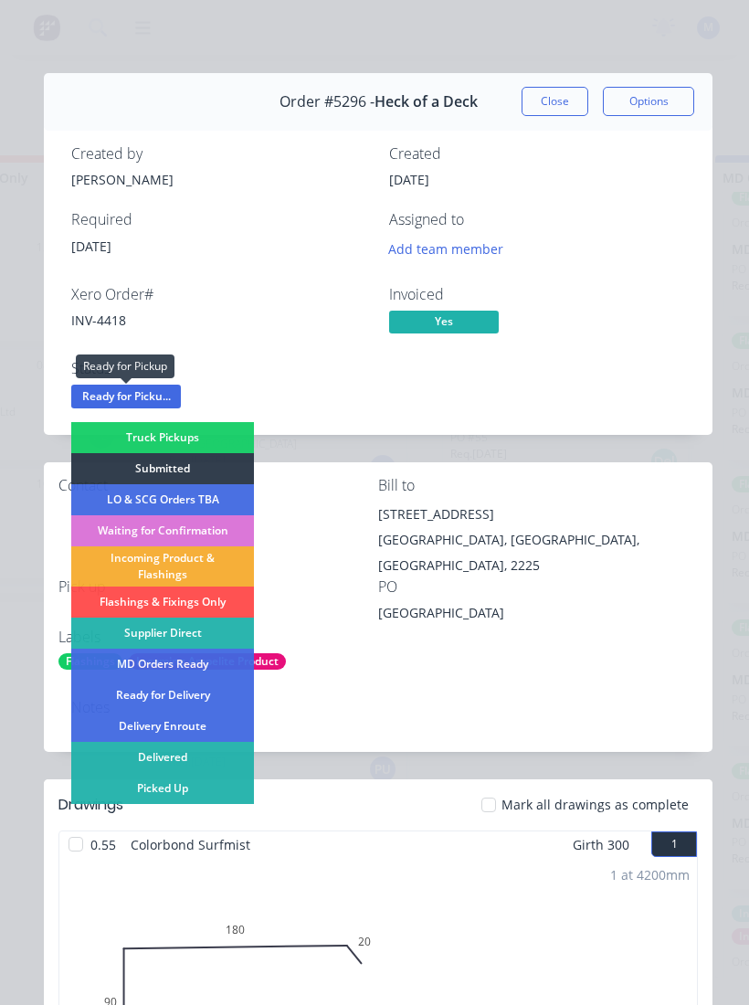
click at [193, 675] on div "Picked Up" at bounding box center [162, 788] width 183 height 31
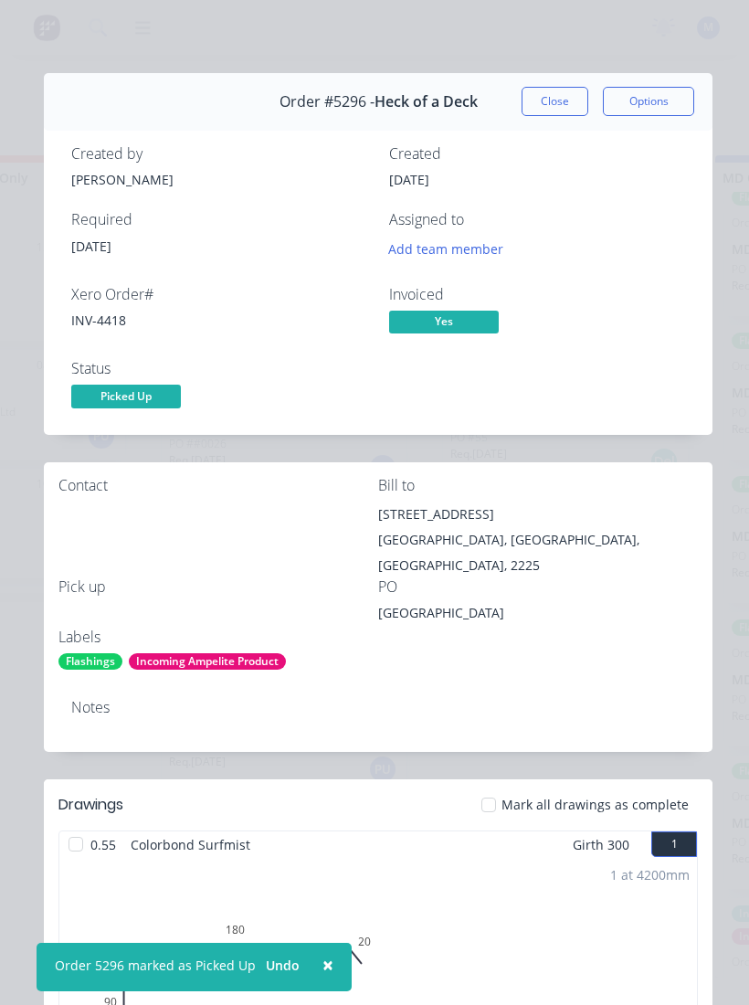
click at [543, 100] on button "Close" at bounding box center [555, 101] width 67 height 29
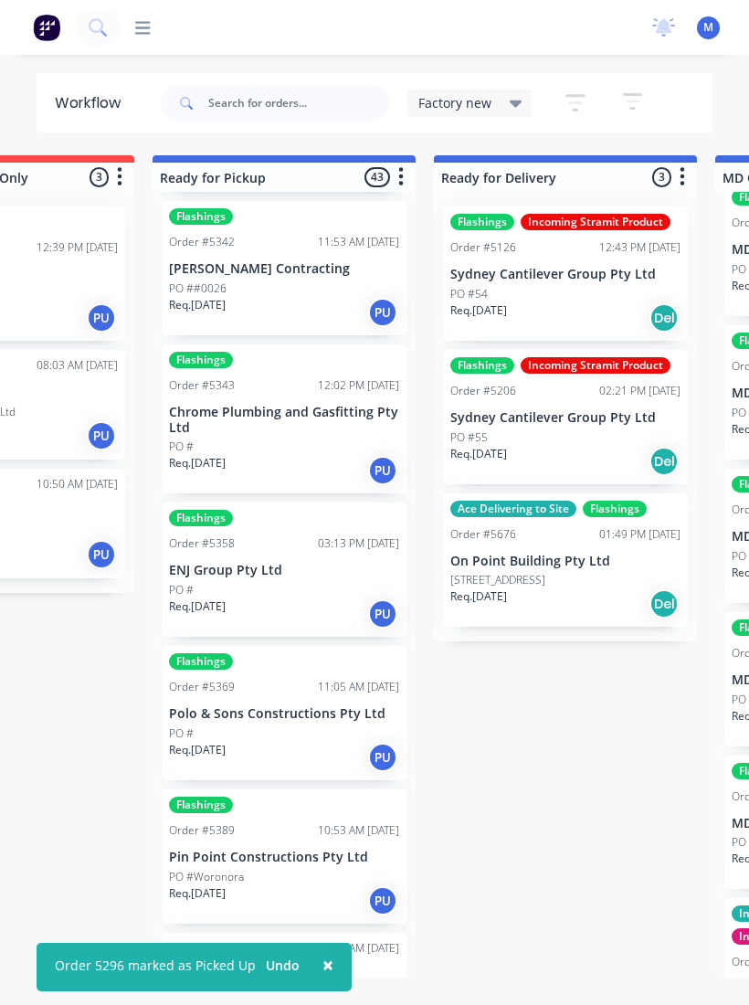
scroll to position [657, 0]
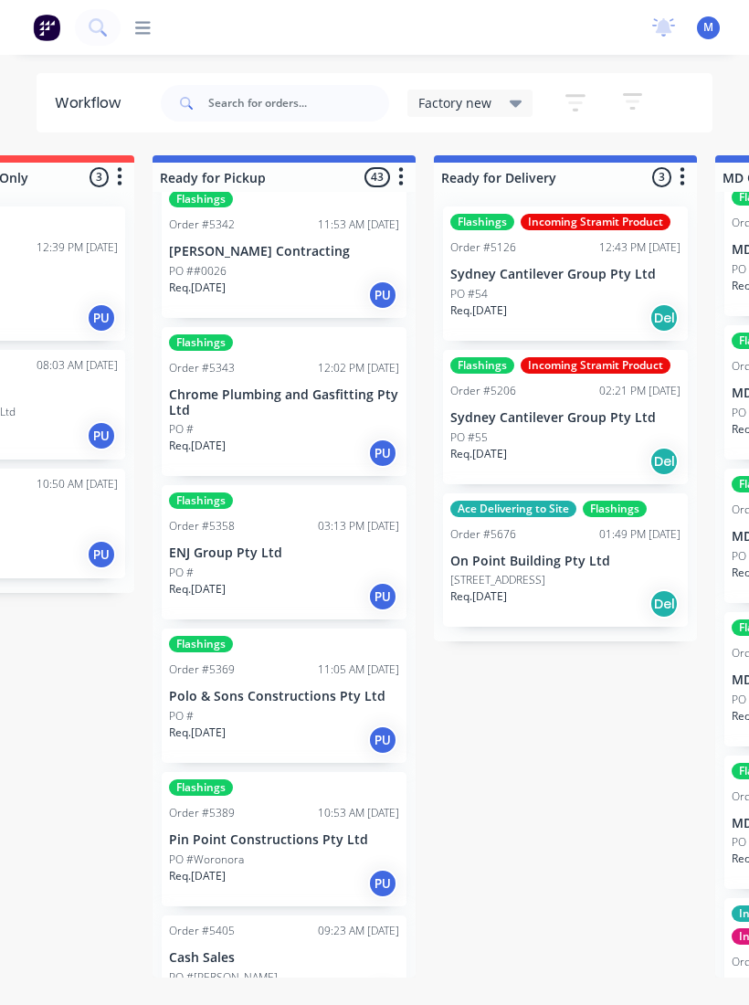
click at [300, 397] on p "Chrome Plumbing and Gasfitting Pty Ltd" at bounding box center [284, 402] width 230 height 31
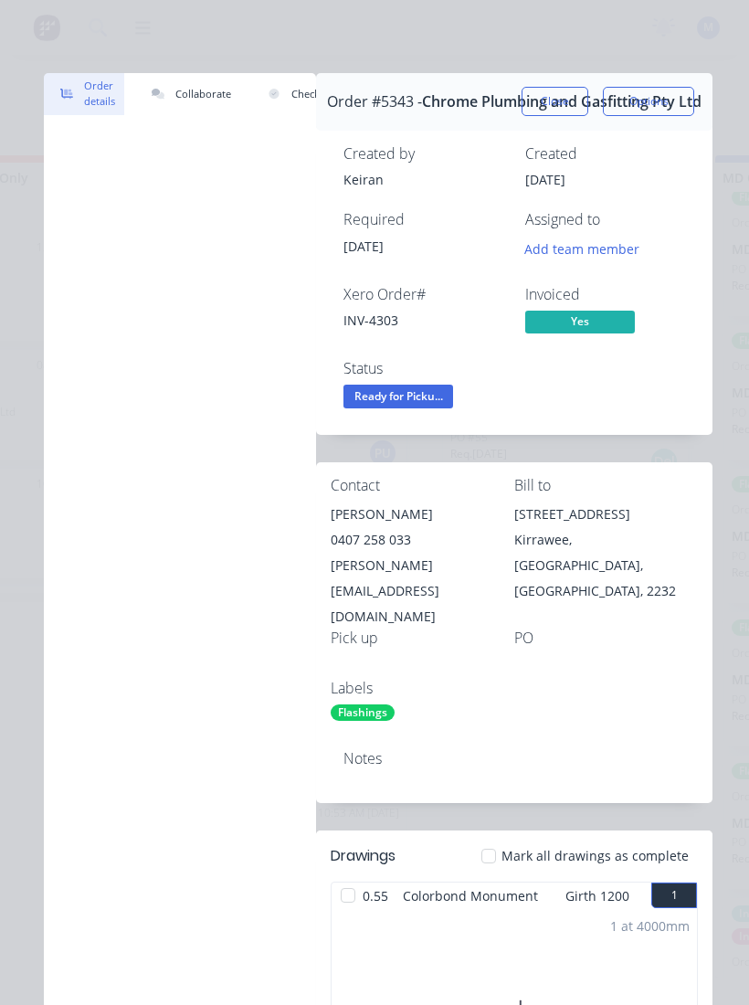
scroll to position [0, 0]
click at [434, 394] on span "Ready for Picku..." at bounding box center [398, 396] width 110 height 23
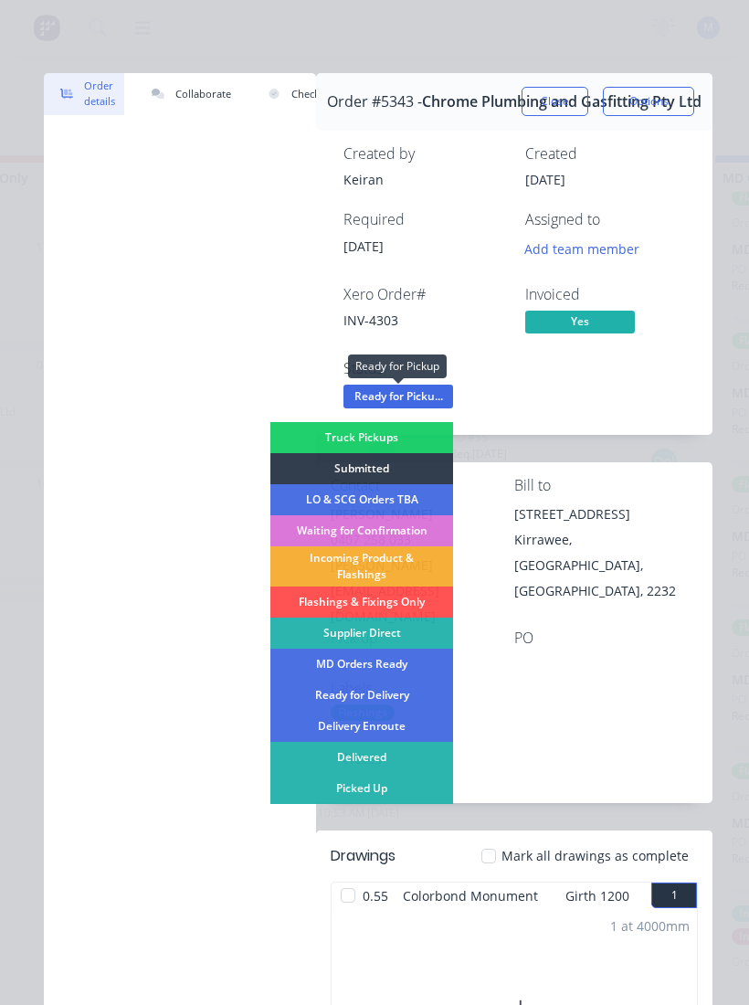
click at [403, 675] on div "Picked Up" at bounding box center [361, 788] width 183 height 31
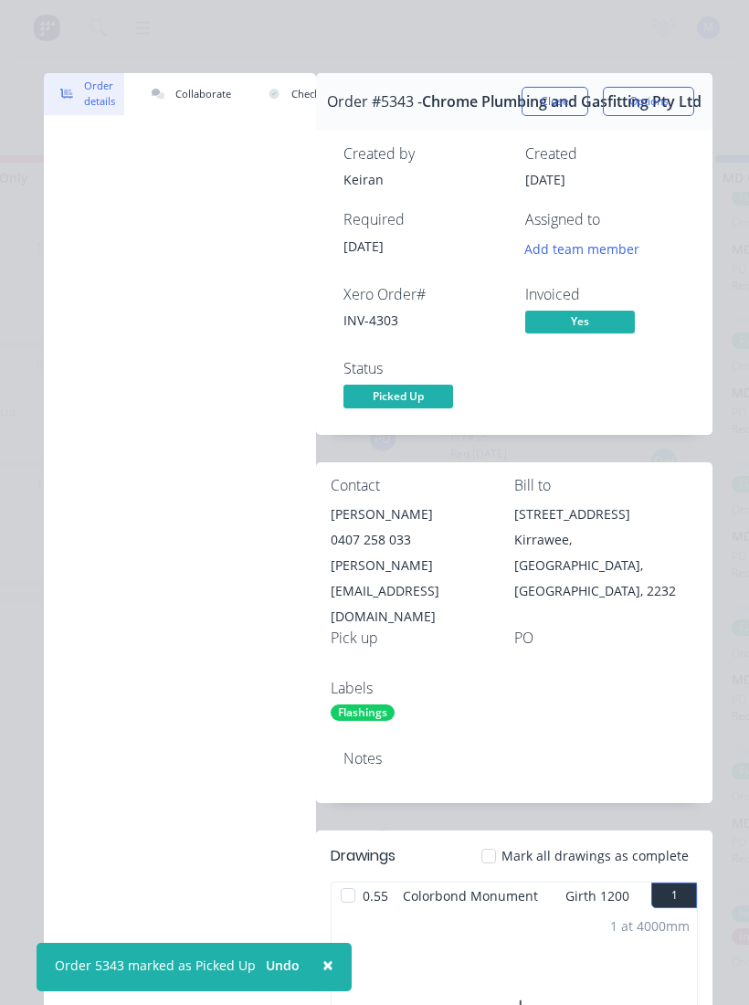
click at [563, 110] on button "Close" at bounding box center [555, 101] width 67 height 29
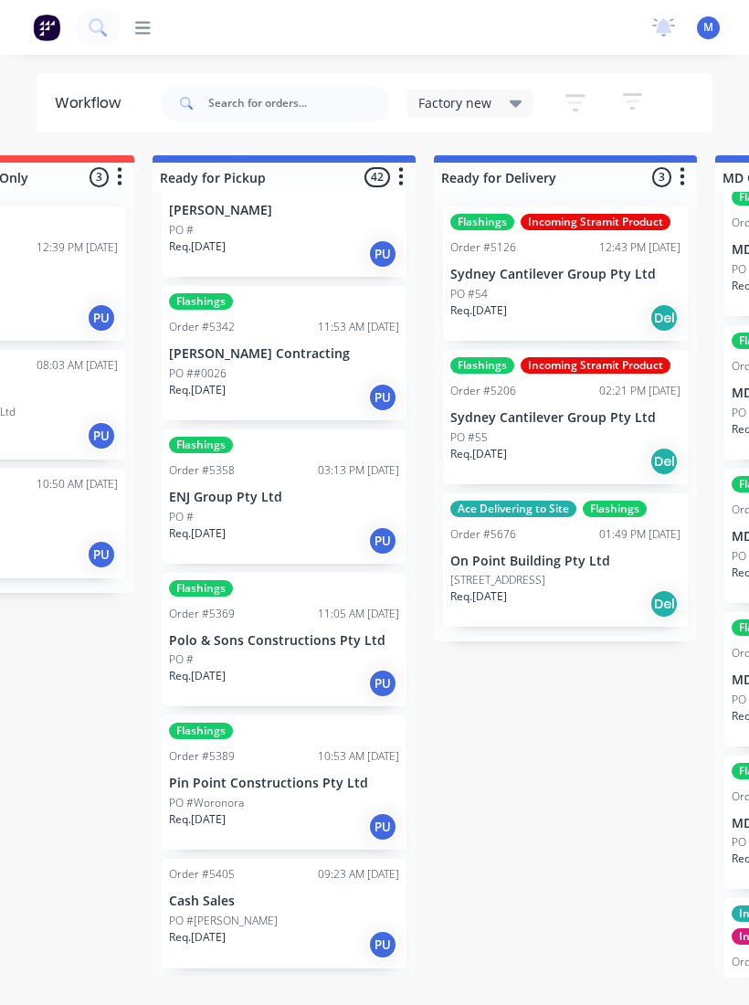
scroll to position [552, 0]
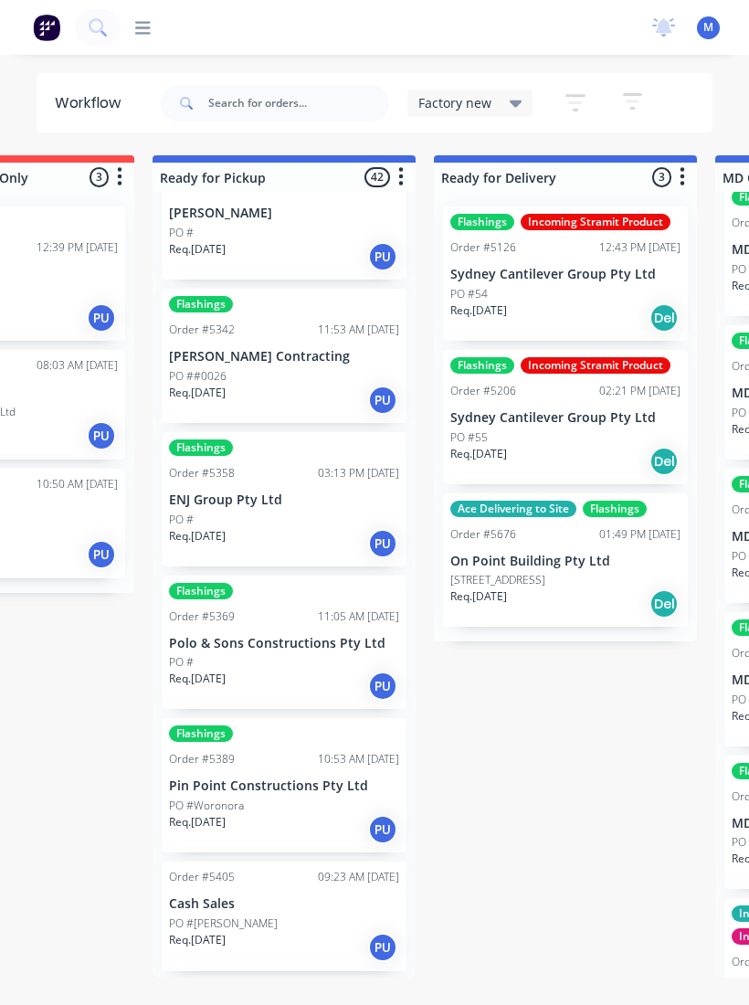
click at [303, 512] on div "PO #" at bounding box center [284, 520] width 230 height 16
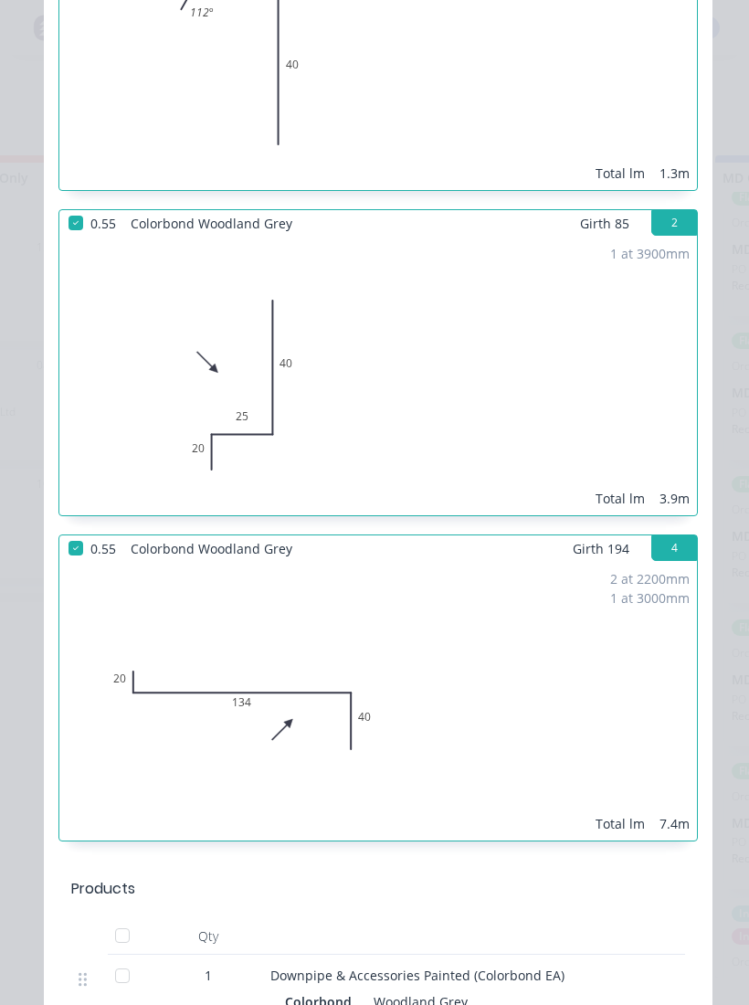
scroll to position [1271, 0]
click at [5, 632] on div "Order details Collaborate Checklists 0/0 Tracking Linked Orders Timeline Order …" at bounding box center [374, 502] width 749 height 1005
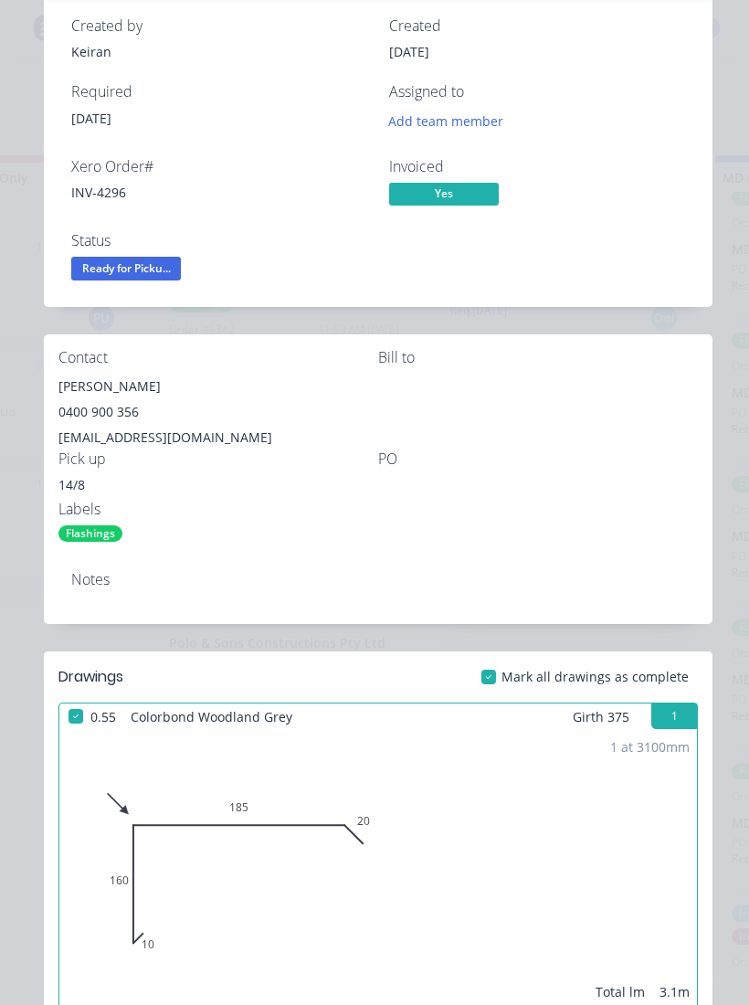
scroll to position [126, 0]
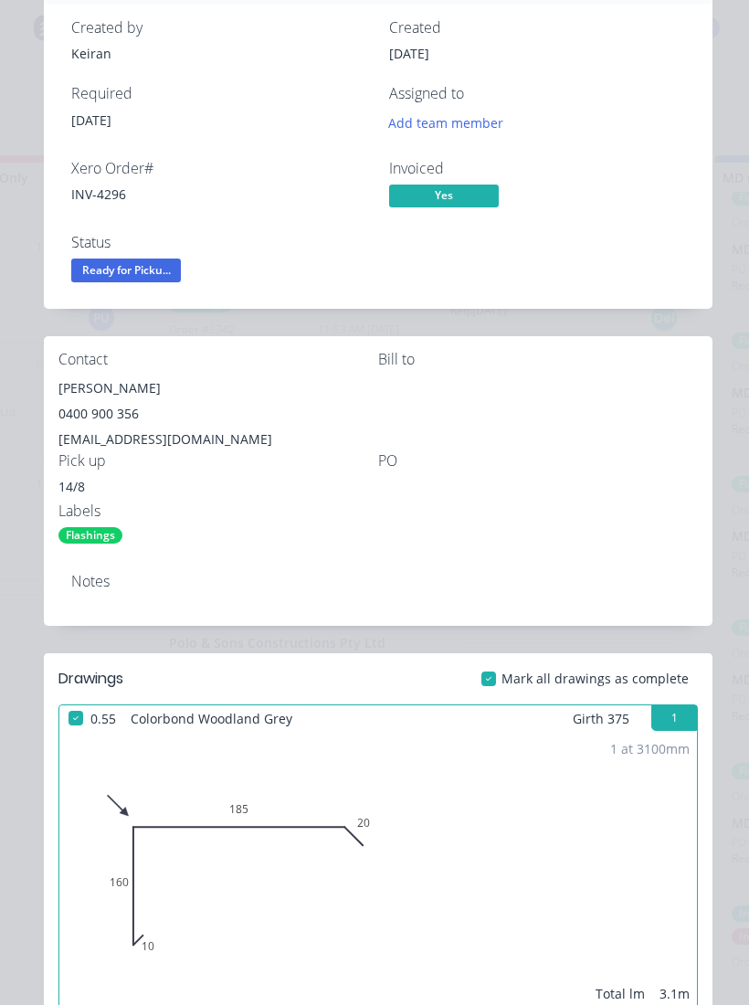
click at [160, 261] on span "Ready for Picku..." at bounding box center [126, 270] width 110 height 23
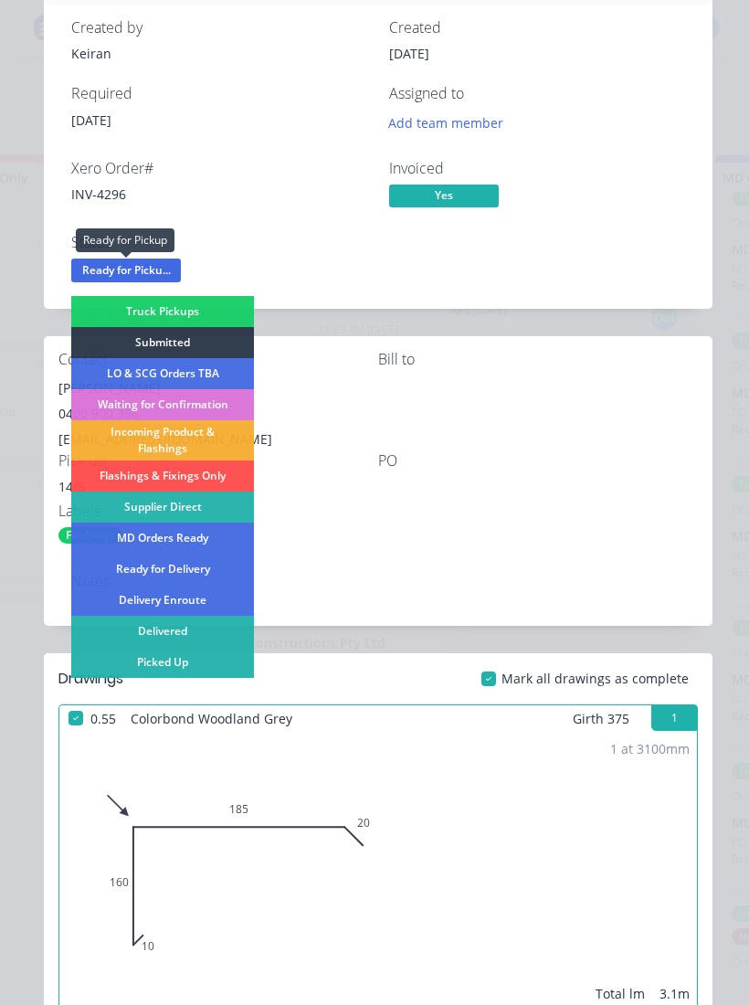
click at [183, 660] on div "Picked Up" at bounding box center [162, 662] width 183 height 31
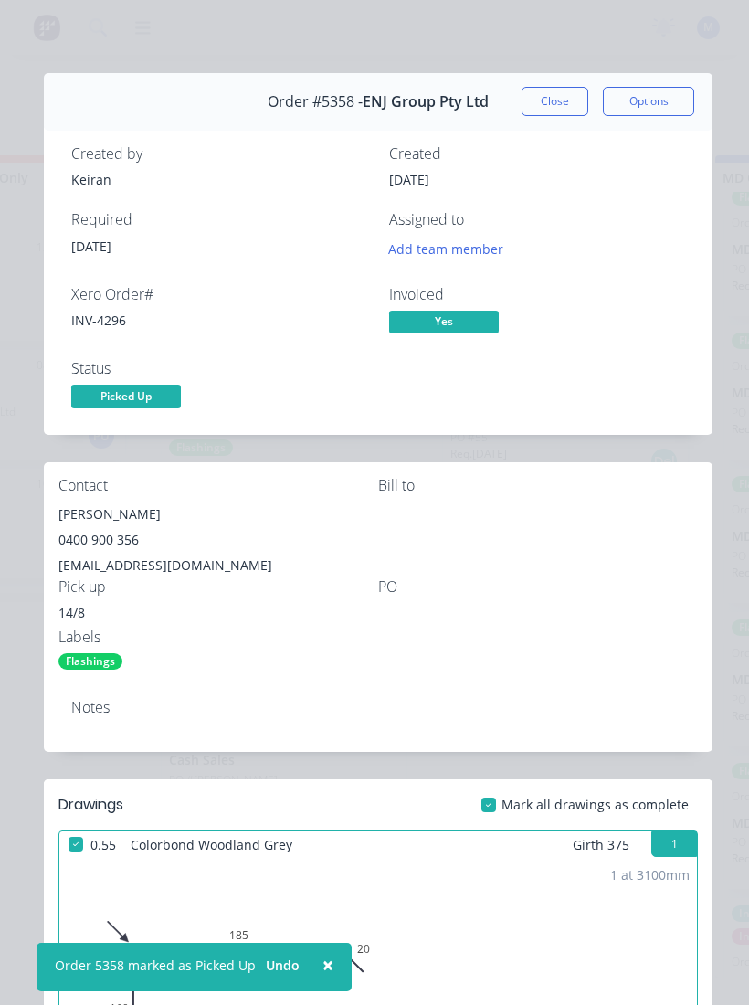
scroll to position [0, 0]
click at [556, 90] on button "Close" at bounding box center [555, 101] width 67 height 29
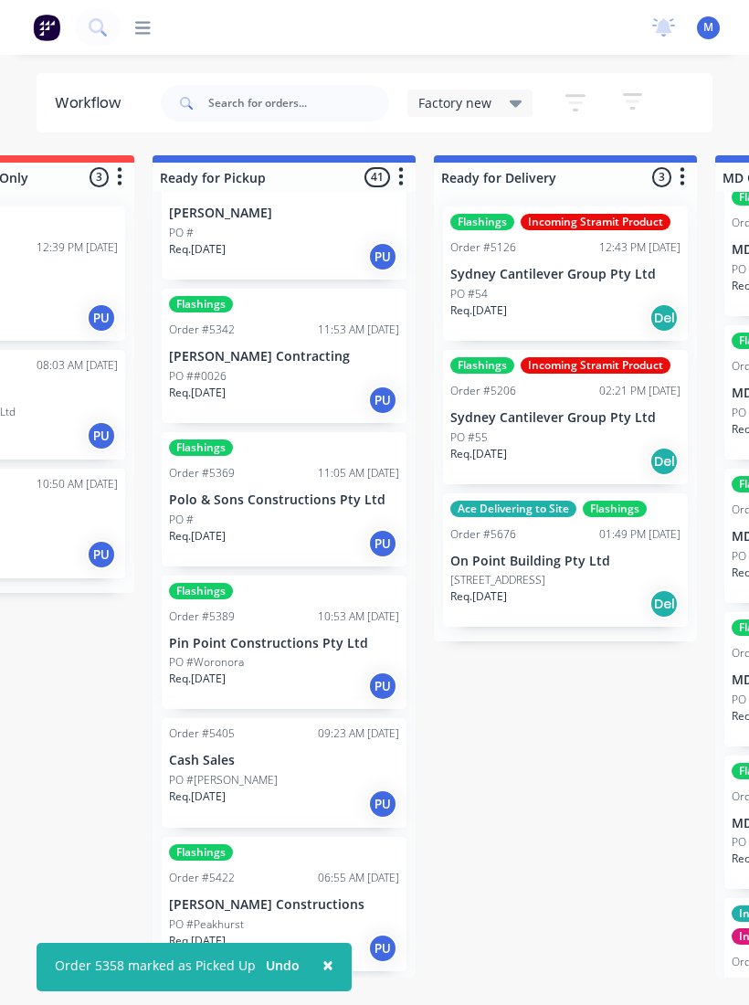
click at [323, 503] on p "Polo & Sons Constructions Pty Ltd" at bounding box center [284, 500] width 230 height 16
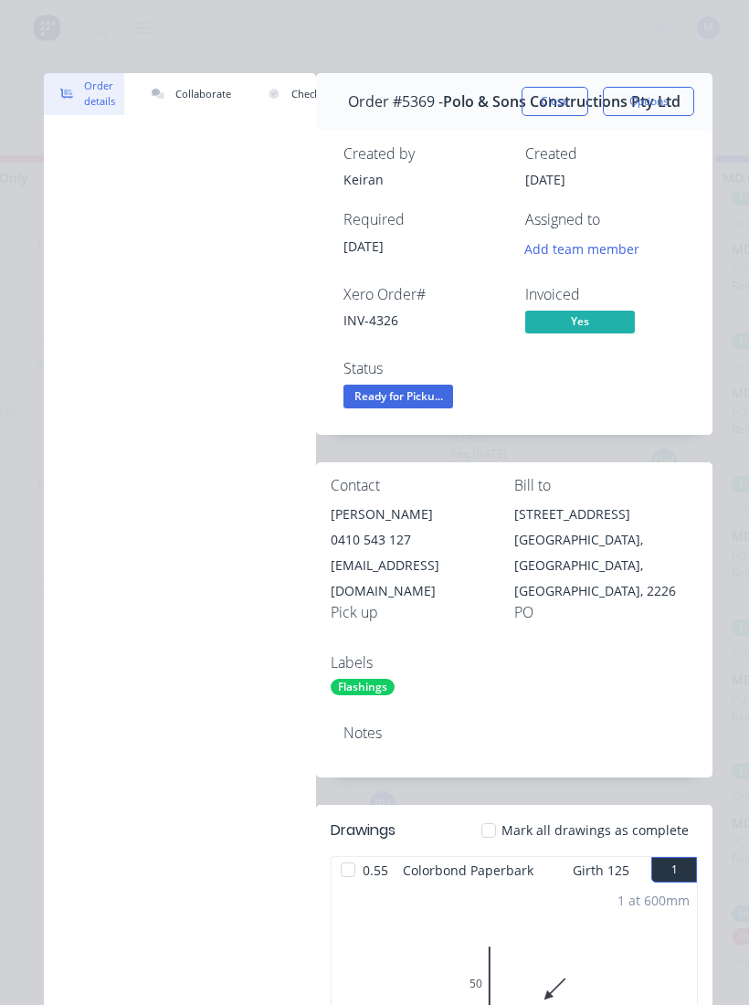
click at [431, 395] on span "Ready for Picku..." at bounding box center [398, 396] width 110 height 23
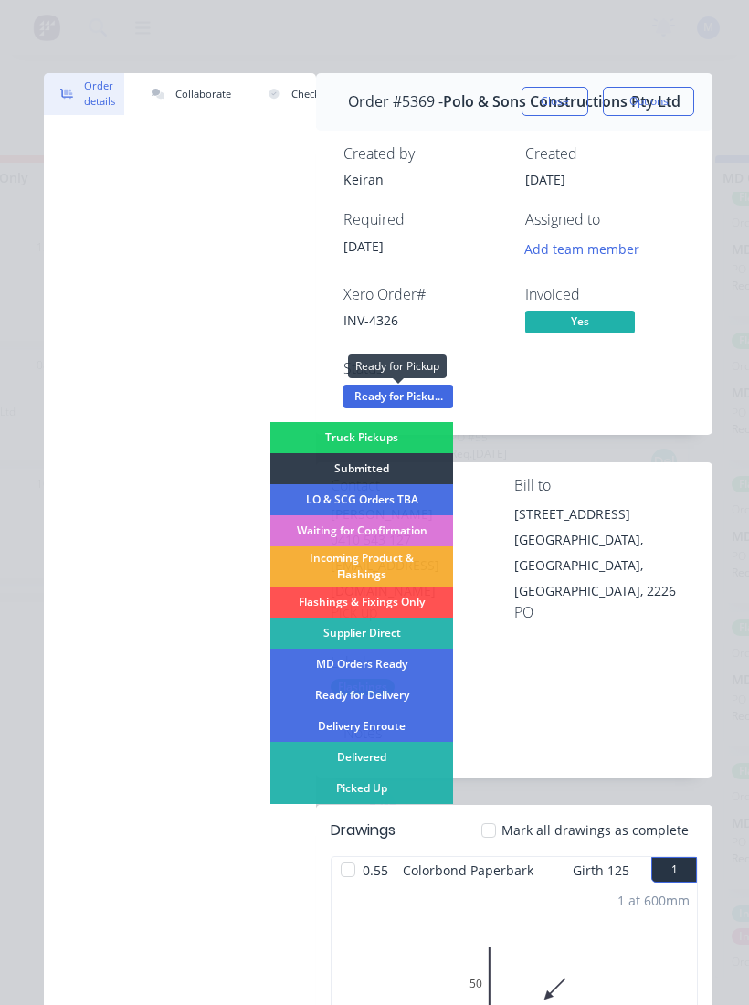
click at [374, 675] on div "Picked Up" at bounding box center [361, 788] width 183 height 31
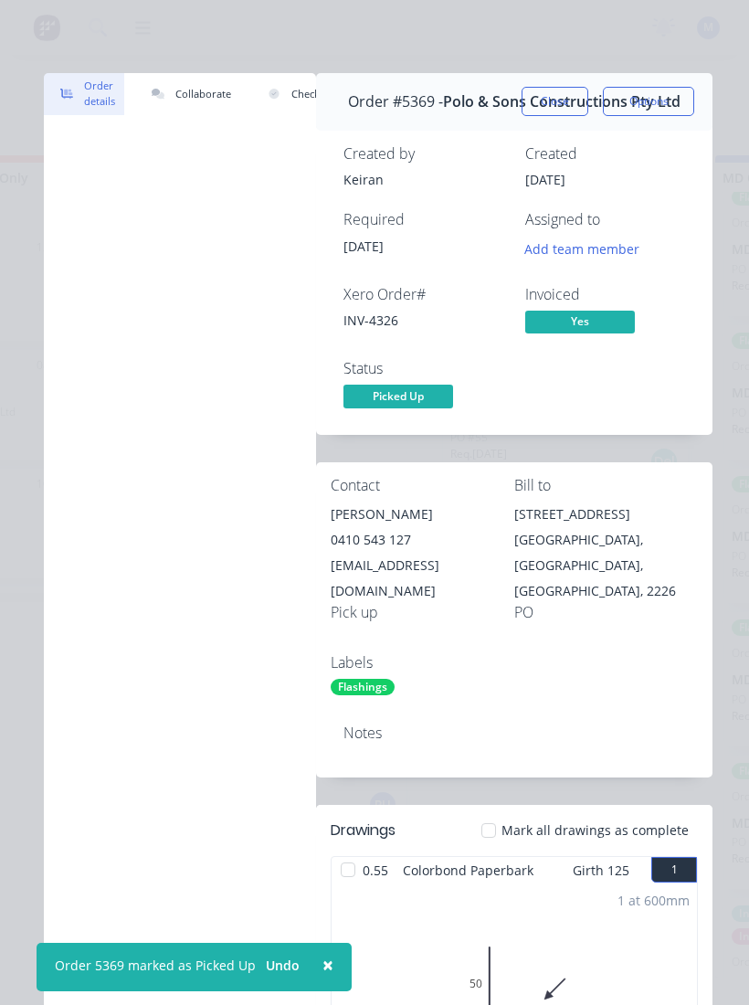
click at [535, 105] on button "Close" at bounding box center [555, 101] width 67 height 29
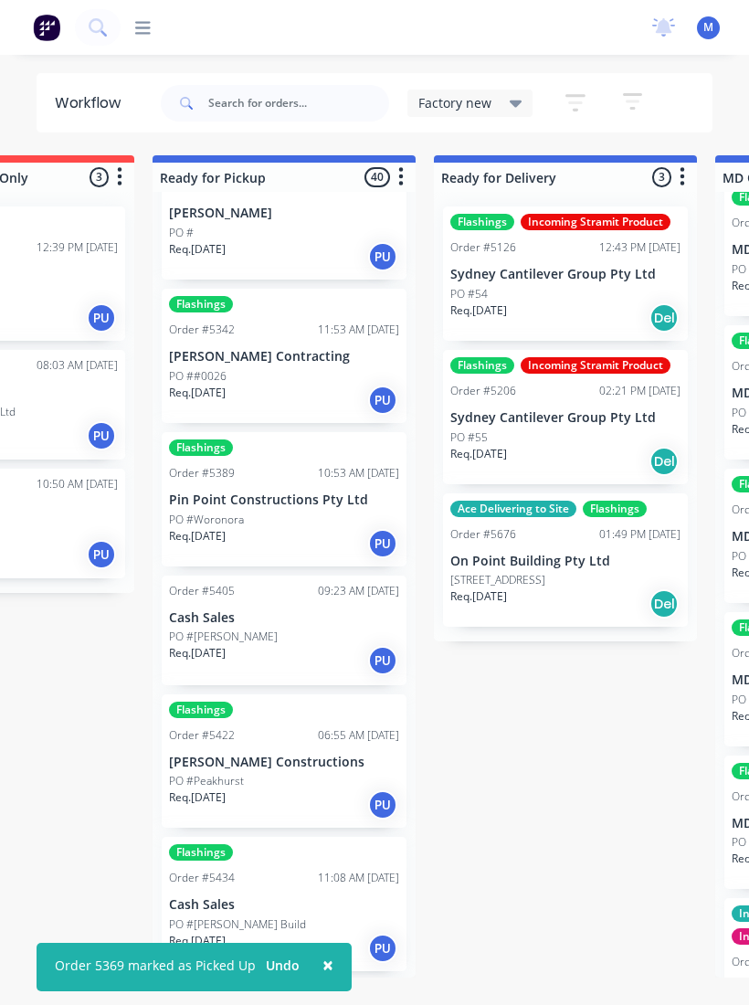
click at [282, 512] on div "PO #Woronora" at bounding box center [284, 520] width 230 height 16
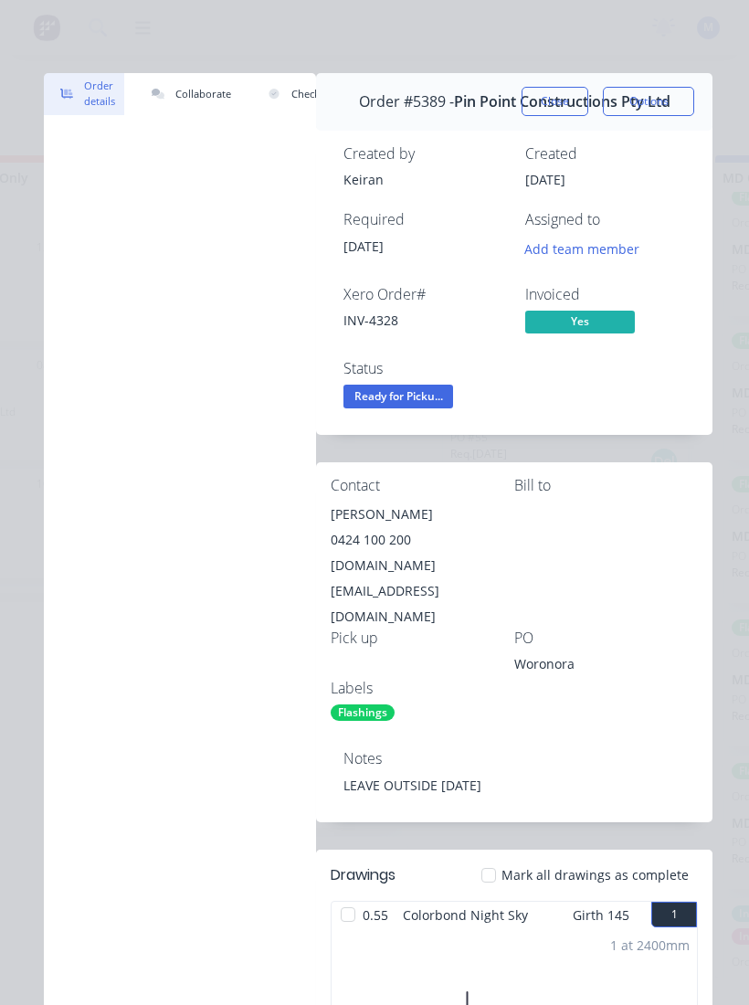
click at [430, 400] on span "Ready for Picku..." at bounding box center [398, 396] width 110 height 23
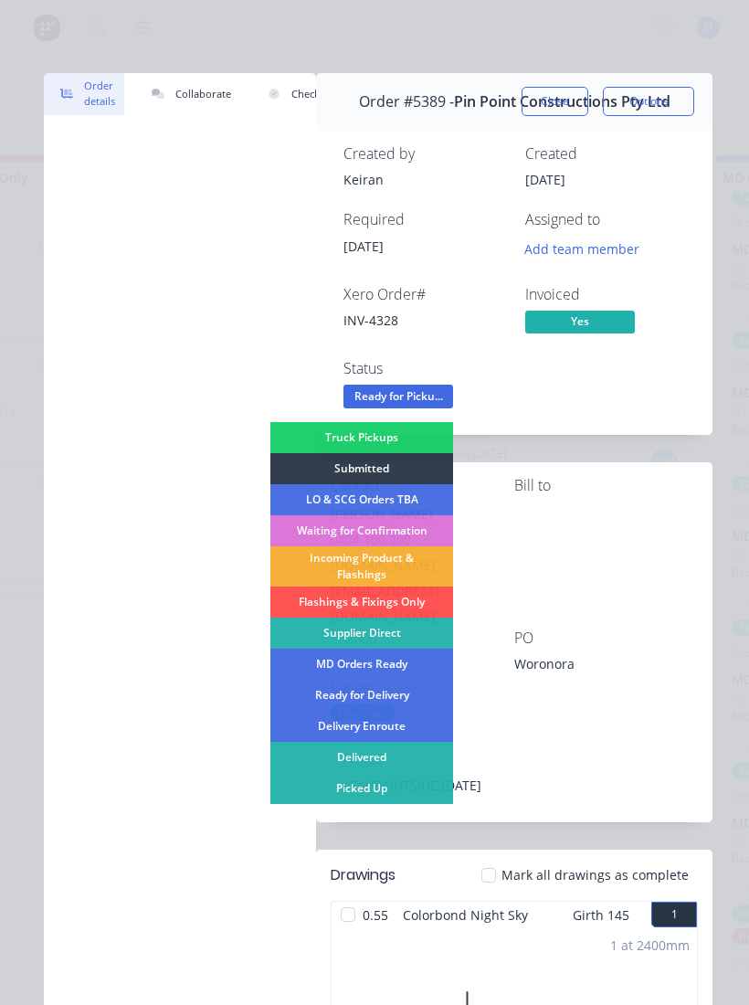
click at [378, 675] on div "Picked Up" at bounding box center [361, 788] width 183 height 31
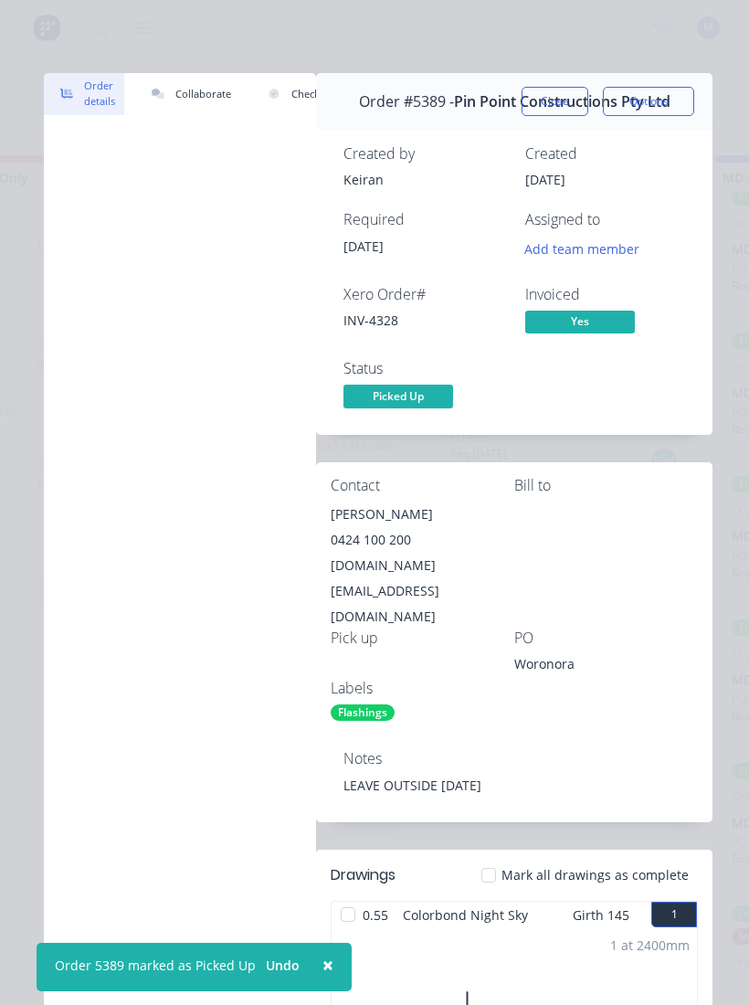
click at [560, 95] on button "Close" at bounding box center [555, 101] width 67 height 29
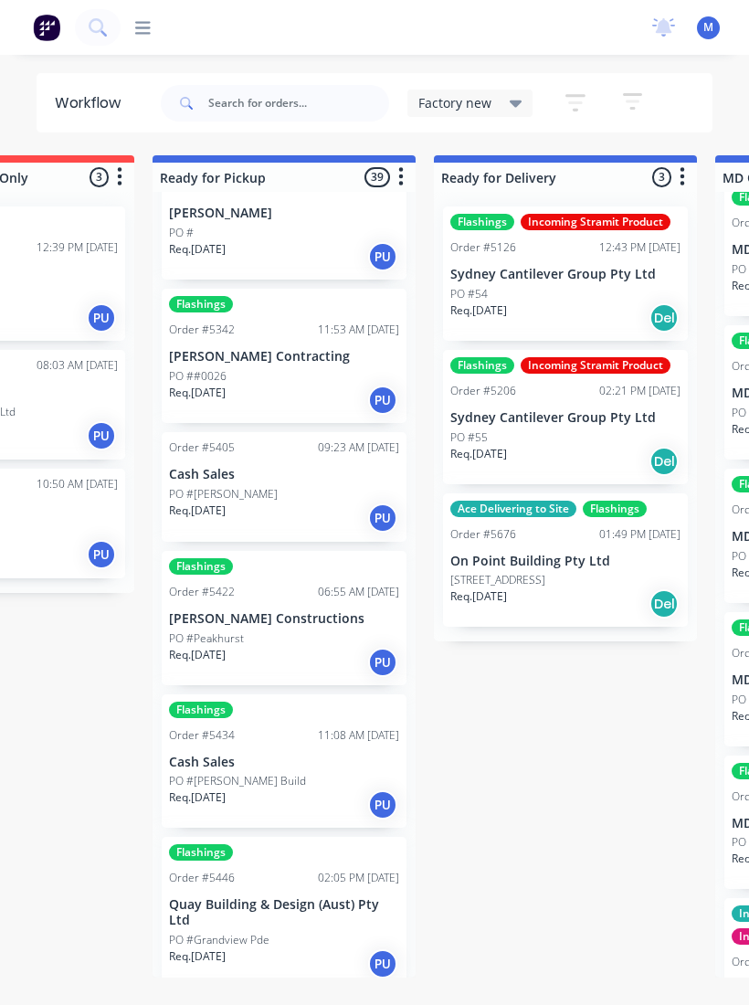
click at [310, 475] on p "Cash Sales" at bounding box center [284, 475] width 230 height 16
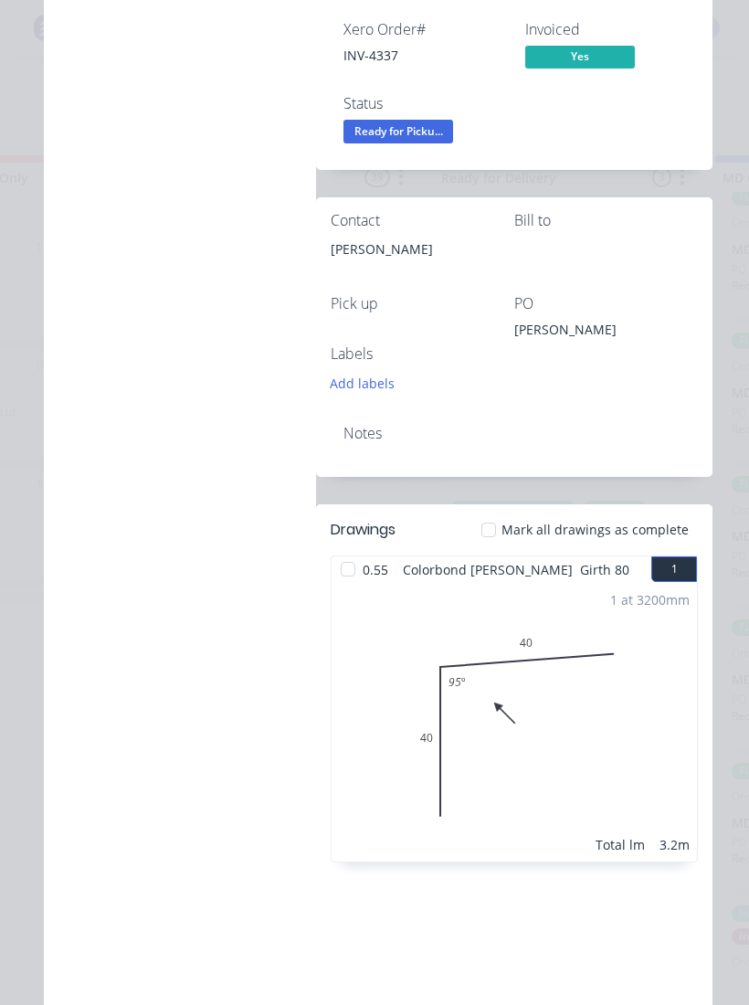
scroll to position [260, 0]
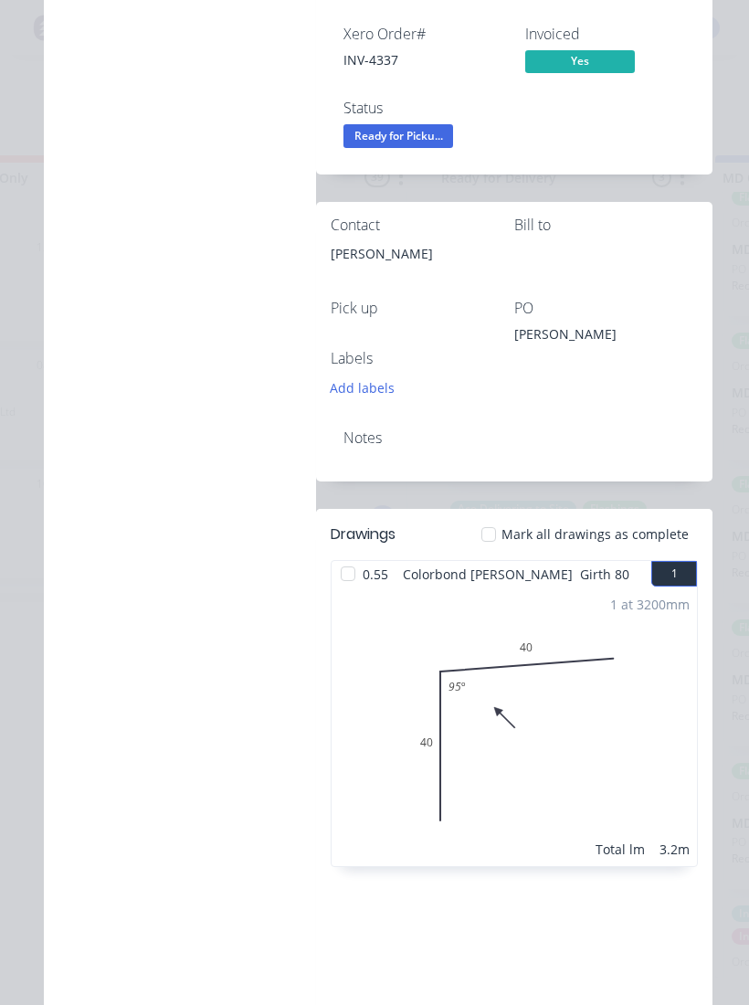
click at [420, 130] on span "Ready for Picku..." at bounding box center [398, 135] width 110 height 23
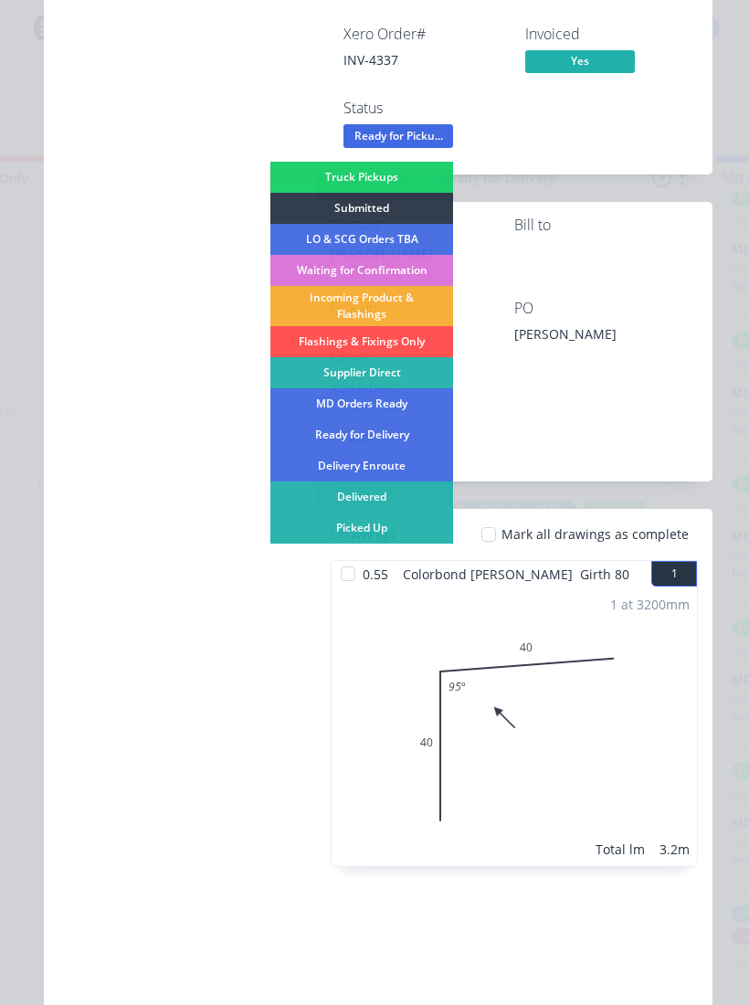
click at [385, 532] on div "Picked Up" at bounding box center [361, 527] width 183 height 31
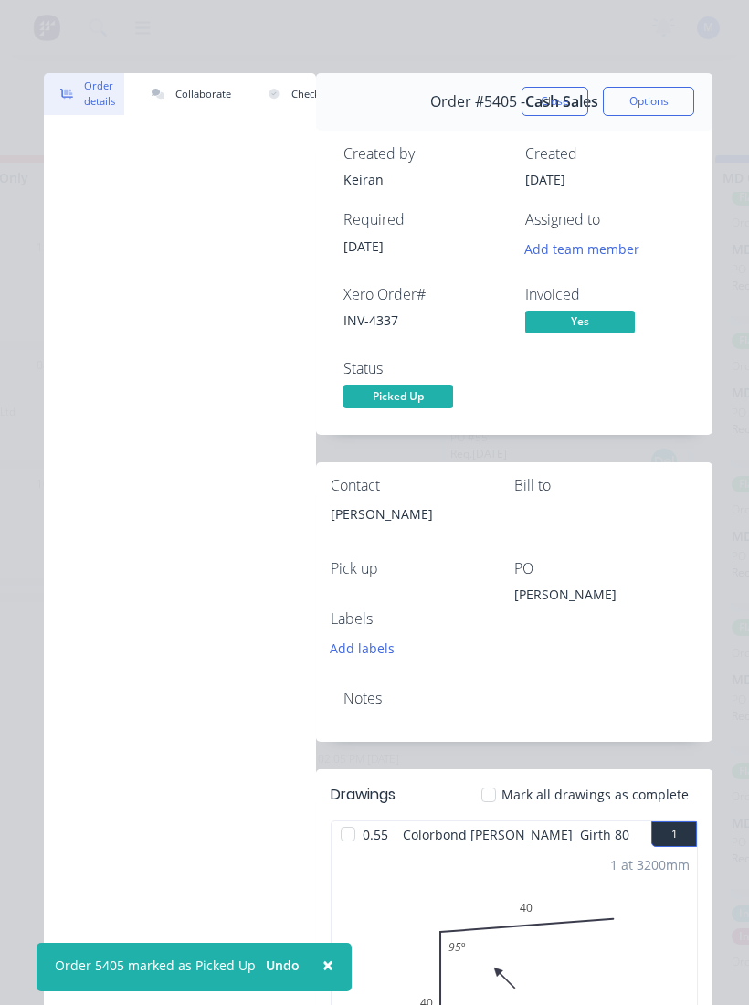
scroll to position [0, 0]
click at [563, 100] on button "Close" at bounding box center [555, 101] width 67 height 29
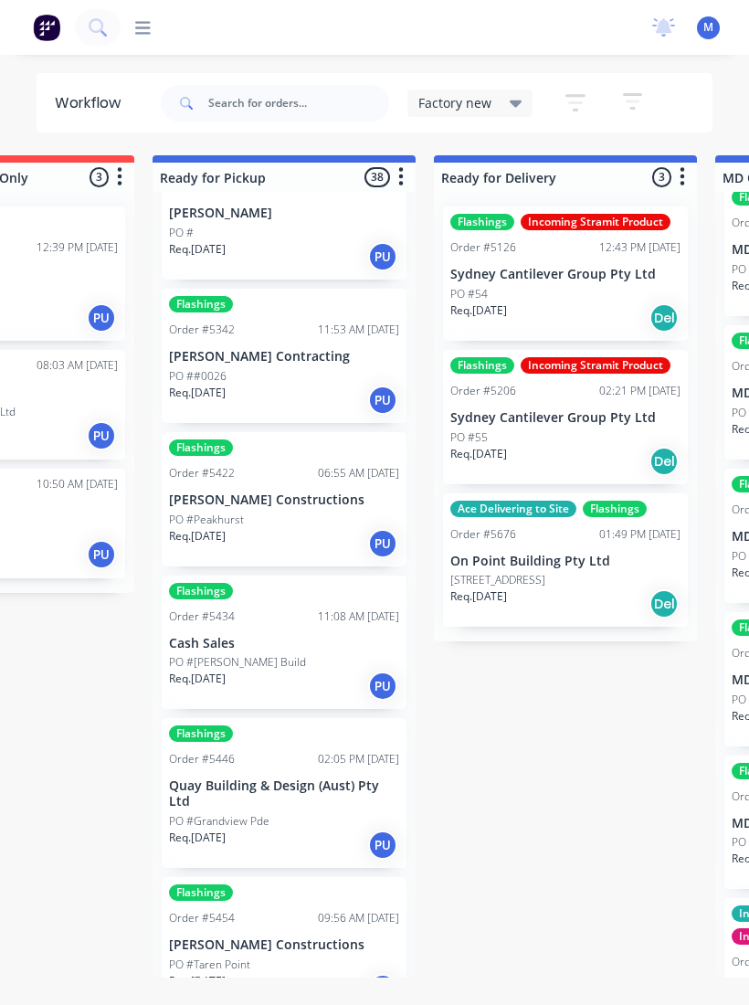
click at [290, 500] on p "[PERSON_NAME] Constructions" at bounding box center [284, 500] width 230 height 16
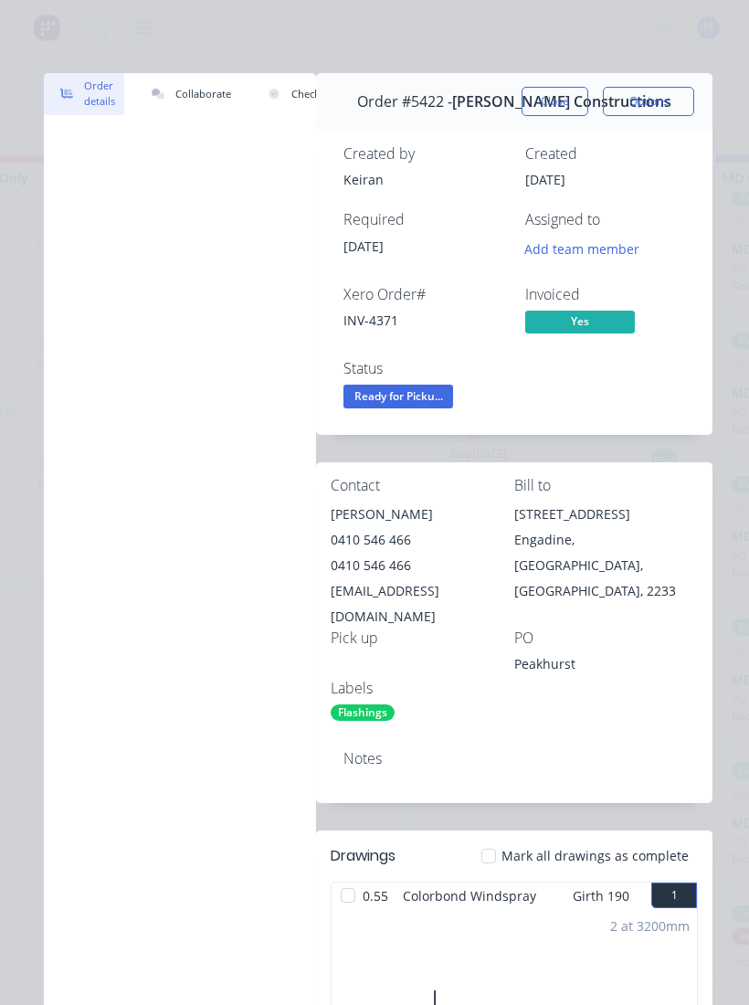
click at [432, 390] on span "Ready for Picku..." at bounding box center [398, 396] width 110 height 23
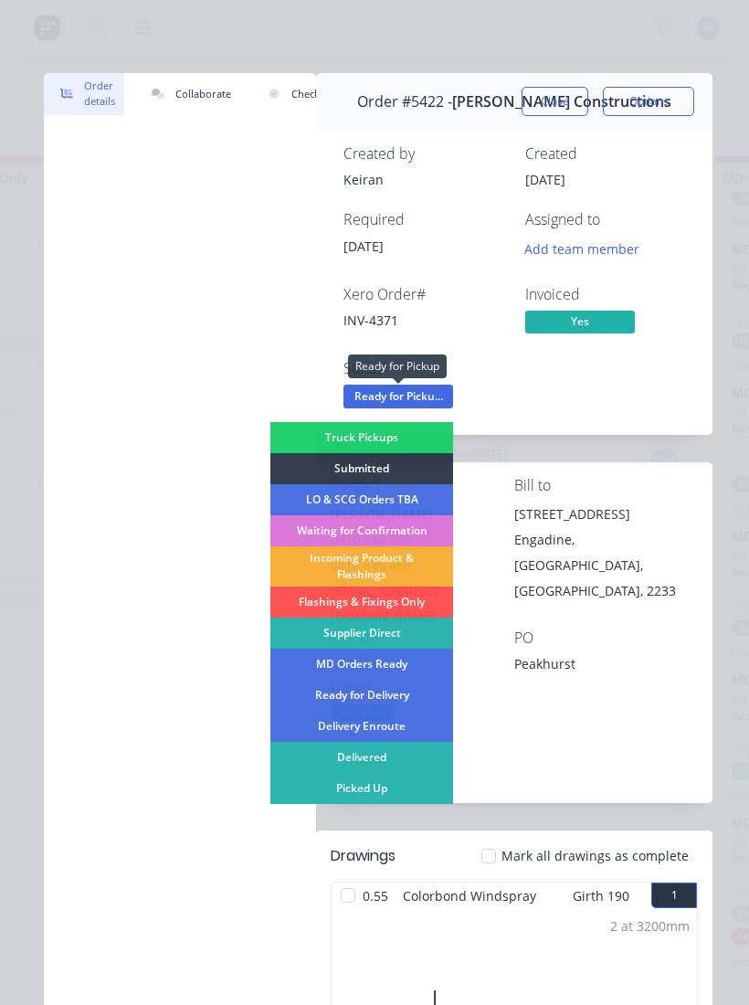
click at [391, 675] on div "Picked Up" at bounding box center [361, 788] width 183 height 31
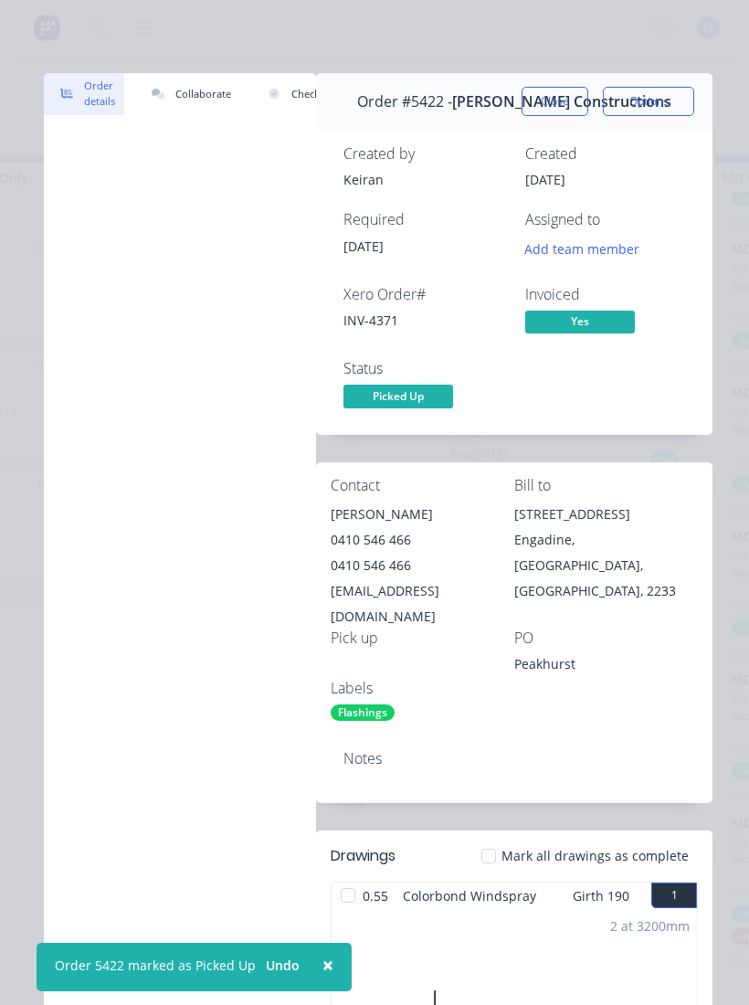
click at [560, 103] on button "Close" at bounding box center [555, 101] width 67 height 29
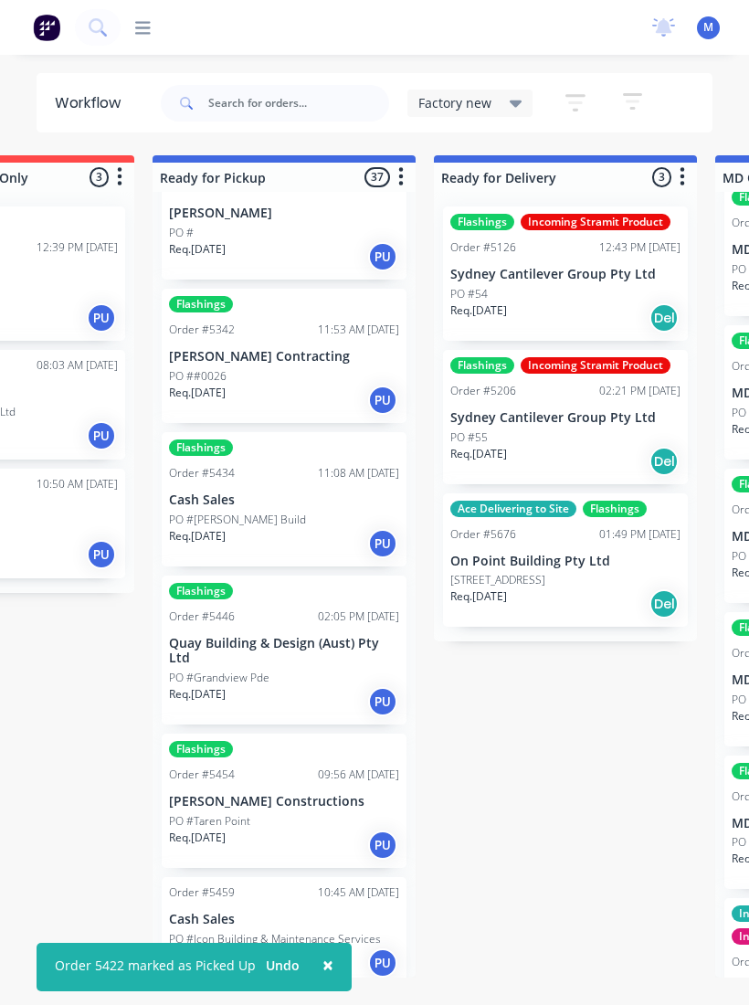
click at [309, 512] on div "PO #[PERSON_NAME] Build" at bounding box center [284, 520] width 230 height 16
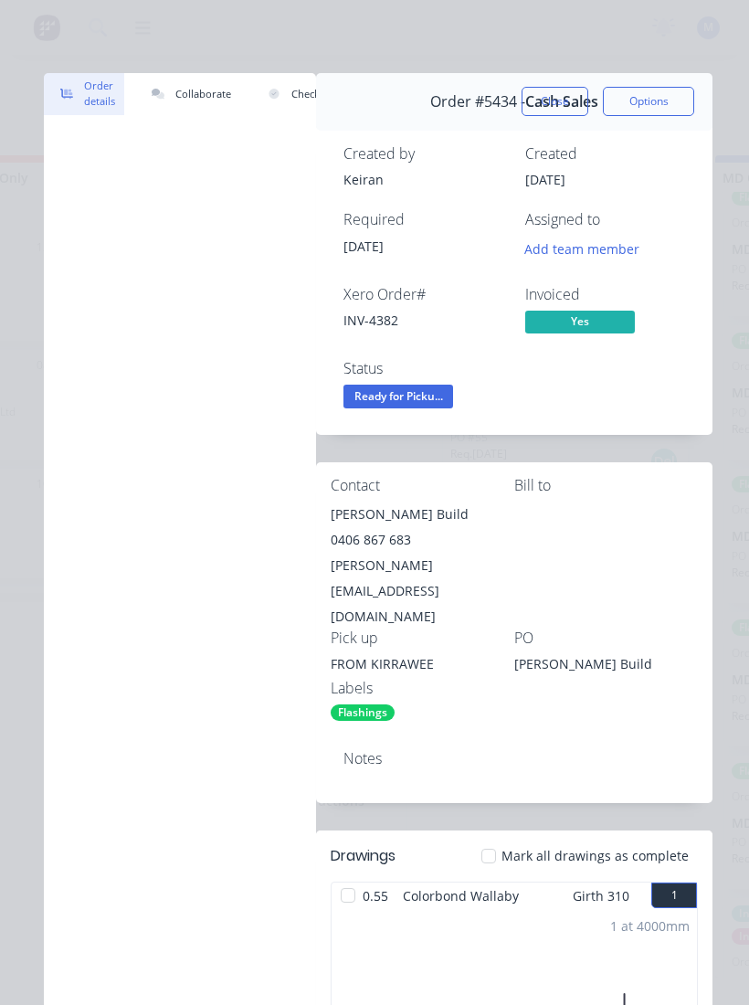
click at [429, 396] on span "Ready for Picku..." at bounding box center [398, 396] width 110 height 23
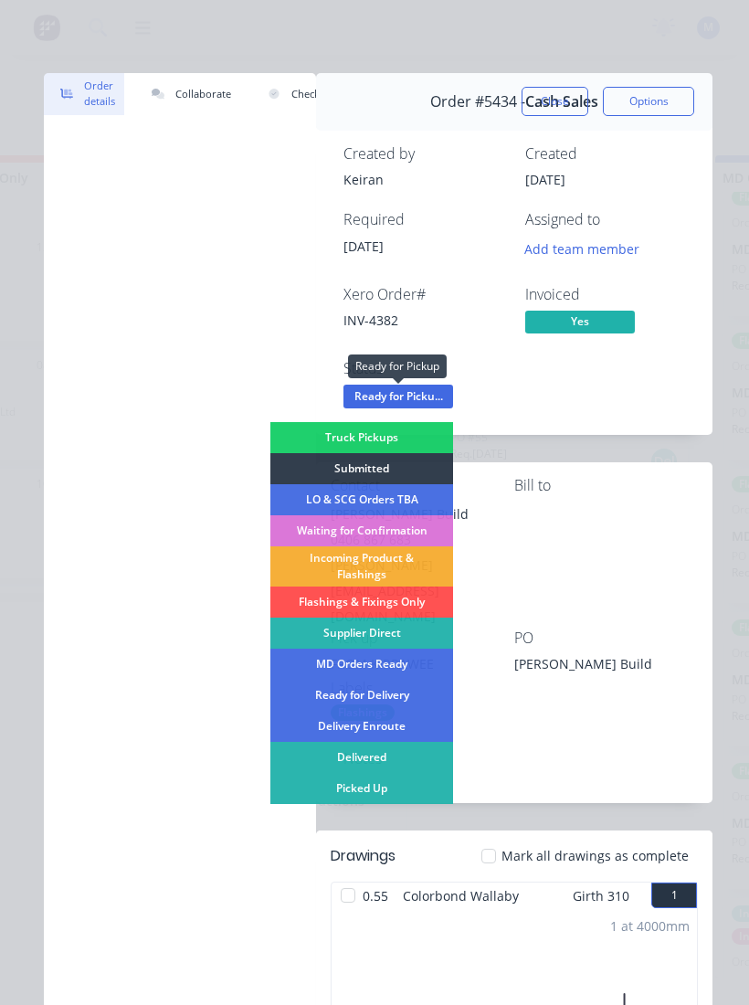
click at [386, 675] on div "Picked Up" at bounding box center [361, 788] width 183 height 31
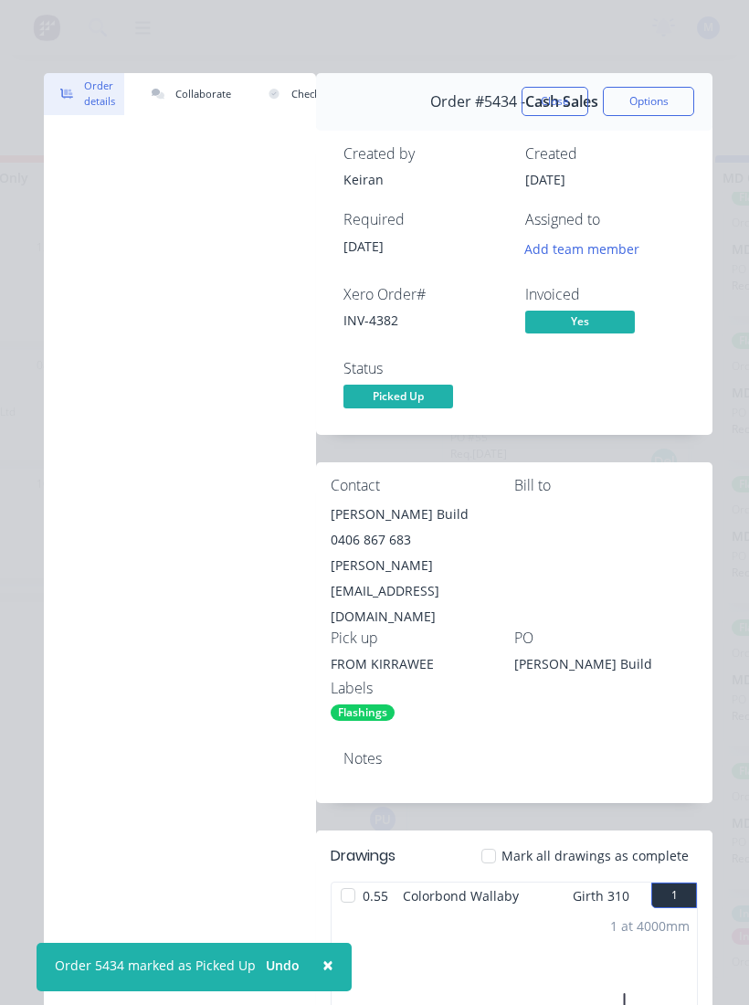
click at [555, 103] on button "Close" at bounding box center [555, 101] width 67 height 29
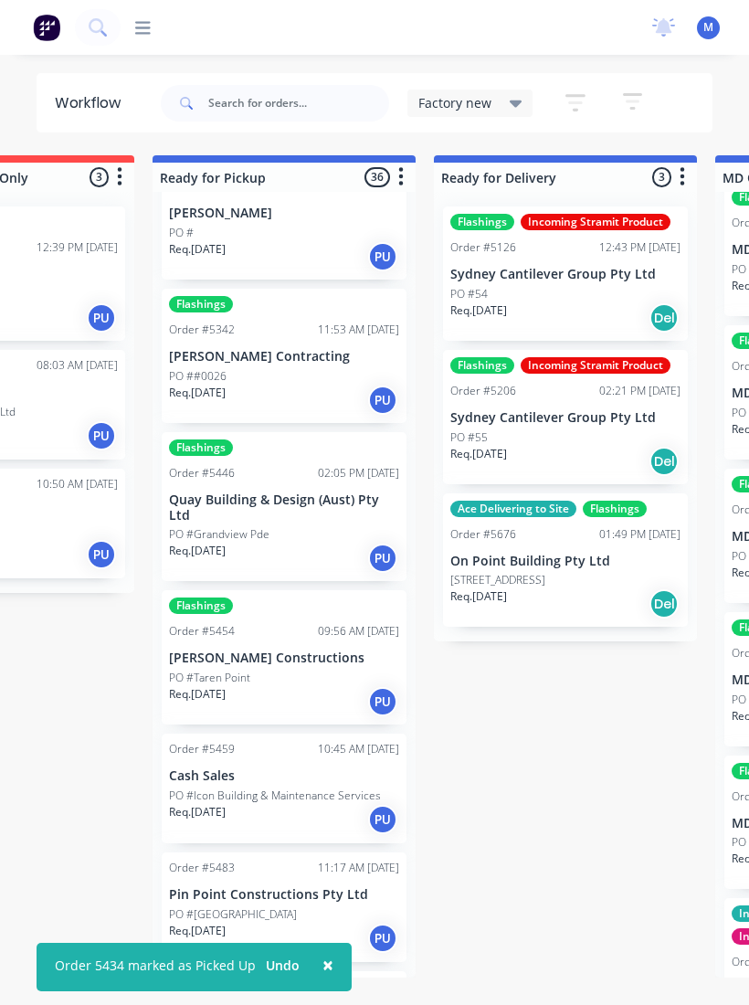
click at [325, 499] on p "Quay Building & Design (Aust) Pty Ltd" at bounding box center [284, 507] width 230 height 31
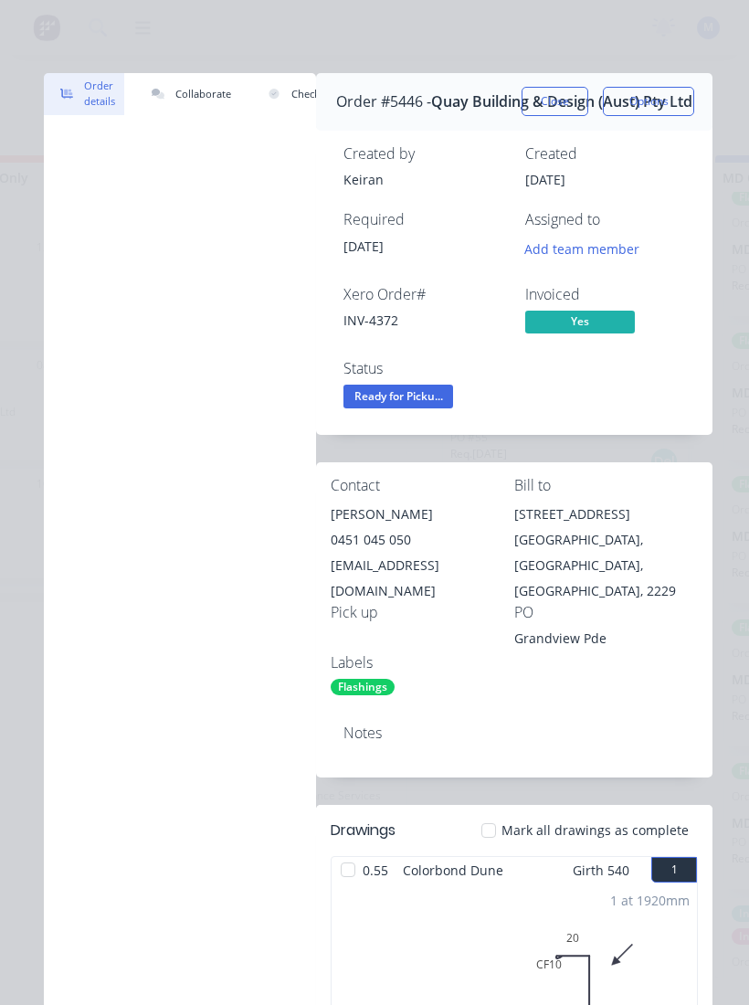
click at [414, 392] on span "Ready for Picku..." at bounding box center [398, 396] width 110 height 23
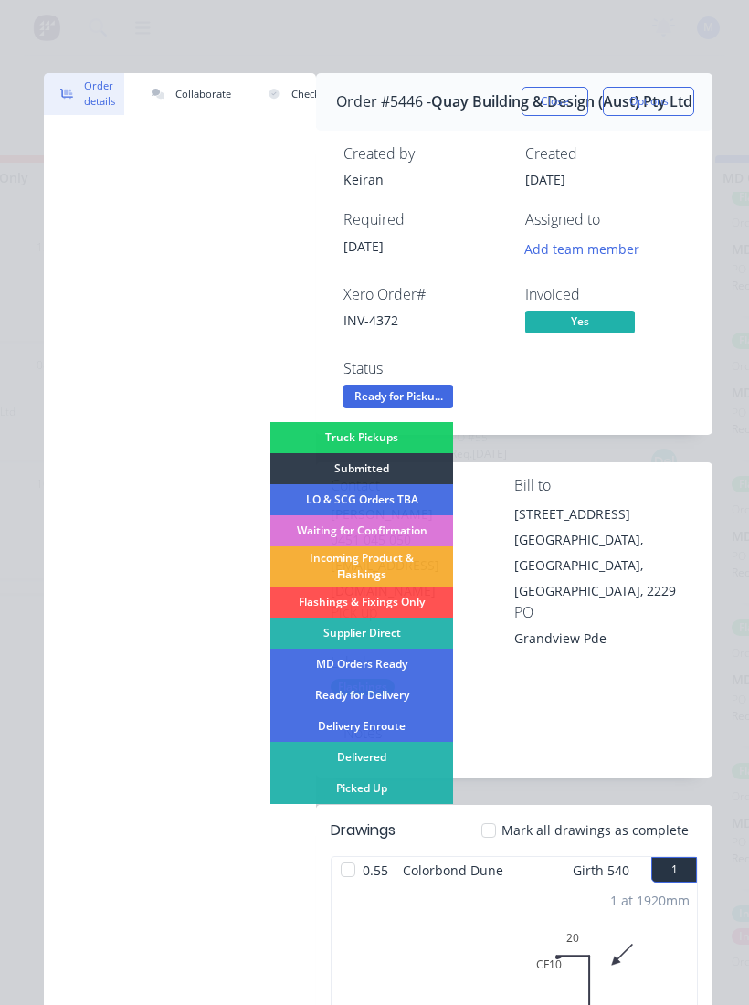
click at [377, 675] on div "Picked Up" at bounding box center [361, 788] width 183 height 31
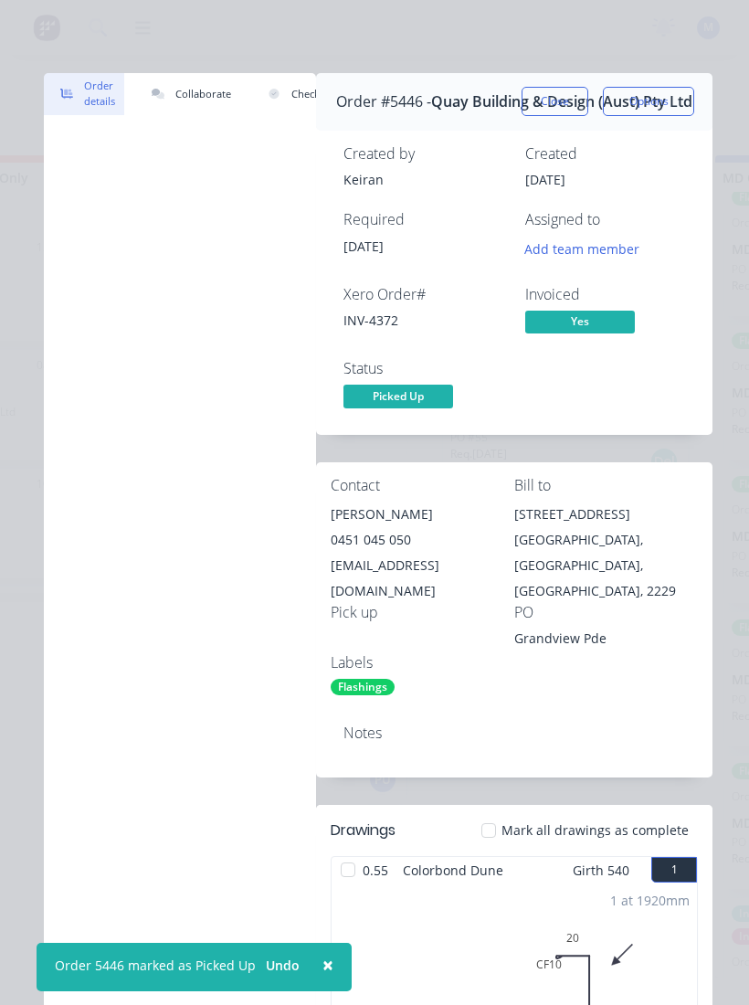
click at [555, 108] on button "Close" at bounding box center [555, 101] width 67 height 29
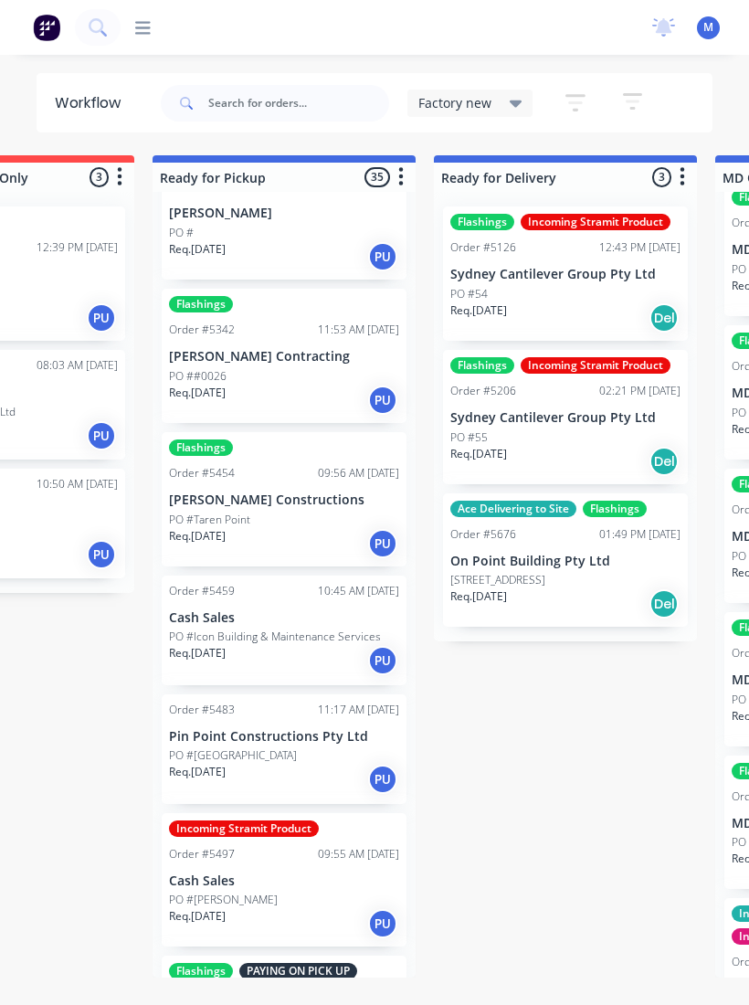
click at [288, 495] on p "[PERSON_NAME] Constructions" at bounding box center [284, 500] width 230 height 16
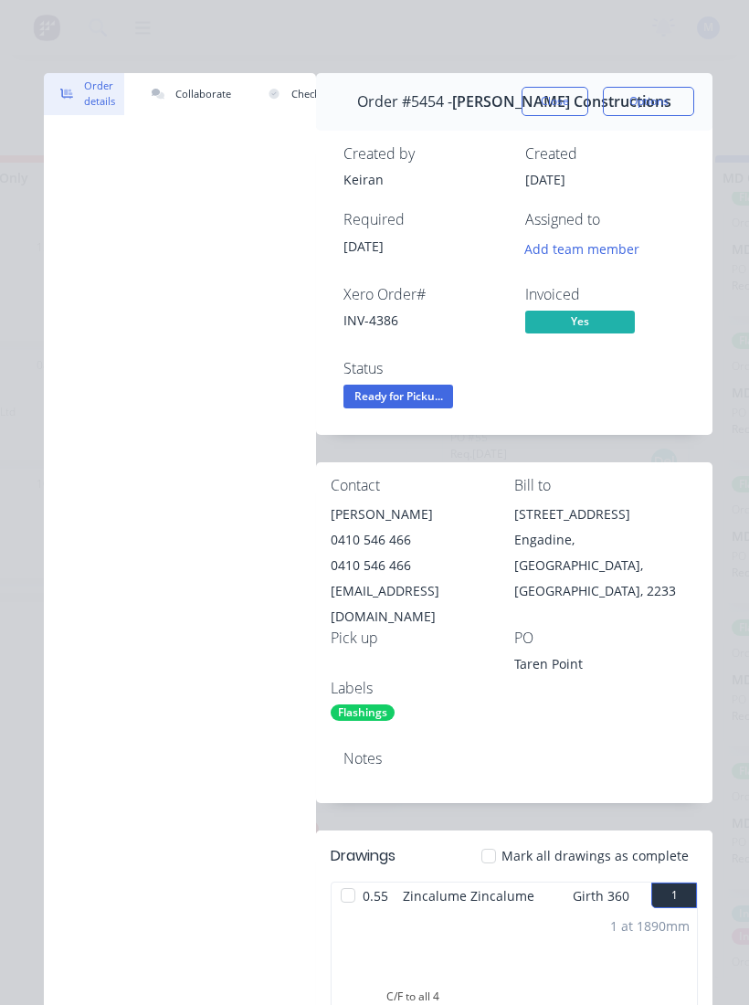
click at [554, 100] on button "Close" at bounding box center [555, 101] width 67 height 29
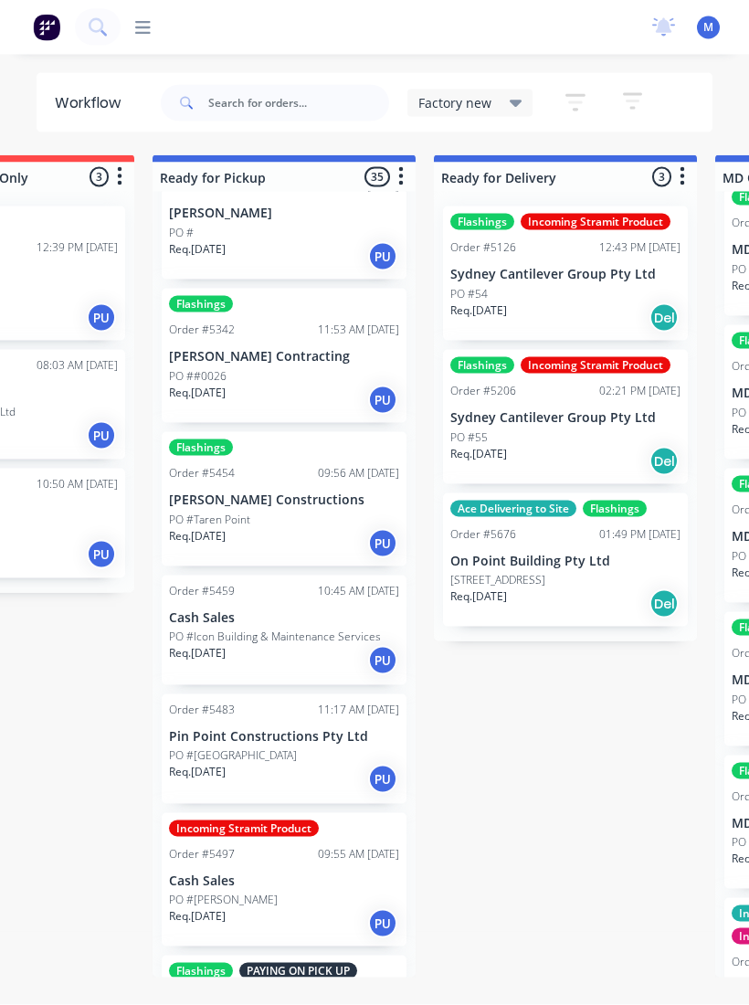
click at [219, 621] on div "Order #5459 10:45 AM [DATE] Cash Sales PO #Icon Building & Maintenance Services…" at bounding box center [284, 631] width 245 height 110
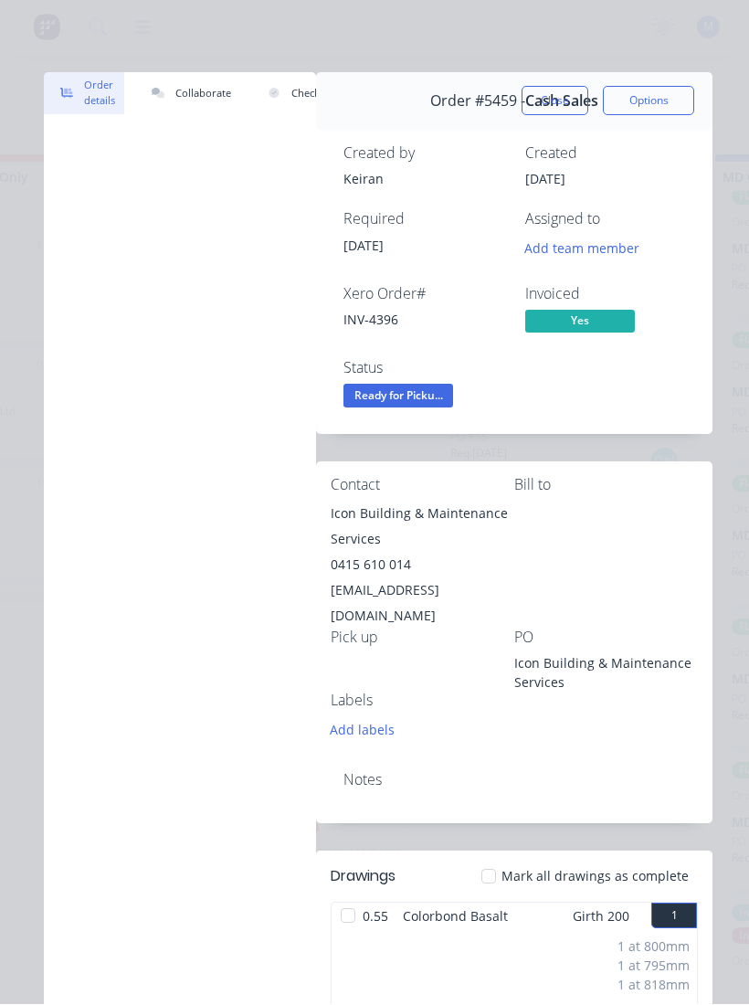
click at [571, 108] on button "Close" at bounding box center [555, 101] width 67 height 29
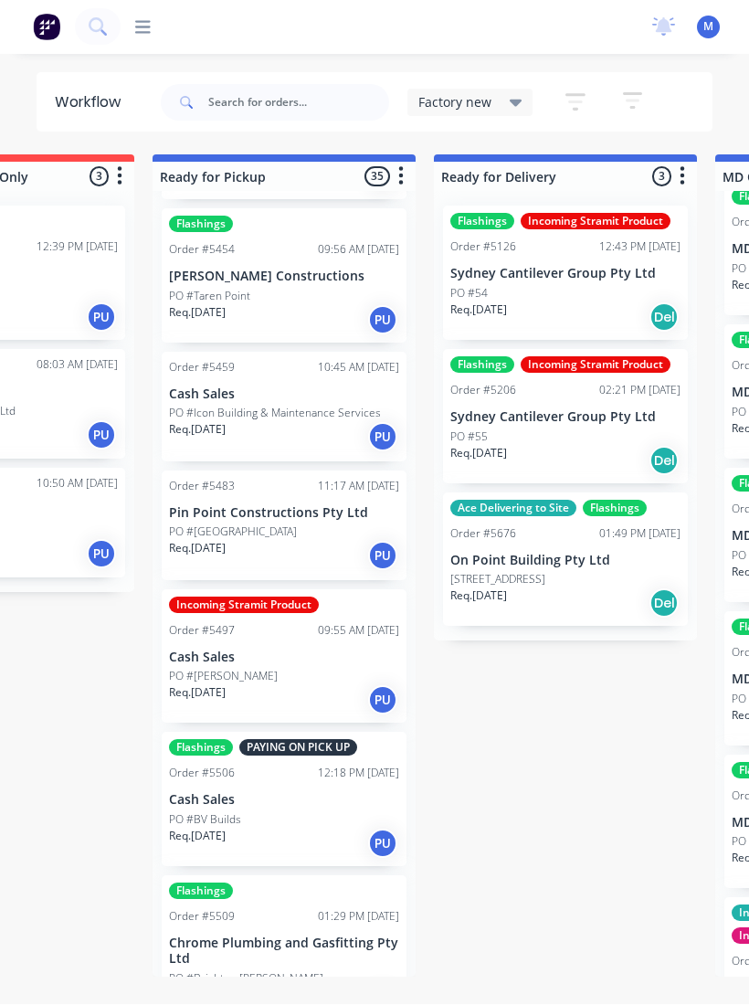
scroll to position [776, 0]
click at [313, 528] on div "PO #[GEOGRAPHIC_DATA]" at bounding box center [284, 531] width 230 height 16
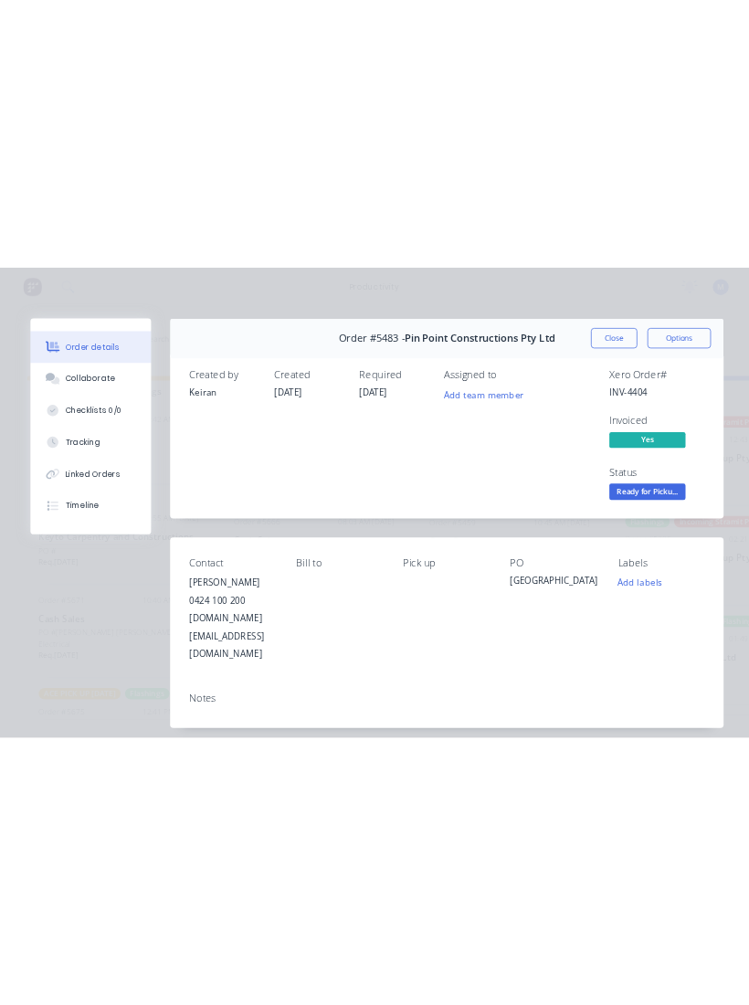
scroll to position [5, 0]
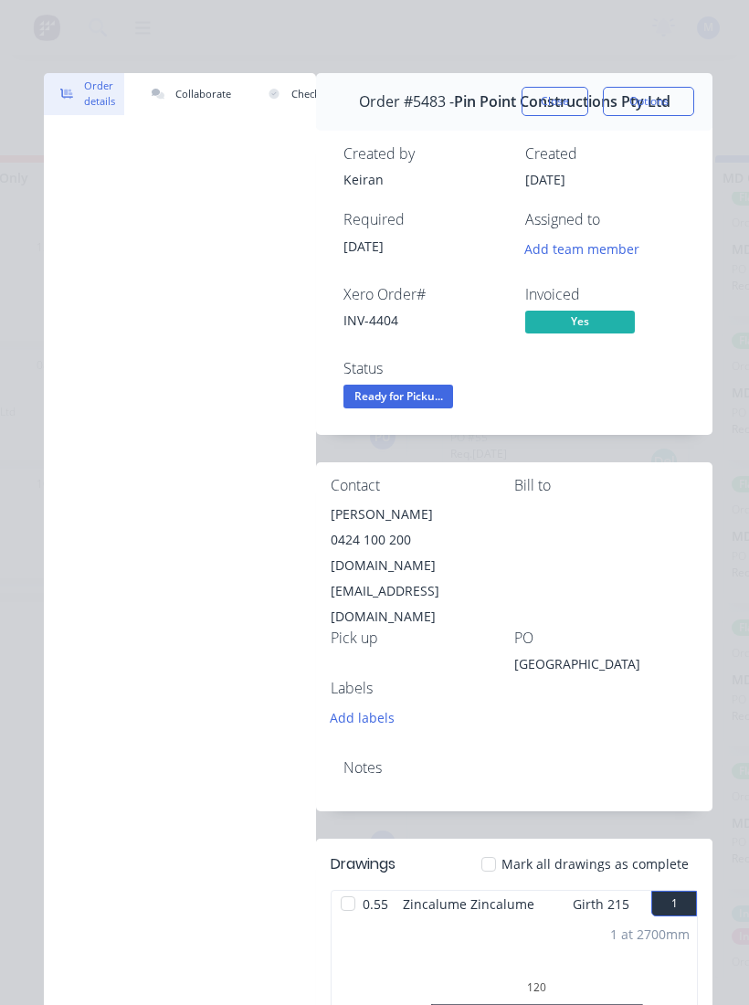
click at [570, 101] on button "Close" at bounding box center [555, 101] width 67 height 29
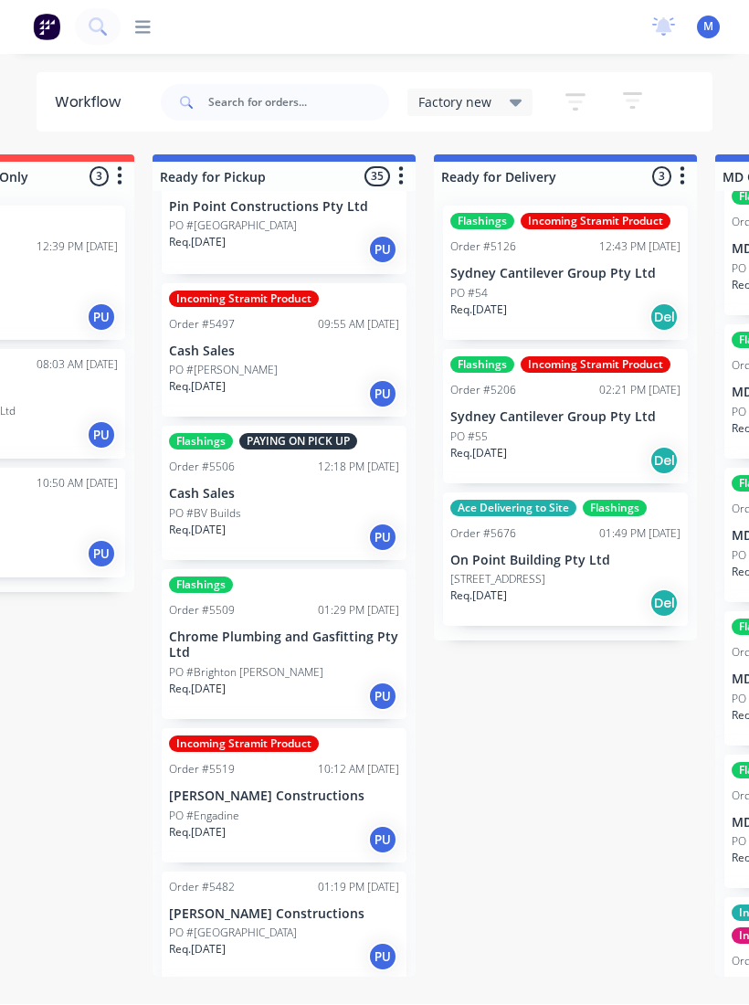
scroll to position [1073, 0]
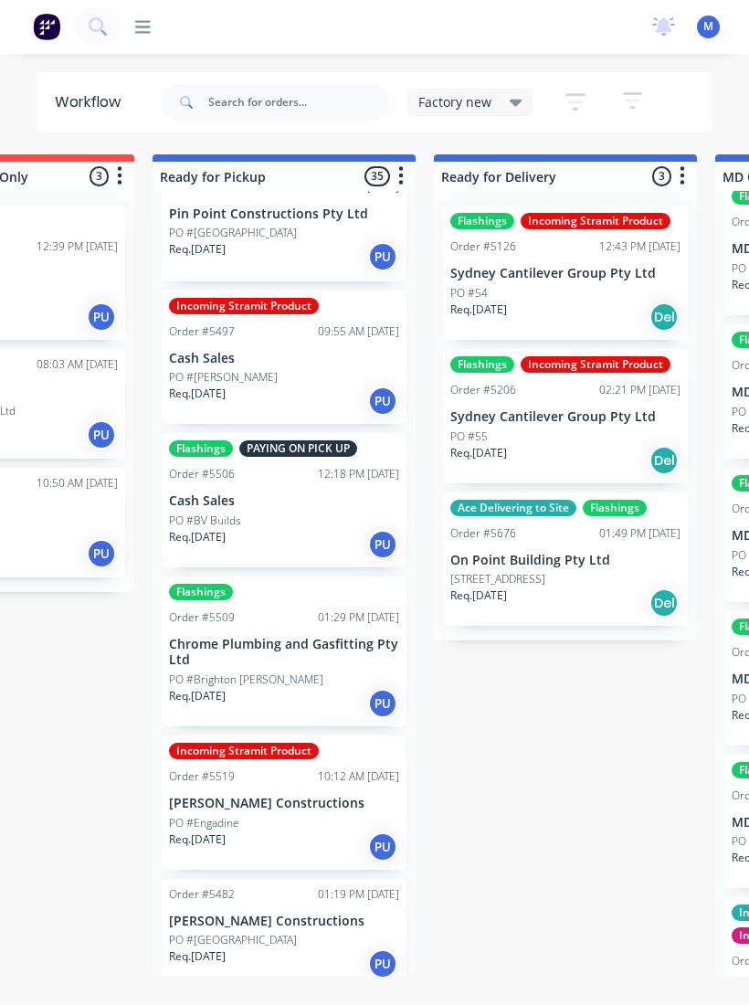
click at [234, 370] on p "PO #[PERSON_NAME]" at bounding box center [223, 378] width 109 height 16
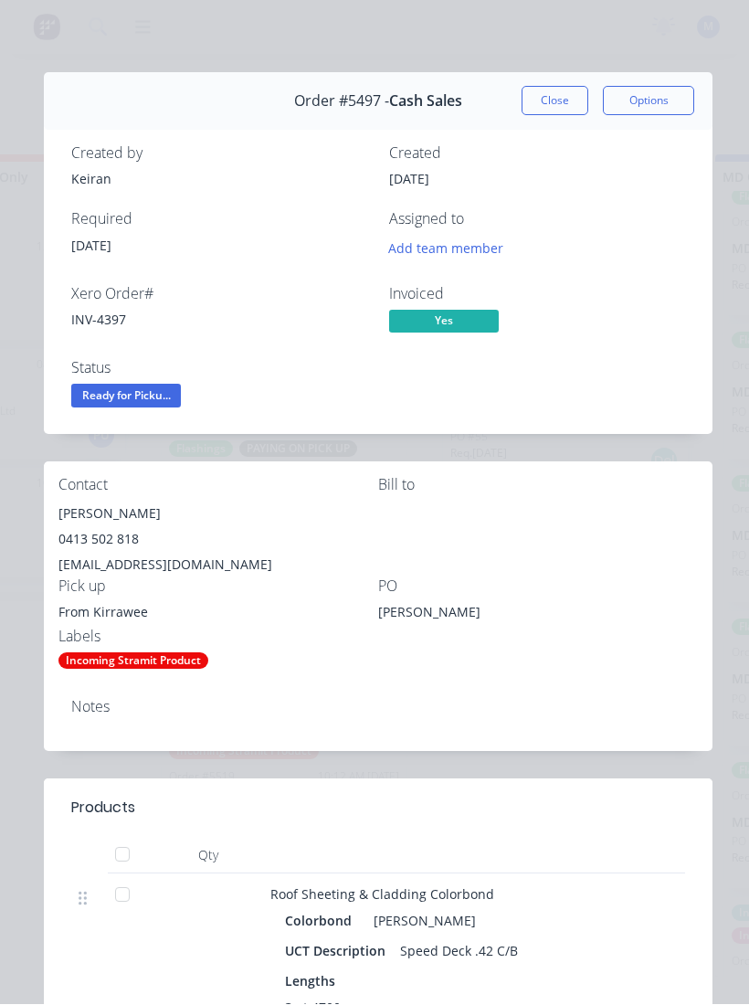
scroll to position [0, 0]
click at [549, 100] on button "Close" at bounding box center [555, 101] width 67 height 29
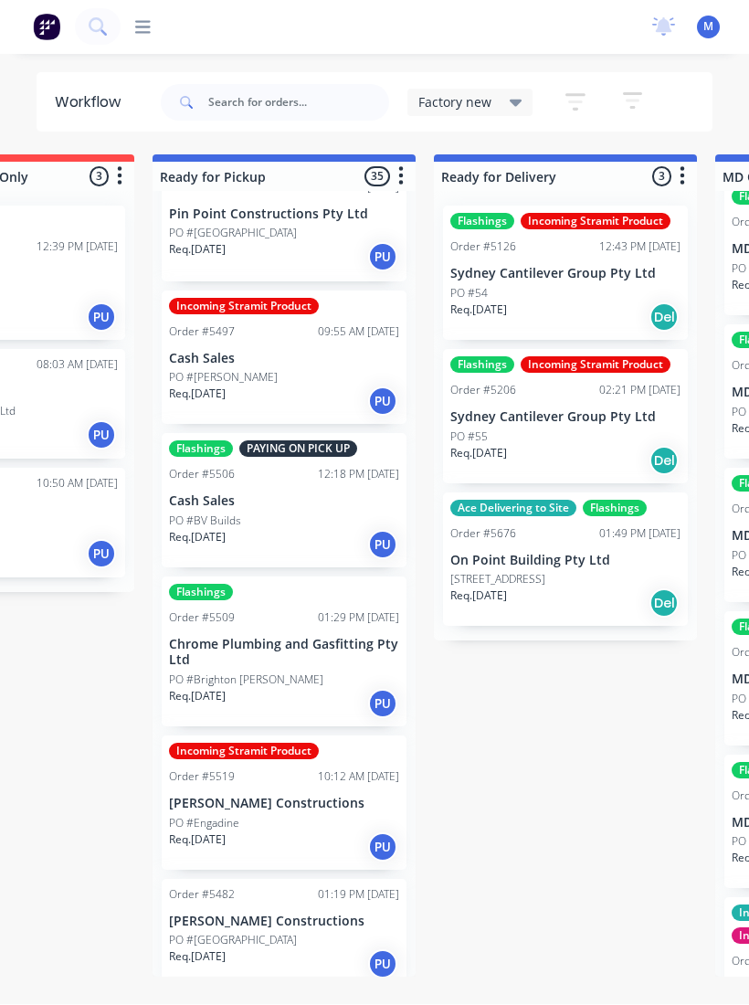
click at [195, 474] on div "Flashings PAYING ON PICK UP Order #5506 12:18 PM [DATE] Cash Sales PO #BV Build…" at bounding box center [284, 501] width 245 height 134
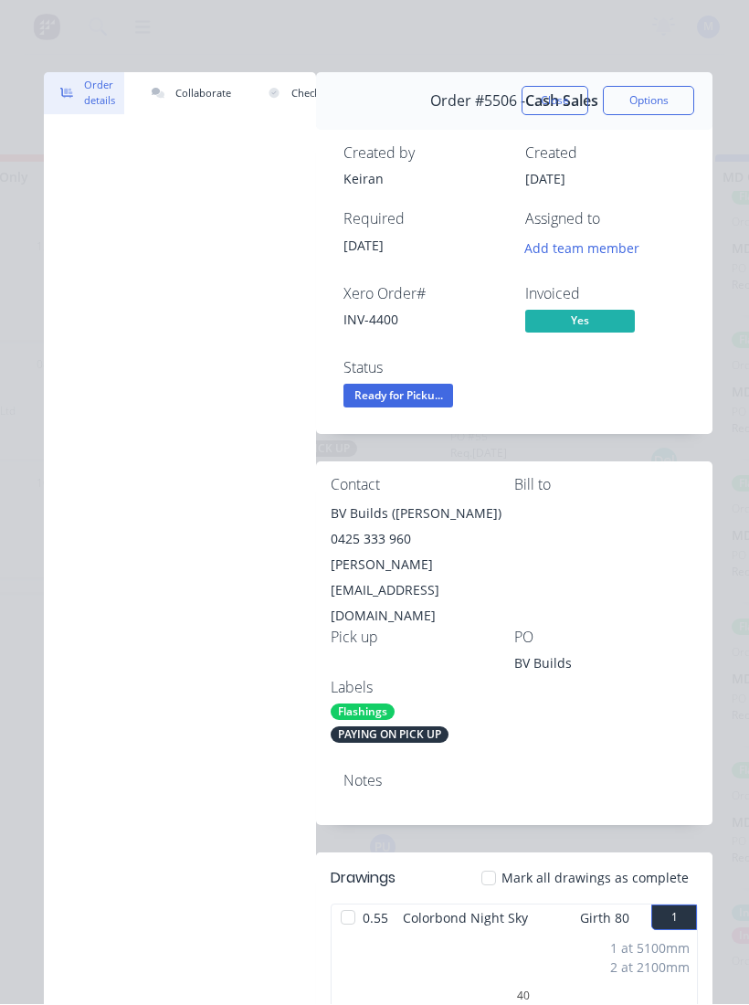
click at [428, 393] on span "Ready for Picku..." at bounding box center [398, 396] width 110 height 23
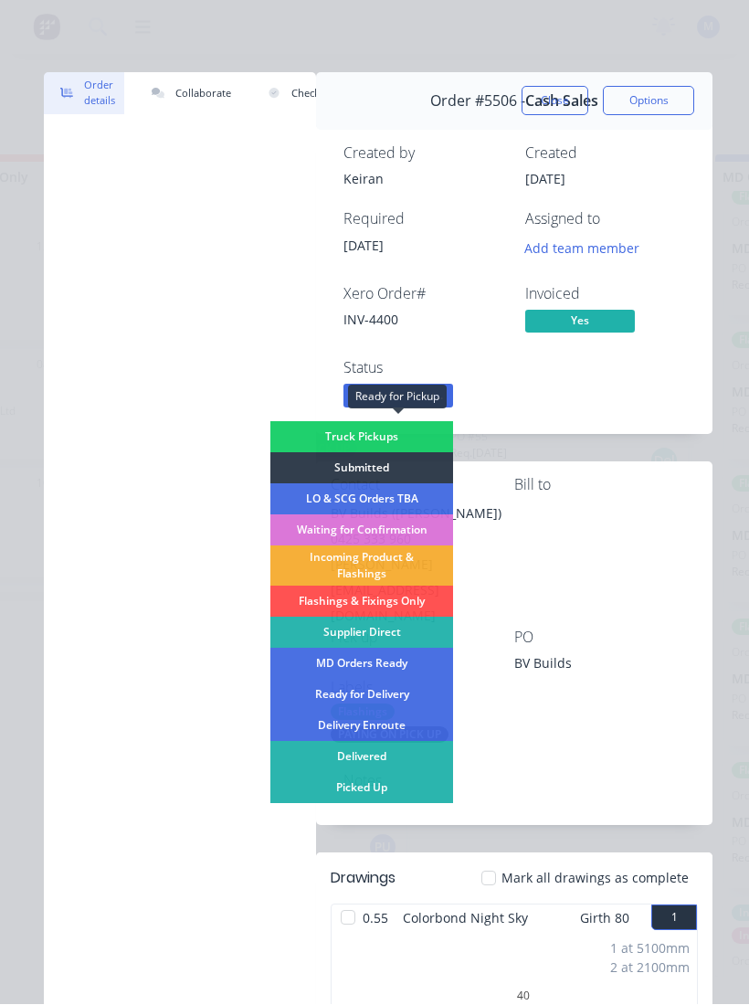
click at [377, 675] on div "Picked Up" at bounding box center [361, 788] width 183 height 31
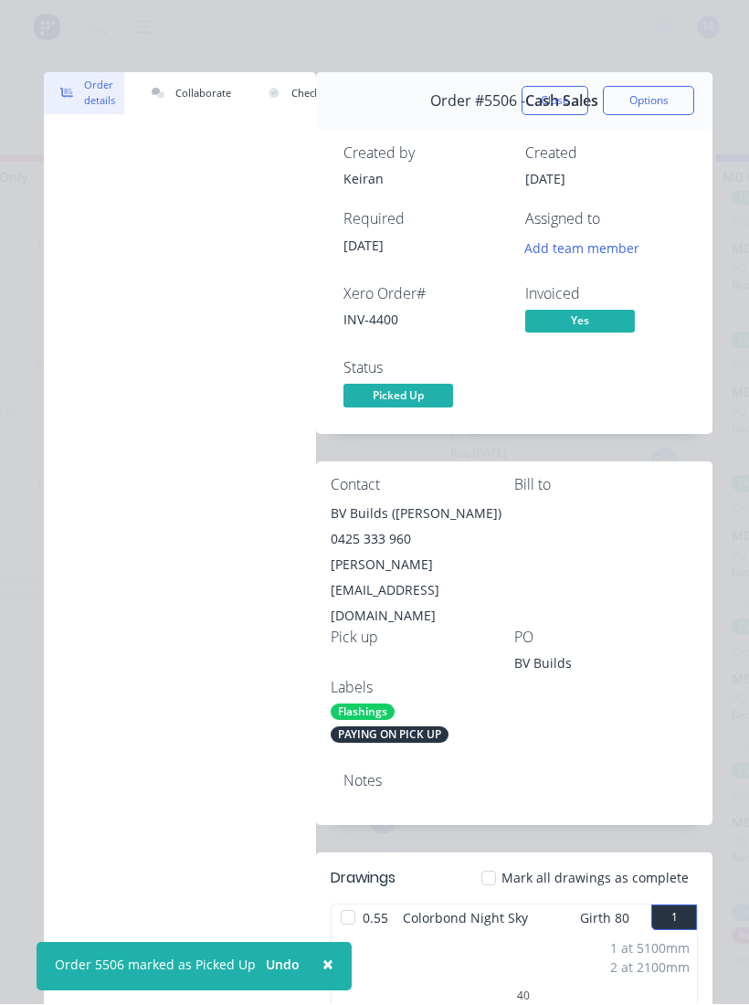
click at [557, 96] on button "Close" at bounding box center [555, 101] width 67 height 29
